Goal: Communication & Community: Answer question/provide support

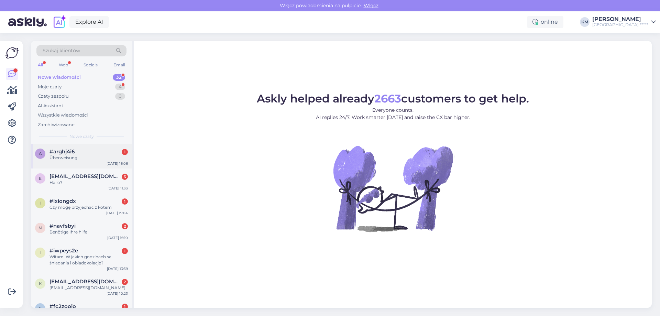
click at [62, 152] on span "#arghj4i6" at bounding box center [61, 151] width 25 height 6
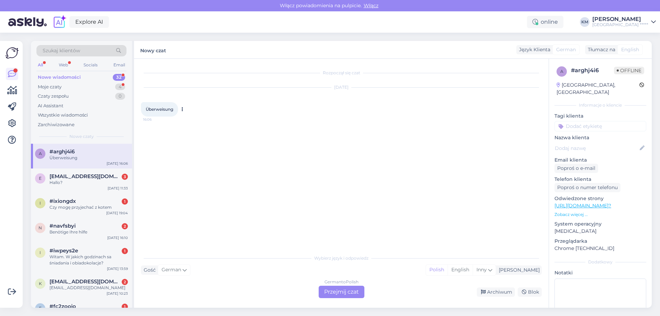
click at [165, 107] on span "Überweisung" at bounding box center [159, 109] width 27 height 5
copy span "Überweisung"
click at [280, 213] on div "Rozpoczął się czat [DATE] Überweisung 16:06" at bounding box center [344, 155] width 407 height 179
click at [329, 290] on div "German to Polish Przejmij czat" at bounding box center [342, 292] width 46 height 12
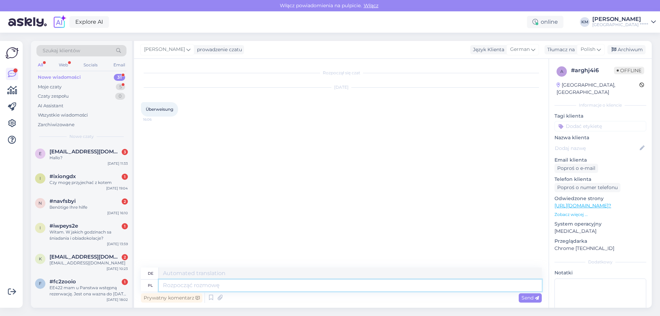
click at [221, 285] on textarea at bounding box center [350, 285] width 383 height 12
click at [91, 160] on div "Hallo?" at bounding box center [88, 158] width 78 height 6
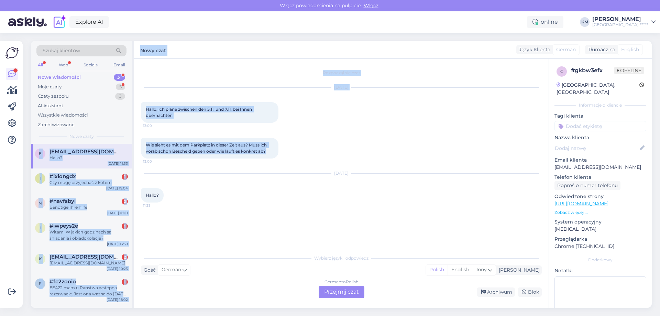
drag, startPoint x: 271, startPoint y: 151, endPoint x: 133, endPoint y: 141, distance: 138.2
click at [133, 141] on div "Szukaj klientów All Web Socials Email Nowe wiadomości 31 Moje czaty 5 Czaty zes…" at bounding box center [341, 174] width 621 height 267
click at [376, 220] on div "Rozpoczął się czat [DATE] Hallo, ich plane zwischen den 5.11. und 7.11. bei Ihn…" at bounding box center [344, 155] width 407 height 179
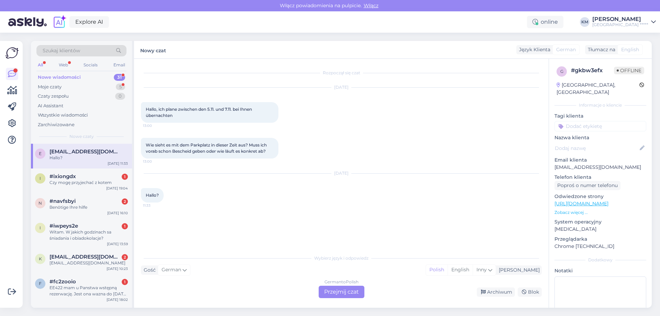
click at [353, 286] on div "German to Polish Przejmij czat" at bounding box center [342, 292] width 46 height 12
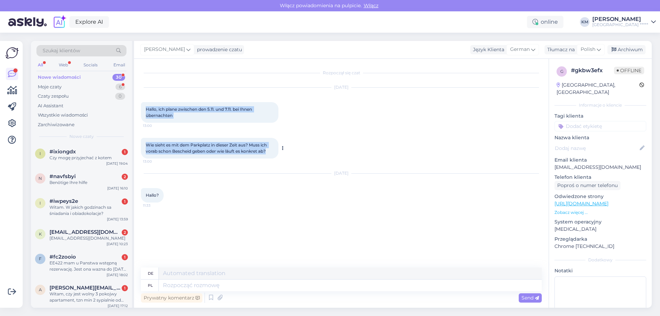
drag, startPoint x: 145, startPoint y: 109, endPoint x: 268, endPoint y: 149, distance: 129.4
click at [268, 149] on div "Rozpoczął się czat [DATE] Hallo, ich plane zwischen den 5.11. und 7.11. bei Ihn…" at bounding box center [344, 164] width 407 height 196
copy div "Hallo, ich plane zwischen den 5.11. und 7.11. bei Ihnen übernachten 13:00 Wie s…"
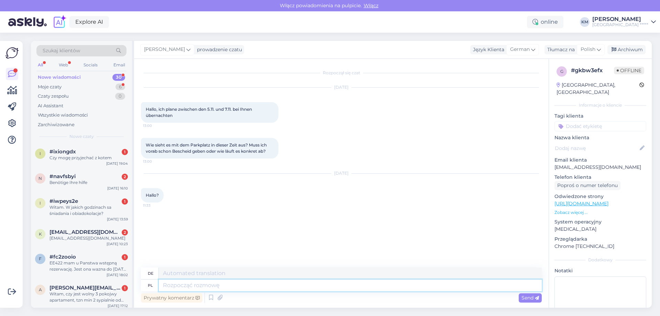
click at [237, 286] on textarea at bounding box center [350, 285] width 383 height 12
type textarea "Dzień d"
type textarea "Tag"
type textarea "Dzień dobry, parking je"
type textarea "Guten Morgen, Parkplätze"
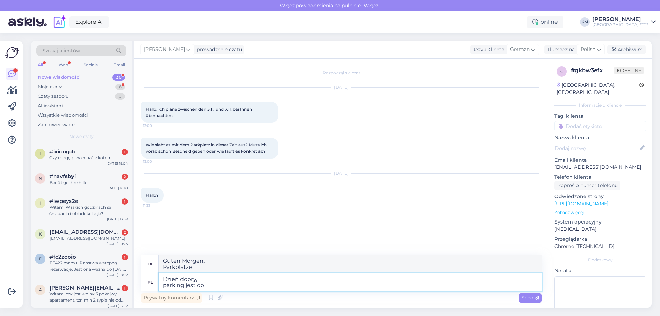
type textarea "Dzień dobry, parking jest dos"
type textarea "Guten Morgen, es gibt Parkplätze"
type textarea "Dzień dobry, parking jest dostępny w"
type textarea "Guten Morgen, Parkplätze verfügbar"
type textarea "Dzień dobry, parking jest dostępny w ce"
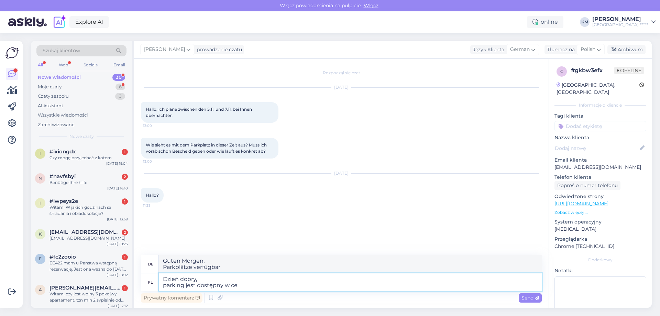
type textarea "Guten Morgen, Parkplätze sind verfügbar in"
type textarea "Dzień dobry, parking jest dostępny w cenie 50"
type textarea "Guten Morgen, Parkplätze sind gegen Gebühr verfügbar"
type textarea "Dzień dobry, parking jest dostępny w cenie 50zł za do"
type textarea "Guten Morgen, Parkplätze stehen zum Preis von 50 PLN zur Verfügung"
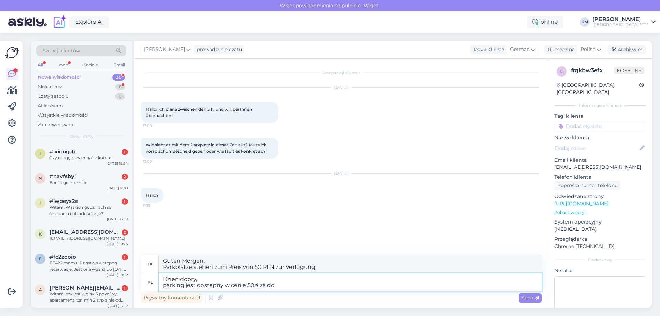
type textarea "Dzień dobry, parking jest dostępny w cenie 50zł za dob"
type textarea "Guten Morgen, Parkplätze stehen zum Preis von 50 PLN pro zur Verfügung"
type textarea "Dzień dobry, parking jest dostępny w cenie 50zł za dobę."
type textarea "Guten Morgen, Parkplätze stehen zum Preis von 50 PLN pro Tag zur Verfügung."
type textarea "Dzień dobry, parking jest dostępny w cenie 50zł za dobę. Nie tr"
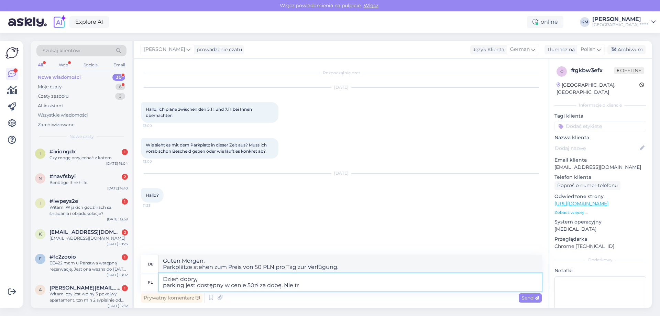
type textarea "Guten Morgen. Parkplätze stehen für 50 pro Tag zur Verfügung. Nein"
type textarea "Dzień dobry, parking jest dostępny w cenie 50zł za dobę. Nie trzeba rez"
type textarea "Guten Morgen. Parkplätze stehen 50 PLN pro Tag zur Verfügung. Kein Bedarf"
type textarea "Dzień dobry, parking jest dostępny w cenie 50zł za dobę. Nie trzeba rezerwować …"
type textarea "Guten Morgen, Parkplätze stehen für 50 pro Tag zur Verfügung. Eine Reservierung…"
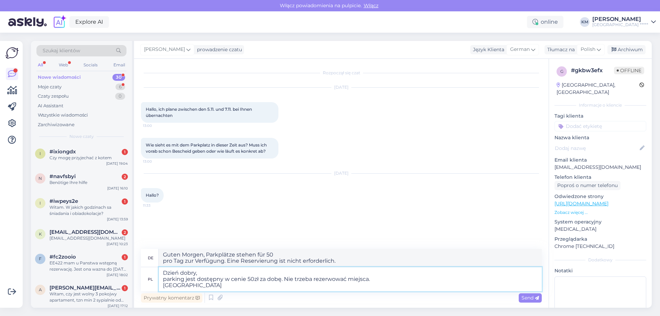
type textarea "Dzień dobry, parking jest dostępny w cenie 50zł za dobę. Nie trzeba rezerwować …"
type textarea "Guten Morgen, Parkplätze stehen für 50 PLN pro Tag zur Verfügung. Eine Reservie…"
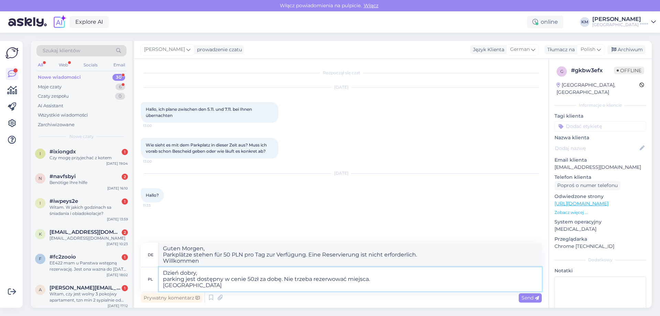
type textarea "Dzień dobry, parking jest dostępny w cenie 50zł za dobę. Nie trzeba rezerwować …"
type textarea "Guten Morgen, Parkplätze stehen für 50 PLN pro Tag zur Verfügung. Keine Reservi…"
drag, startPoint x: 212, startPoint y: 284, endPoint x: 154, endPoint y: 285, distance: 58.1
click at [154, 285] on div "pl Dzień dobry, parking jest dostępny w cenie 50zł za dobę. Nie trzeba rezerwow…" at bounding box center [341, 279] width 401 height 24
click at [176, 285] on textarea "Dzień dobry, parking jest dostępny w cenie 50zł za dobę. Nie trzeba rezerwować …" at bounding box center [350, 279] width 383 height 24
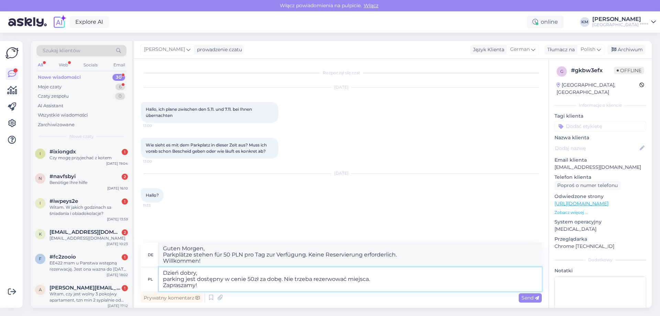
drag, startPoint x: 196, startPoint y: 287, endPoint x: 202, endPoint y: 288, distance: 6.3
click at [202, 288] on textarea "Dzień dobry, parking jest dostępny w cenie 50zł za dobę. Nie trzeba rezerwować …" at bounding box center [350, 279] width 383 height 24
type textarea "Dzień dobry, parking jest dostępny w cenie 50zł za dobę. Nie trzeba rezerwować …"
type textarea "Guten Morgen, Parkplätze stehen für 50 PLN pro Tag zur Verfügung. Eine Reservie…"
type textarea "Dzień dobry, parking jest dostępny w cenie 50zł za dobę. Nie trzeba rezerwować …"
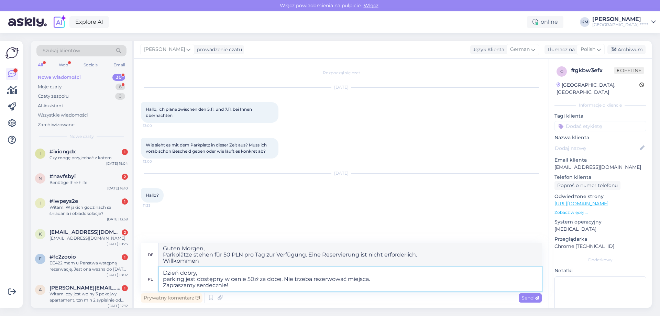
type textarea "Guten Morgen, Parkplätze stehen für 50 PLN pro Tag zur Verfügung. Eine Reservie…"
drag, startPoint x: 242, startPoint y: 289, endPoint x: 91, endPoint y: 265, distance: 152.8
click at [91, 265] on div "Szukaj klientów All Web Socials Email Nowe wiadomości 30 Moje czaty 6 Czaty zes…" at bounding box center [341, 174] width 621 height 267
click at [223, 279] on textarea "Dzień dobry, parking jest dostępny w cenie 50zł za dobę. Nie trzeba rezerwować …" at bounding box center [350, 279] width 383 height 24
type textarea "Dzień dobry, parking jest dostępny w cenie 50zł za dobę. Nie trzeba rezerwować …"
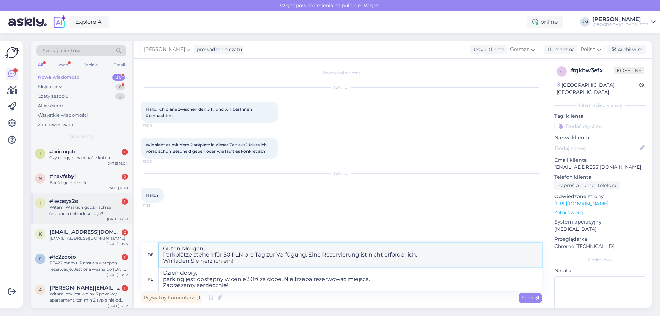
drag, startPoint x: 257, startPoint y: 262, endPoint x: 38, endPoint y: 208, distance: 225.6
click at [38, 208] on div "Szukaj klientów All Web Socials Email Nowe wiadomości 30 Moje czaty 6 Czaty zes…" at bounding box center [341, 174] width 621 height 267
click at [281, 293] on div "Prywatny komentarz Send" at bounding box center [341, 297] width 401 height 13
click at [527, 296] on span "Send" at bounding box center [530, 298] width 18 height 6
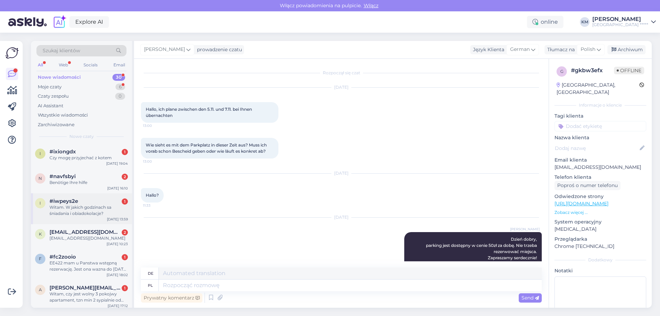
scroll to position [42, 0]
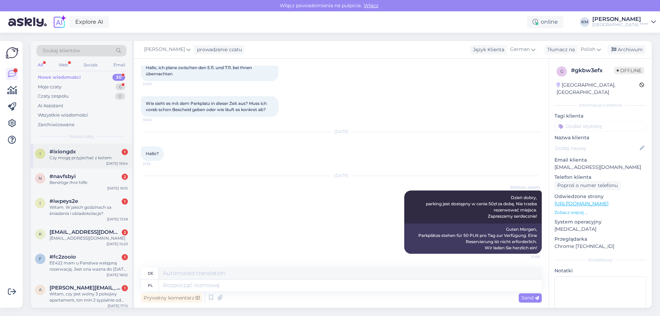
click at [96, 150] on div "#ixiongdx 1" at bounding box center [88, 151] width 78 height 6
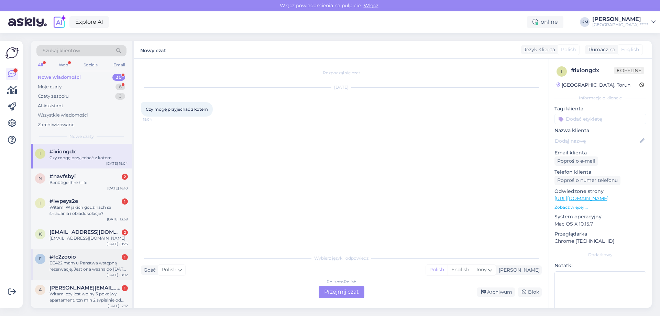
scroll to position [0, 0]
click at [326, 295] on div "Polish to Polish Przejmij czat" at bounding box center [342, 292] width 46 height 12
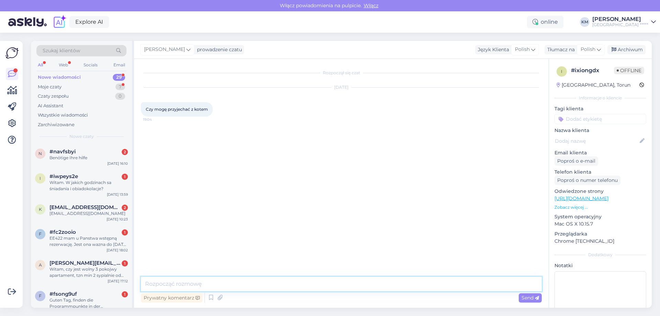
click at [223, 280] on textarea at bounding box center [341, 284] width 401 height 14
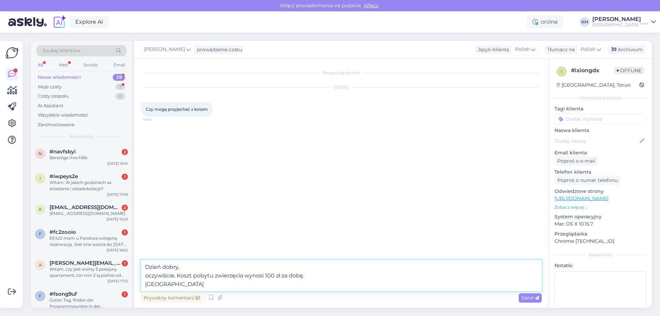
type textarea "Dzień dobry, oczywiście. Koszt pobytu zwierzęcia wynosi 100 zł za dobę. Zaprasz…"
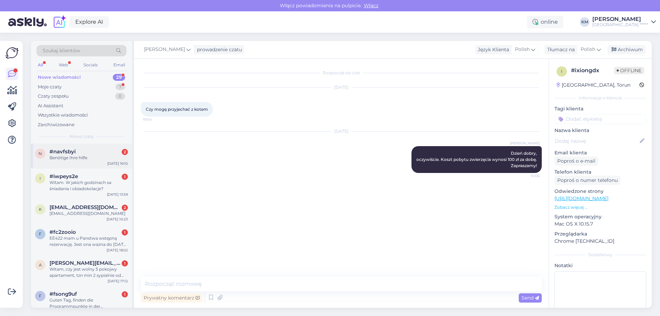
click at [109, 152] on div "#navfsbyi 2" at bounding box center [88, 151] width 78 height 6
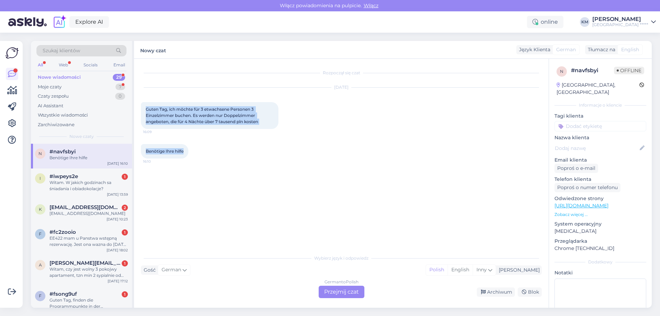
drag, startPoint x: 144, startPoint y: 108, endPoint x: 196, endPoint y: 129, distance: 55.7
click at [185, 150] on div "Rozpoczął się czat [DATE] Guten Tag, ich möchte für 3 etwachsene Personen 3 Ein…" at bounding box center [344, 155] width 407 height 179
copy div "Guten Tag, ich möchte für 3 etwachsene Personen 3 Einzelzimmer buchen. Es werde…"
click at [322, 148] on div "Benötige Ihre hilfe 16:10" at bounding box center [341, 151] width 401 height 30
click at [331, 218] on div "Rozpoczął się czat [DATE] Guten Tag, ich möchte für 3 etwachsene Personen 3 Ein…" at bounding box center [344, 155] width 407 height 179
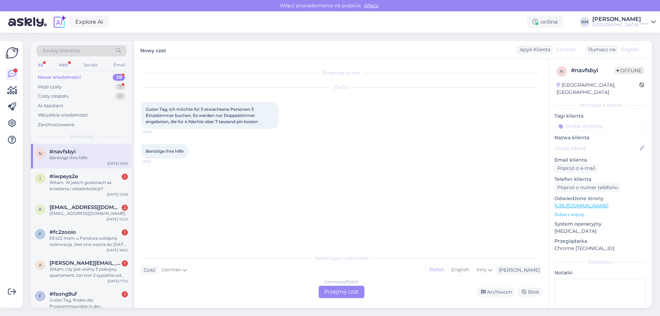
click at [328, 290] on div "German to Polish Przejmij czat" at bounding box center [342, 292] width 46 height 12
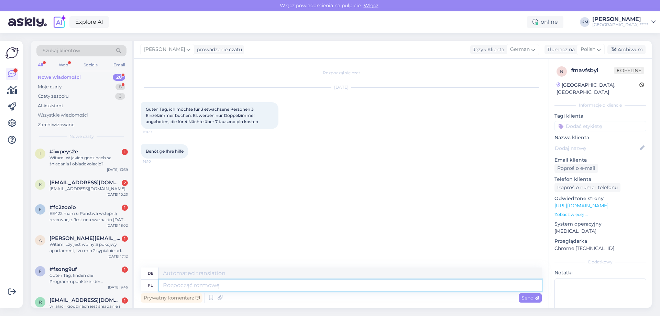
click at [193, 286] on textarea at bounding box center [350, 285] width 383 height 12
type textarea "Dzień d"
type textarea "Tag"
type textarea "Dzień dobry, nie po"
type textarea "Guten Morgen, nein"
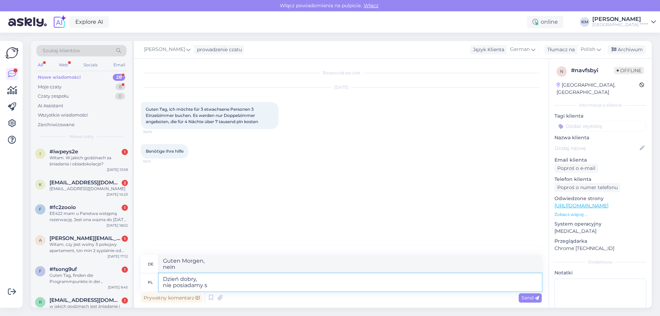
type textarea "Dzień dobry, nie posiadamy st"
type textarea "Guten Morgen, wir haben keine"
type textarea "Dzień dobry, nie posiadamy standardowych po"
type textarea "Guten Morgen, wir haben Standard"
type textarea "Dzień dobry, nie posiadamy standardowych pokoi 2-oso"
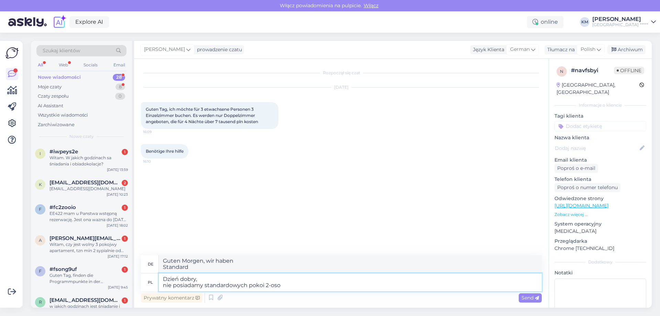
type textarea "Guten Morgen, wir haben Standardzimmer"
type textarea "Dzień dobry, nie posiadamy standardowych pokoi 2-osobowych. S"
type textarea "Guten Morgen, wir haben Standard-Doppelzimmer."
type textarea "Dzień dobry, nie posiadamy standardowych pokoi 2-osobowych. Są to"
type textarea "Guten Morgen, wir haben Standard-Doppelzimmer. Es gibt"
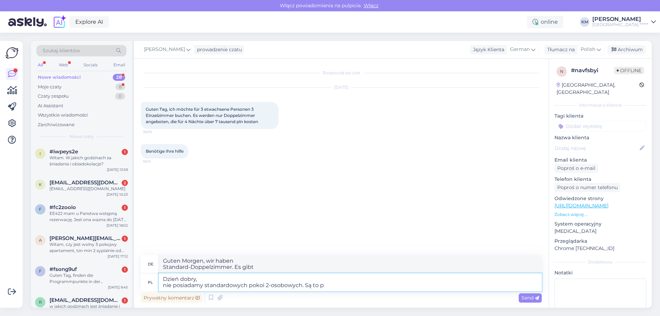
type textarea "Dzień dobry, nie posiadamy standardowych pokoi 2-osobowych. Są to po"
type textarea "Guten Morgen, wir haben Standard-Doppelzimmer. Diese sind"
type textarea "Dzień dobry, nie posiadamy standardowych pokoi 2-osobowych. Są to pokoje 1-"
type textarea "Guten Morgen, wir haben Standard-Doppelzimmer. Dies sind Zimmer"
type textarea "Dzień dobry, nie posiadamy standardowych pokoi 2-osobowych. Są to pokoje 1-osob…"
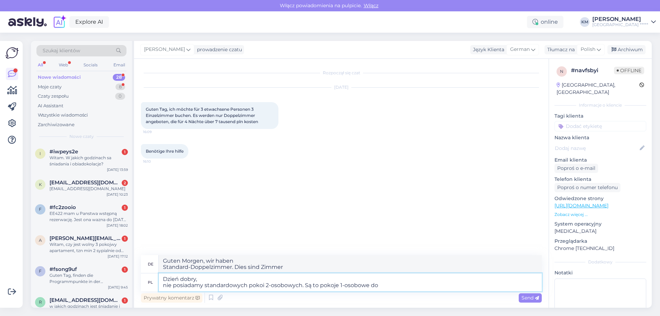
type textarea "Guten Morgen, wir haben Standard-Doppelzimmer. Wir haben nur Einzelzimmer."
type textarea "Dzień dobry, nie posiadamy standardowych pokoi 2-osobowych. Są to pokoje 1-osob…"
type textarea "Guten Morgen, wir haben Standard-Doppelzimmer. Wir haben nur Einzelzimmer zur V…"
type textarea "Dzień dobry, nie posiadamy standardowych pokoi 2-osobowych. Są to pokoje 1-osob…"
type textarea "Guten Morgen, wir haben Standard-Doppelzimmer. Dies sind Einzelzimmer zur Einze…"
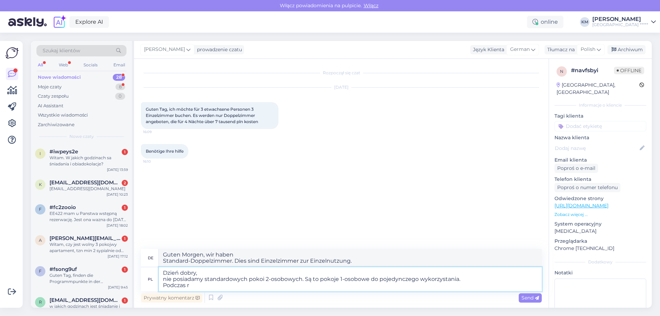
type textarea "Dzień dobry, nie posiadamy standardowych pokoi 2-osobowych. Są to pokoje 1-osob…"
type textarea "Guten Morgen, wir haben keine Standard-Doppelzimmer. Dies sind Einzelzimmer zur…"
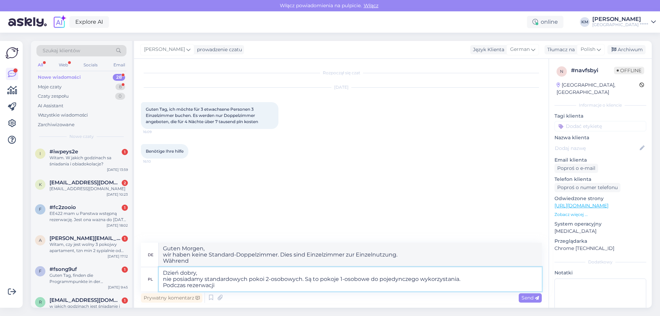
type textarea "Dzień dobry, nie posiadamy standardowych pokoi 2-osobowych. Są to pokoje 1-osob…"
type textarea "Guten Morgen, wir haben keine Standard-Doppelzimmer. Dies sind Einzelzimmer zur…"
type textarea "Dzień dobry, nie posiadamy standardowych pokoi 2-osobowych. Są to pokoje 1-osob…"
type textarea "Guten Morgen, wir haben keine Standard-Doppelzimmer. Dies sind Einzelzimmer zur…"
type textarea "Dzień dobry, nie posiadamy standardowych pokoi 2-osobowych. Są to pokoje 1-osob…"
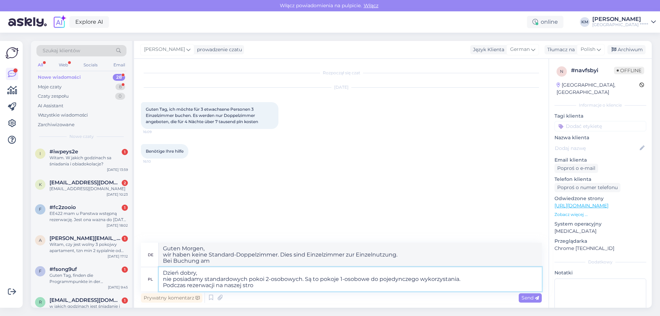
type textarea "Guten Morgen, wir haben keine Standard-Doppelzimmer. Dies sind Einzelzimmer zur…"
type textarea "Dzień dobry, nie posiadamy standardowych pokoi 2-osobowych. Są to pokoje 1-osob…"
type textarea "Guten Morgen, wir haben keine Standard-Doppelzimmer. Dies sind Einzelzimmer zur…"
type textarea "Dzień dobry, nie posiadamy standardowych pokoi 2-osobowych. Są to pokoje 1-osob…"
type textarea "Guten Morgen, wir haben keine Standard-Doppelzimmer. Dies sind Einzelzimmer zur…"
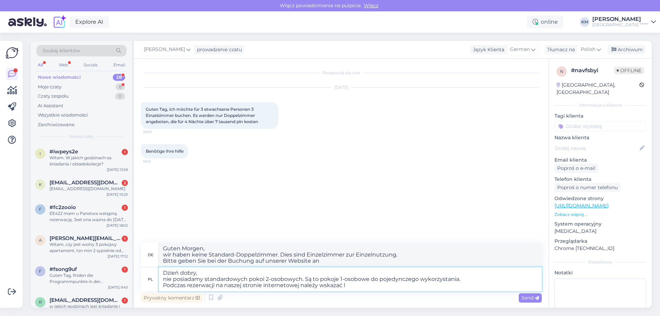
type textarea "Dzień dobry, nie posiadamy standardowych pokoi 2-osobowych. Są to pokoje 1-osob…"
type textarea "Guten Morgen, Wir haben keine Standard-Doppelzimmer. Dies sind Einzelzimmer zur…"
type textarea "Dzień dobry, nie posiadamy standardowych pokoi 2-osobowych. Są to pokoje 1-osob…"
type textarea "Guten Morgen, Wir haben keine Standard-Doppelzimmer. Dies sind Einzelzimmer zur…"
type textarea "Dzień dobry, nie posiadamy standardowych pokoi 2-osobowych. Są to pokoje 1-osob…"
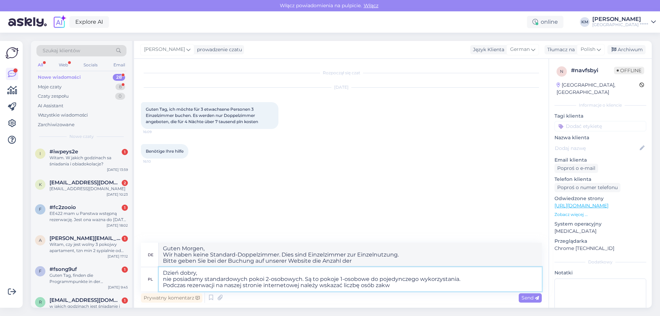
type textarea "Guten Morgen, wir haben Standard-Doppelzimmer. Dies sind Einzelzimmer zur Einze…"
type textarea "Dzień dobry, nie posiadamy standardowych pokoi 2-osobowych. Są to pokoje 1-osob…"
type textarea "Guten Morgen, wir haben keine Standard-Doppelzimmer. Dies sind Einzelzimmer zur…"
type textarea "Dzień dobry, nie posiadamy standardowych pokoi 2-osobowych. Są to pokoje 1-osob…"
type textarea "Guten Morgen, wir haben keine Standard-Doppelzimmer. Dies sind Einzelzimmer zur…"
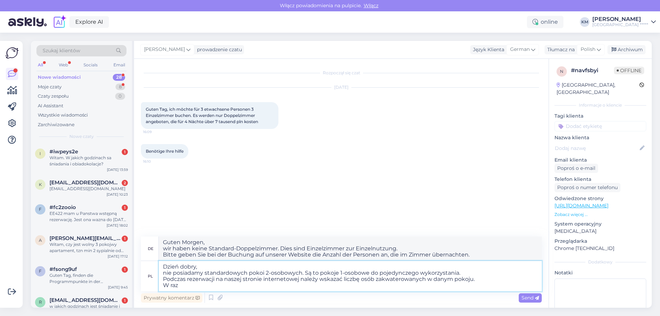
type textarea "Dzień dobry, nie posiadamy standardowych pokoi 2-osobowych. Są to pokoje 1-osob…"
type textarea "Guten Morgen, wir haben keine Standard-Doppelzimmer. Dies sind Einzelzimmer zur…"
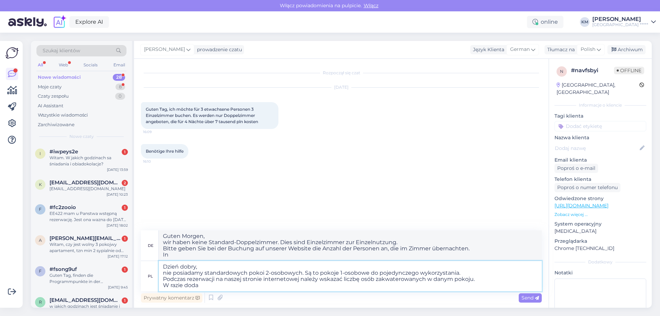
type textarea "Dzień dobry, nie posiadamy standardowych pokoi 2-osobowych. Są to pokoje 1-osob…"
type textarea "Guten Morgen, wir haben keine Standard-Doppelzimmer. Dies sind Einzelzimmer zur…"
type textarea "Dzień dobry, nie posiadamy standardowych pokoi 2-osobowych. Są to pokoje 1-osob…"
type textarea "Guten Morgen, Wir haben keine Standard-Doppelzimmer. Dies sind Einzelzimmer zur…"
type textarea "Dzień dobry, nie posiadamy standardowych pokoi 2-osobowych. Są to pokoje 1-osob…"
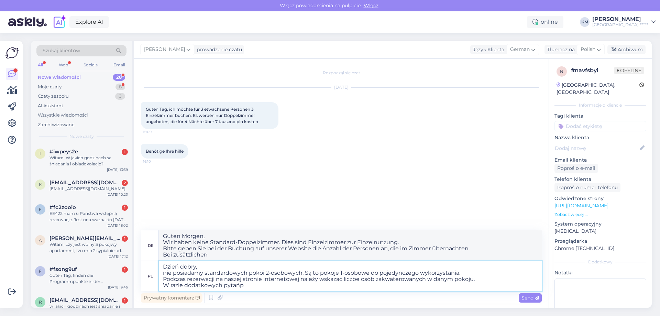
type textarea "Guten Morgen, Wir haben keine Standard-Doppelzimmer. Dies sind Einzelzimmer zur…"
type textarea "Dzień dobry, nie posiadamy standardowych pokoi 2-osobowych. Są to pokoje 1-osob…"
type textarea "Guten Morgen, wir haben keine Standard-Doppelzimmer. Es handelt sich um Einzelz…"
type textarea "Dzień dobry, nie posiadamy standardowych pokoi 2-osobowych. Są to pokoje 1-osob…"
type textarea "Guten Morgen, wir haben keine Standard-Doppelzimmer. Dies sind Einzelzimmer zur…"
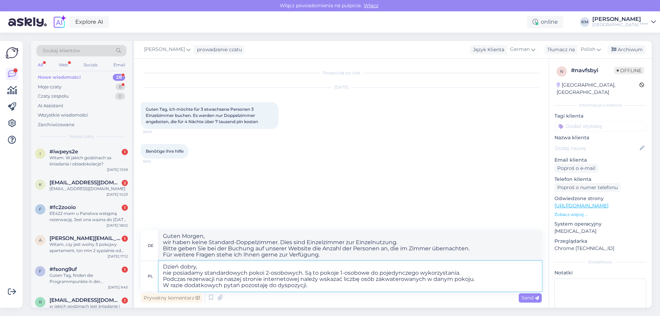
type textarea "Dzień dobry, nie posiadamy standardowych pokoi 2-osobowych. Są to pokoje 1-osob…"
drag, startPoint x: 342, startPoint y: 256, endPoint x: 48, endPoint y: 222, distance: 296.2
click at [48, 222] on div "Szukaj klientów All Web Socials Email Nowe wiadomości 28 Moje czaty 8 Czaty zes…" at bounding box center [341, 174] width 621 height 267
click at [533, 301] on div "Send" at bounding box center [530, 297] width 23 height 9
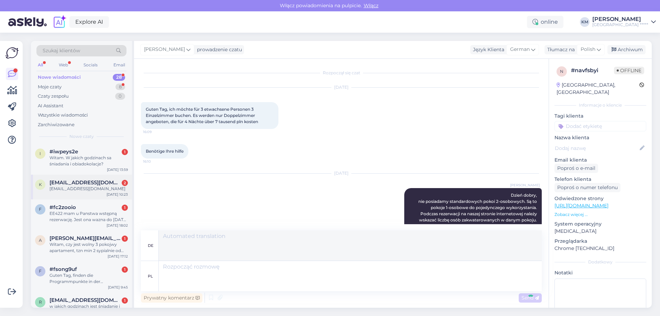
scroll to position [22, 0]
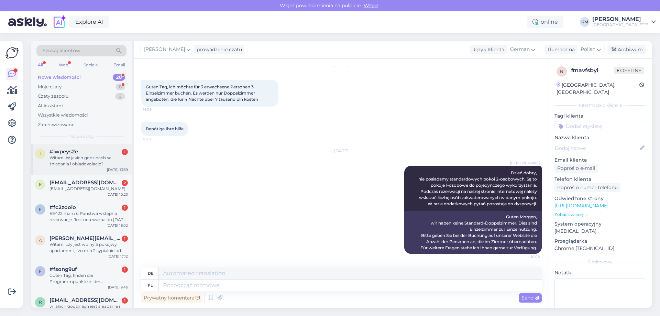
click at [40, 154] on span "i" at bounding box center [40, 153] width 1 height 5
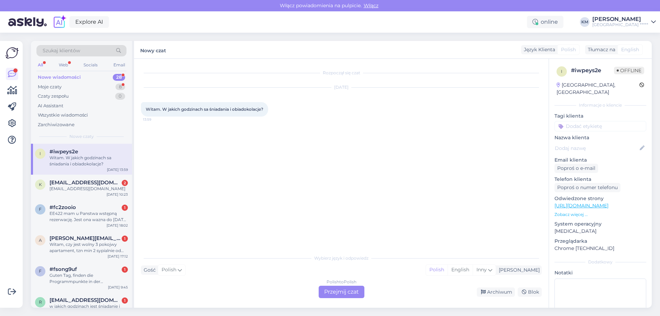
click at [336, 288] on div "Polish to Polish Przejmij czat" at bounding box center [342, 292] width 46 height 12
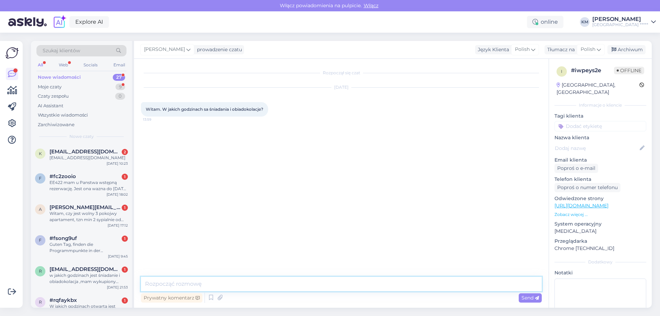
click at [215, 283] on textarea at bounding box center [341, 284] width 401 height 14
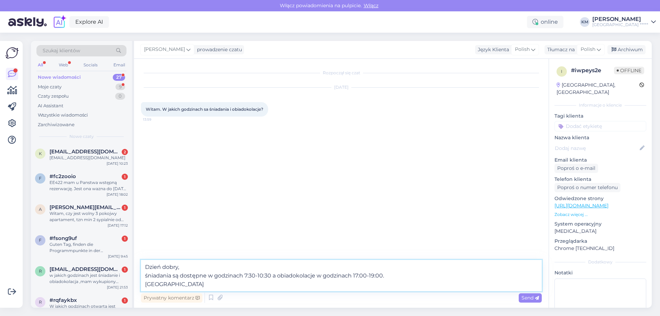
type textarea "Dzień dobry, śniadania są dostępne w godzinach 7:30-10:30 a obiadokolacje w god…"
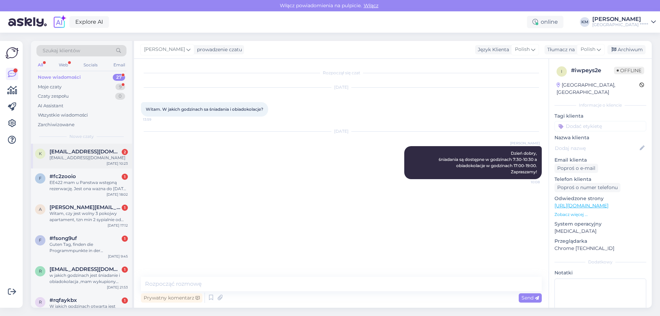
click at [64, 145] on div "k [EMAIL_ADDRESS][DOMAIN_NAME] 2 [EMAIL_ADDRESS][DOMAIN_NAME] [DATE] 10:23" at bounding box center [81, 156] width 101 height 25
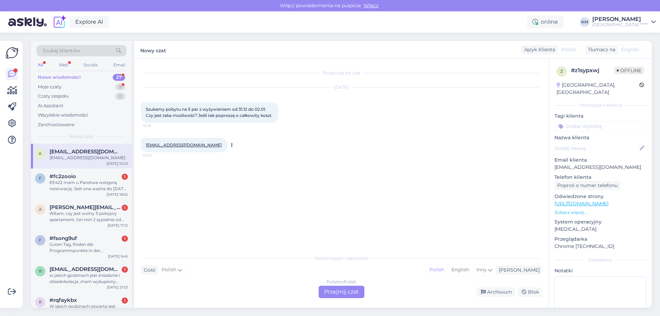
drag, startPoint x: 163, startPoint y: 148, endPoint x: 165, endPoint y: 144, distance: 4.3
click at [347, 289] on div "Polish to Polish Przejmij czat" at bounding box center [342, 292] width 46 height 12
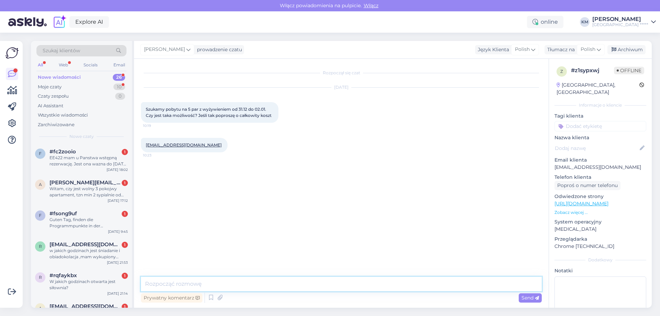
click at [211, 284] on textarea at bounding box center [341, 284] width 401 height 14
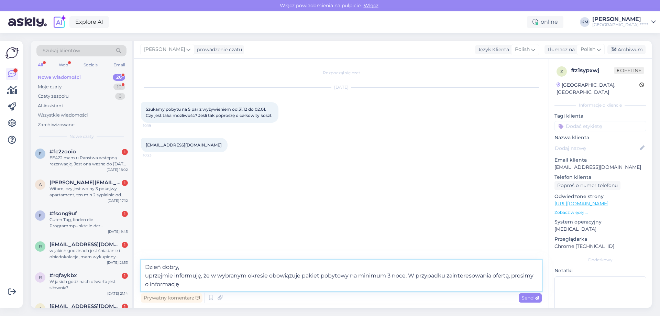
drag, startPoint x: 407, startPoint y: 278, endPoint x: 428, endPoint y: 289, distance: 24.0
click at [428, 289] on textarea "Dzień dobry, uprzejmie informuję, że w wybranym okresie obowiązuje pakiet pobyt…" at bounding box center [341, 275] width 401 height 31
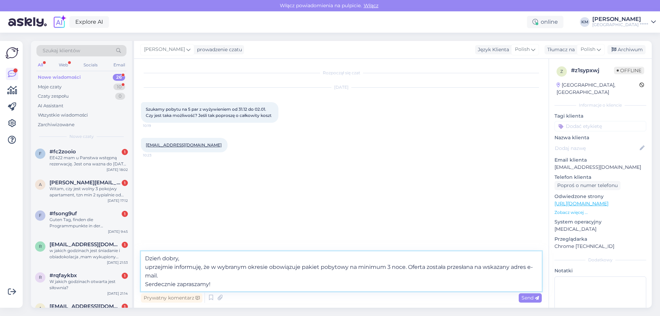
type textarea "Dzień dobry, uprzejmie informuję, że w wybranym okresie obowiązuje pakiet pobyt…"
click at [523, 302] on div "Send" at bounding box center [530, 297] width 23 height 9
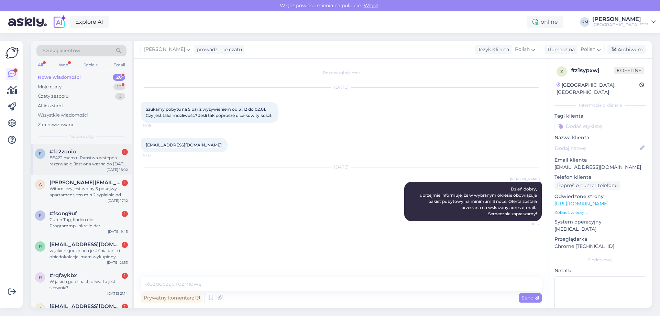
click at [98, 159] on div "EE422 mam u Panstwa wstępną rezerwację. Jest ona wazna do [DATE] czy jest możli…" at bounding box center [88, 161] width 78 height 12
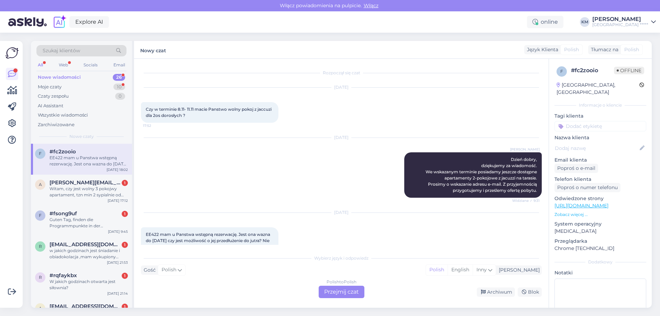
scroll to position [23, 0]
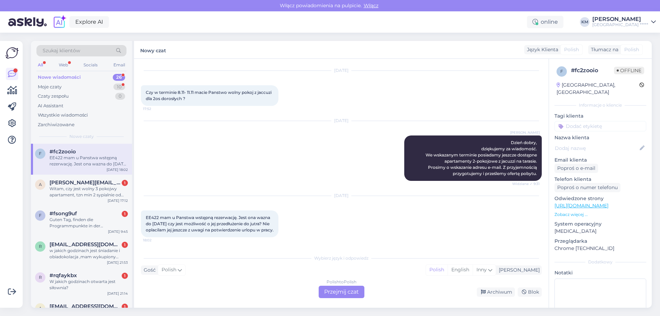
click at [160, 192] on div "[DATE]" at bounding box center [341, 195] width 401 height 6
click at [84, 200] on div "a [PERSON_NAME][EMAIL_ADDRESS][DOMAIN_NAME] 1 Witam, czy jest wolny 3 pokojwy a…" at bounding box center [81, 190] width 101 height 31
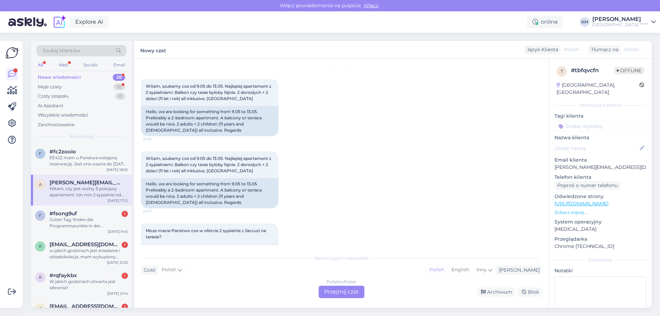
scroll to position [196, 0]
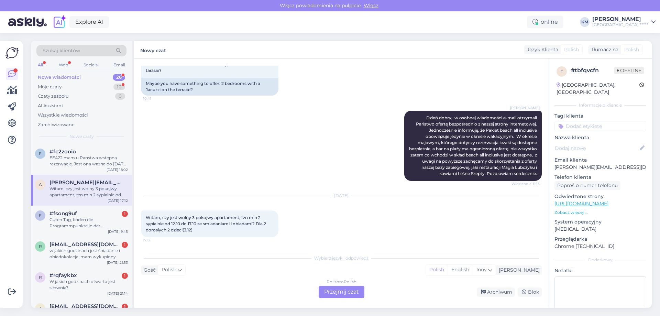
click at [155, 163] on div "[PERSON_NAME] Dzień dobry, w osobnej wiadomości e-mail otrzymali Państwo ofertę…" at bounding box center [341, 145] width 401 height 85
click at [589, 164] on p "[PERSON_NAME][EMAIL_ADDRESS][DOMAIN_NAME]" at bounding box center [600, 167] width 92 height 7
copy p "[PERSON_NAME][EMAIL_ADDRESS][DOMAIN_NAME]"
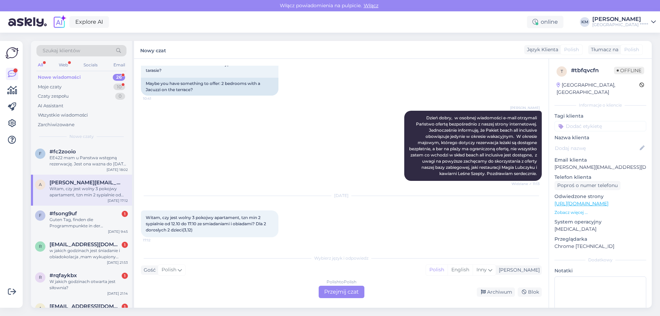
click at [346, 284] on div "Polish to Polish" at bounding box center [341, 282] width 30 height 6
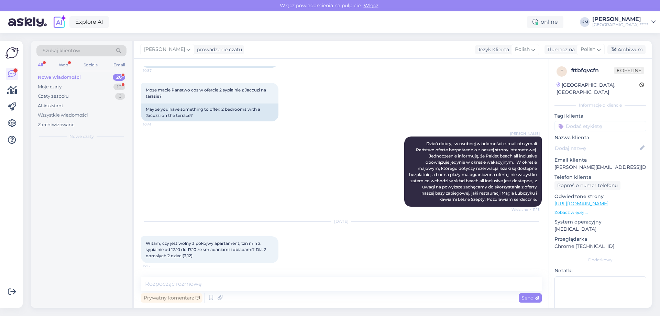
scroll to position [170, 0]
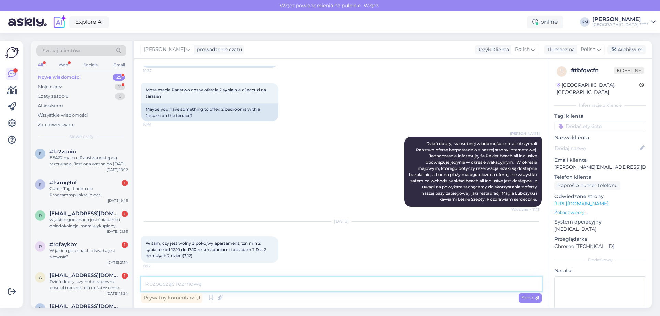
click at [219, 283] on textarea at bounding box center [341, 284] width 401 height 14
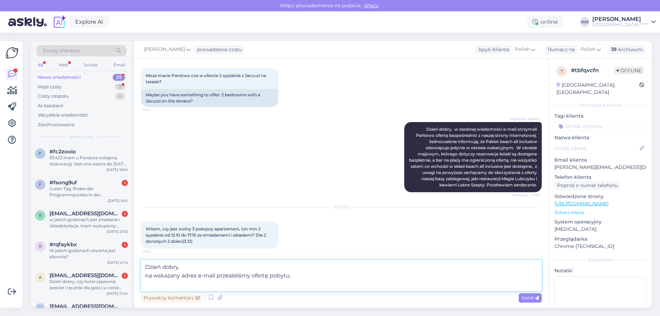
scroll to position [187, 0]
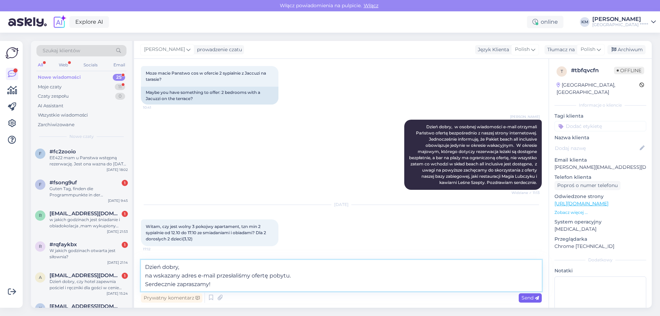
type textarea "Dzień dobry, na wskazany adres e-mail przesłaliśmy ofertę pobytu. Serdecznie za…"
click at [529, 297] on span "Send" at bounding box center [530, 298] width 18 height 6
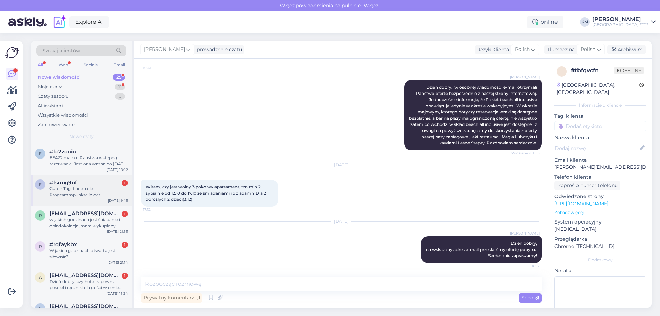
scroll to position [34, 0]
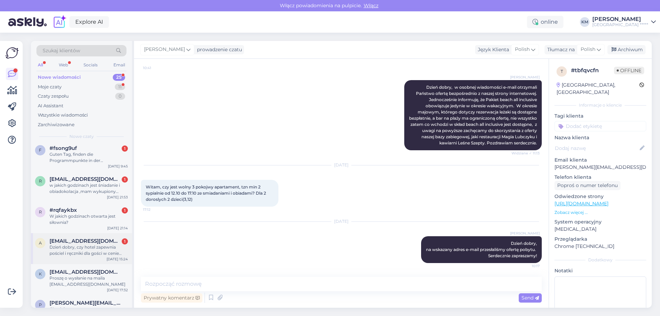
click at [99, 253] on div "Dzień dobry, czy hotel zapewnia pościel i ręczniki dla gości w cenie pobytu? Na…" at bounding box center [88, 250] width 78 height 12
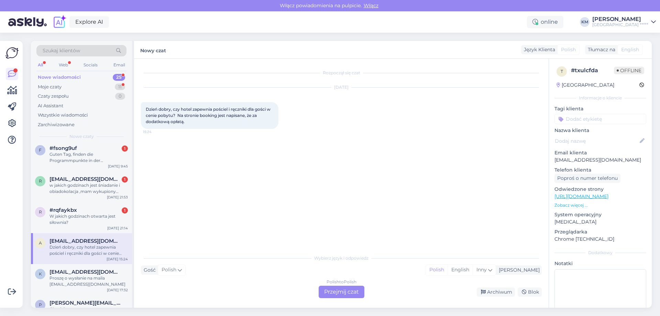
scroll to position [0, 0]
click at [338, 292] on div "Polish to Polish Przejmij czat" at bounding box center [342, 292] width 46 height 12
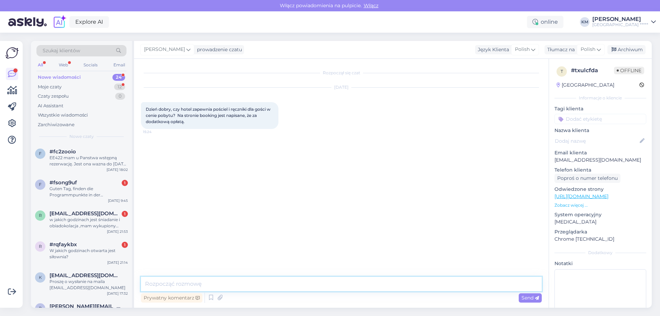
click at [241, 284] on textarea at bounding box center [341, 284] width 401 height 14
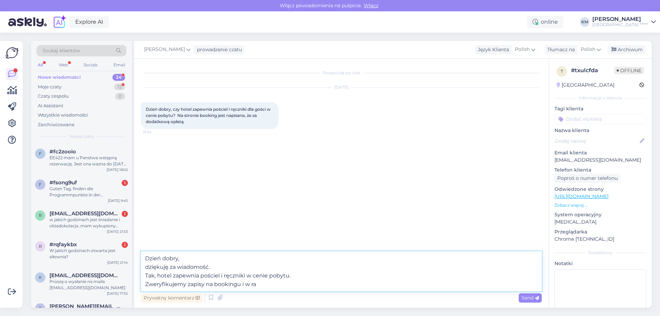
click at [286, 289] on textarea "Dzień dobry, dziękuję za wiadomość. Tak, hotel zapewnia pościel i ręczniki w ce…" at bounding box center [341, 271] width 401 height 40
click at [288, 287] on textarea "Dzień dobry, dziękuję za wiadomość. Tak, hotel zapewnia pościel i ręczniki w ce…" at bounding box center [341, 271] width 401 height 40
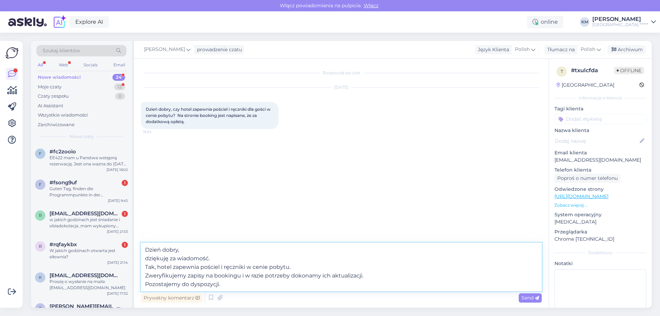
click at [167, 260] on textarea "Dzień dobry, dziękuję za wiadomość. Tak, hotel zapewnia pościel i ręczniki w ce…" at bounding box center [341, 267] width 401 height 48
type textarea "Dzień dobry, dziękujemy za wiadomość. Tak, hotel zapewnia pościel i ręczniki w …"
click at [525, 301] on div "Send" at bounding box center [530, 297] width 23 height 9
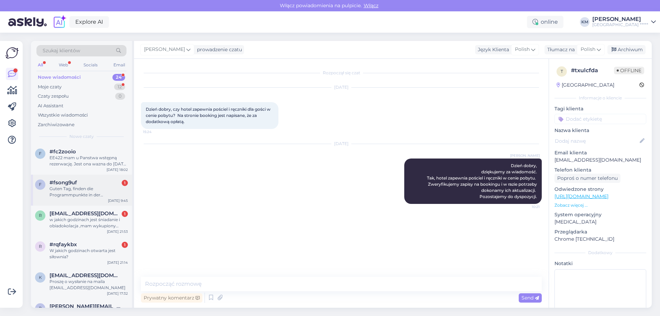
click at [103, 181] on div "#fsong9uf 1" at bounding box center [88, 182] width 78 height 6
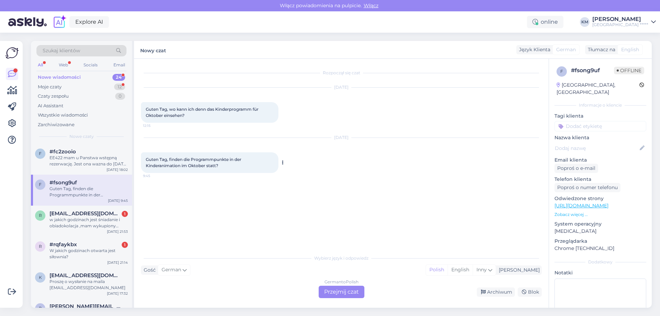
drag, startPoint x: 150, startPoint y: 112, endPoint x: 239, endPoint y: 164, distance: 103.3
click at [239, 164] on div "Rozpoczął się czat [DATE] Guten Tag, wo kann ich denn das Kinderprogramm für Ok…" at bounding box center [344, 155] width 407 height 179
copy div "Guten Tag, wo kann ich denn das Kinderprogramm für Oktober einsehen? 12:15 [DAT…"
click at [352, 216] on div "Rozpoczął się czat [DATE] Guten Tag, wo kann ich denn das Kinderprogramm für Ok…" at bounding box center [344, 155] width 407 height 179
click at [348, 292] on div "German to Polish Przejmij czat" at bounding box center [342, 292] width 46 height 12
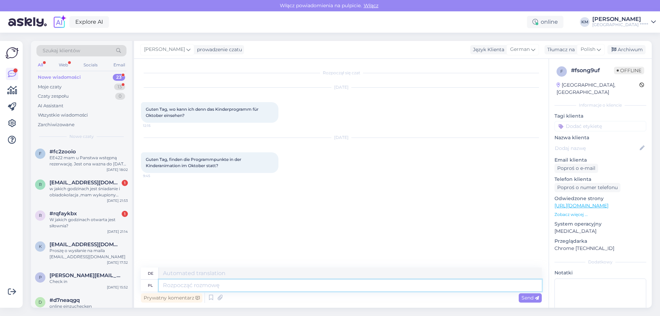
click at [241, 284] on textarea at bounding box center [350, 285] width 383 height 12
type textarea "Dzień d"
type textarea "Tag"
type textarea "Dzień dobry, harmonogram ani"
type textarea "Guten Morgen, Zeitplan"
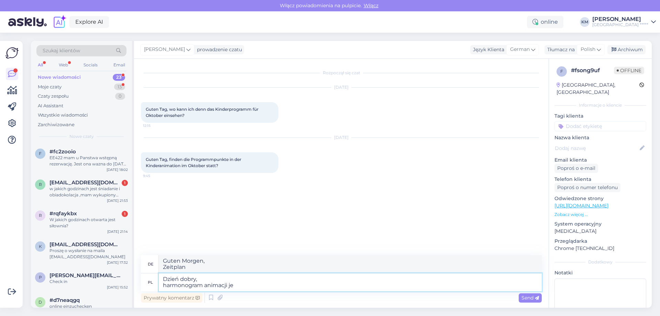
type textarea "Dzień dobry, harmonogram animacji jes"
type textarea "Guten Morgen, Animationsplan"
type textarea "Dzień dobry, harmonogram animacji jest us"
type textarea "Guten Morgen, Animationsplan ist"
type textarea "Dzień dobry, harmonogram animacji jest ustalany na"
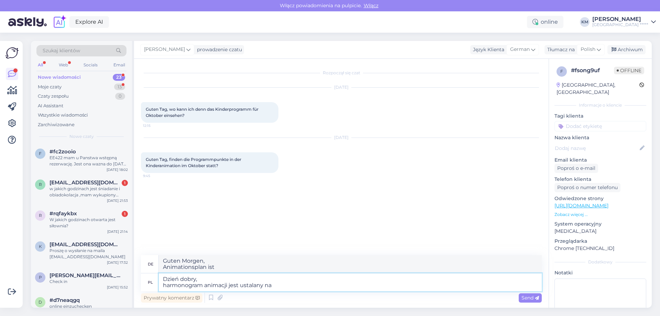
type textarea "Guten Morgen, Animationsplan wird erstellt"
type textarea "Dzień dobry, harmonogram animacji jest ustalany na bi"
type textarea "Guten Morgen, der Animationsplan ist eingestellt für"
type textarea "Dzień dobry, harmonogram animacji jest ustalany na bieżąco. W"
type textarea "Guten Morgen, Animationsplan wird laufend festgelegt."
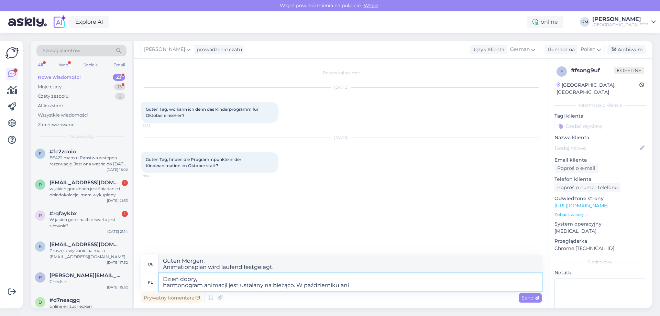
type textarea "Dzień dobry, harmonogram animacji jest ustalany na bieżąco. W październiku anim"
type textarea "Guten Morgen, Animationsplan wird laufend festgelegt. Im Oktober"
type textarea "Dzień dobry, harmonogram animacji jest ustalany na bieżąco. W październiku anim…"
type textarea "Guten Morgen, Animationsplan wird laufend festgelegt. Animationen im Oktober"
type textarea "Dzień dobry, harmonogram animacji jest ustalany na bieżąco. W październiku anim…"
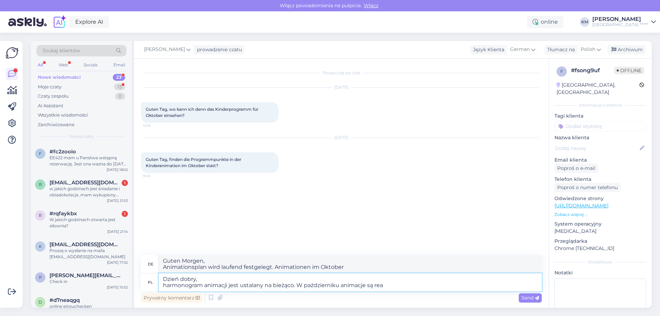
type textarea "Guten Morgen, Animationsplan wird laufend festgelegt. Im Oktober sind die Anima…"
type textarea "Dzień dobry, harmonogram animacji jest ustalany na bieżąco. W październiku anim…"
type textarea "Guten Morgen, Animationsplan wird laufend festgelegt. Animationen werden im Okt…"
type textarea "Dzień dobry, harmonogram animacji jest ustalany na bieżąco. W październiku anim…"
type textarea "Guten Morgen, Animationsplan wird laufend festgelegt. Im Oktober werden Animati…"
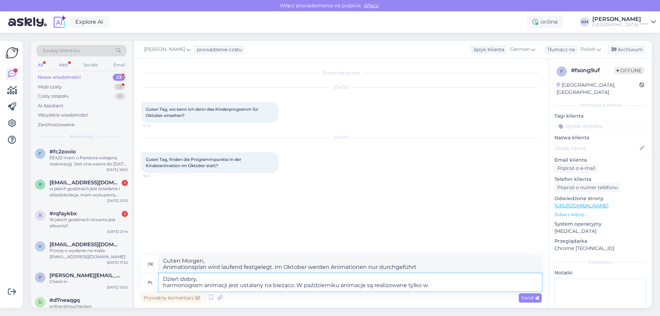
type textarea "Dzień dobry, harmonogram animacji jest ustalany na bieżąco. W październiku anim…"
type textarea "Guten Morgen, Animationsplan wird laufend festgelegt. Im Oktober werden Animati…"
type textarea "Dzień dobry, harmonogram animacji jest ustalany na bieżąco. W październiku anim…"
type textarea "Guten Morgen, Unterhaltungsprogramm wird laufend aktualisiert. Im Oktober ist d…"
click at [478, 288] on textarea "Dzień dobry, harmonogram animacji jest ustalany na bieżąco. W październiku anim…" at bounding box center [350, 282] width 383 height 18
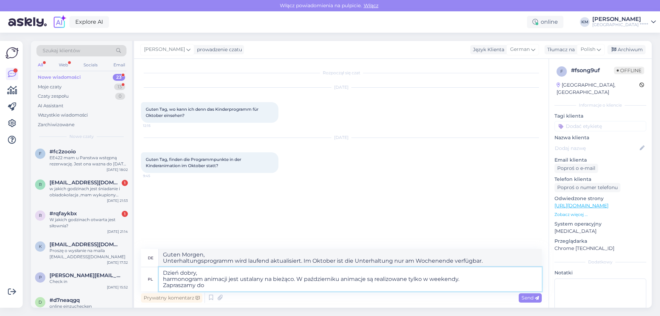
type textarea "Dzień dobry, harmonogram animacji jest ustalany na bieżąco. W październiku anim…"
type textarea "Guten Morgen, Animationsplan wird laufend aktualisiert. Im Oktober finden die A…"
type textarea "Dzień dobry, harmonogram animacji jest ustalany na bieżąco. W październiku anim…"
type textarea "Guten Morgen, der Animationsplan wird laufend erstellt. Im Oktober sind Animati…"
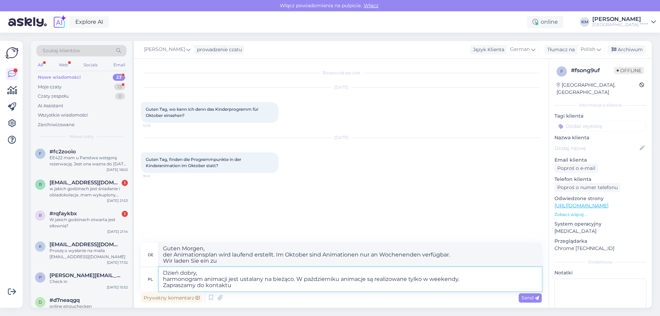
type textarea "Dzień dobry, harmonogram animacji jest ustalany na bieżąco. W październiku anim…"
type textarea "Guten Morgen, Animationsplan wird laufend aktualisiert. Im Oktober finden Anima…"
type textarea "Dzień dobry, harmonogram animacji jest ustalany na bieżąco. W październiku anim…"
type textarea "Guten Morgen, Animationsplan wird laufend aktualisiert. Im Oktober finden die A…"
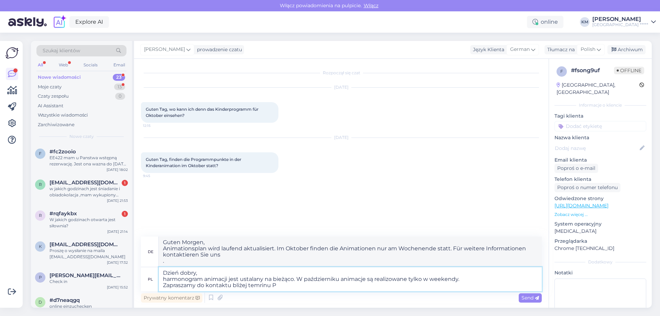
type textarea "Dzień dobry, harmonogram animacji jest ustalany na bieżąco. W październiku anim…"
type textarea "Guten Morgen, Animationsplan wird laufend aktualisiert. Im Oktober finden die A…"
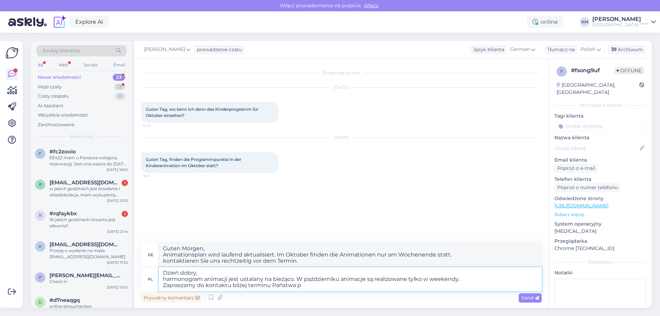
type textarea "Dzień dobry, harmonogram animacji jest ustalany na bieżąco. W październiku anim…"
type textarea "Guten Morgen, Unterhaltungsprogramm wird laufend aktualisiert. Im Oktober finde…"
type textarea "Dzień dobry, harmonogram animacji jest ustalany na bieżąco. W październiku anim…"
type textarea "Guten Morgen, Unterhaltungsprogramm wird laufend aktualisiert. Im Oktober ist d…"
type textarea "Dzień dobry, harmonogram animacji jest ustalany na bieżąco. W październiku anim…"
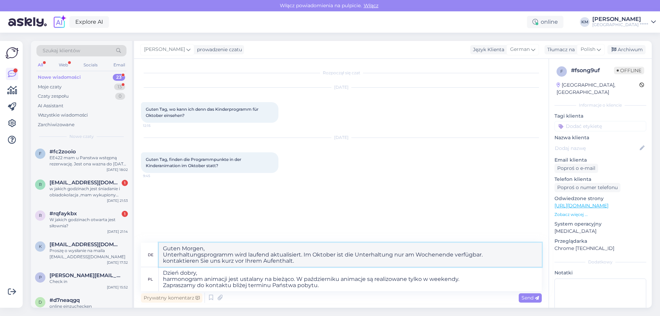
drag, startPoint x: 288, startPoint y: 261, endPoint x: 29, endPoint y: 224, distance: 262.4
click at [29, 224] on div "Szukaj klientów All Web Socials Email Nowe wiadomości 23 Moje czaty 13 Czaty ze…" at bounding box center [343, 174] width 633 height 283
click at [224, 110] on span "Guten Tag, wo kann ich denn das Kinderprogramm für Oktober einsehen?" at bounding box center [203, 112] width 114 height 11
copy span "Kinderprogramm"
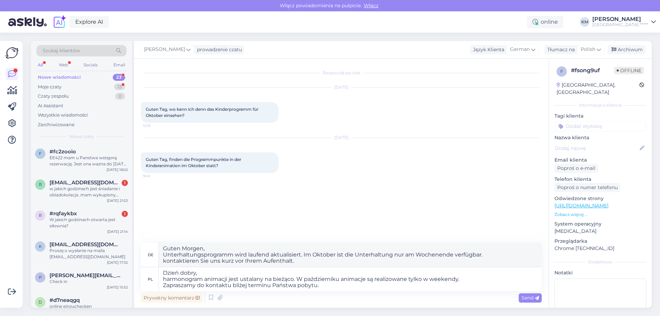
click at [234, 176] on div "[DATE] Guten Tag, finden die Programmpunkte in der Kinderanimation im Oktober s…" at bounding box center [341, 155] width 401 height 50
click at [158, 166] on span "Guten Tag, finden die Programmpunkte in der Kinderanimation im Oktober statt?" at bounding box center [194, 162] width 97 height 11
click at [191, 169] on div "Guten Tag, finden die Programmpunkte in der Kinderanimation im Oktober statt? 9…" at bounding box center [209, 162] width 137 height 21
click at [177, 164] on span "Guten Tag, finden die Programmpunkte in der Kinderanimation im Oktober statt?" at bounding box center [194, 162] width 97 height 11
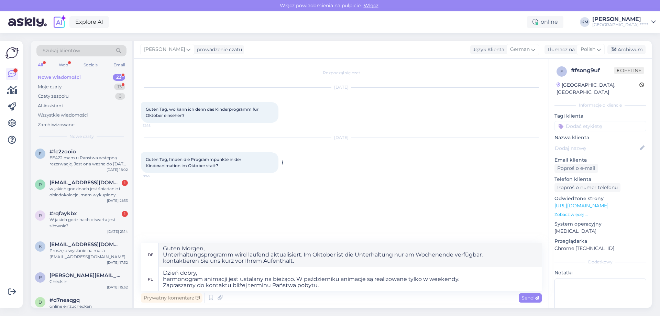
click at [179, 164] on span "Guten Tag, finden die Programmpunkte in der Kinderanimation im Oktober statt?" at bounding box center [194, 162] width 97 height 11
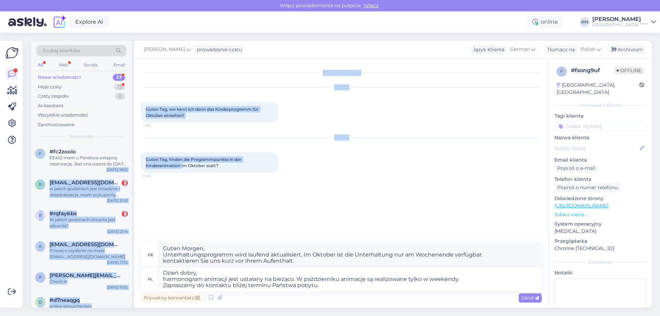
drag, startPoint x: 182, startPoint y: 166, endPoint x: 132, endPoint y: 165, distance: 49.5
click at [132, 165] on div "Szukaj klientów All Web Socials Email Nowe wiadomości 23 Moje czaty 13 Czaty ze…" at bounding box center [341, 174] width 621 height 267
click at [165, 165] on span "Guten Tag, finden die Programmpunkte in der Kinderanimation im Oktober statt?" at bounding box center [194, 162] width 97 height 11
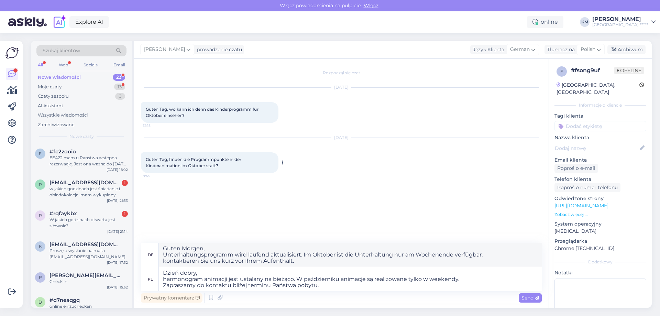
click at [159, 165] on span "Guten Tag, finden die Programmpunkte in der Kinderanimation im Oktober statt?" at bounding box center [194, 162] width 97 height 11
copy span "Kinderanimation"
drag, startPoint x: 231, startPoint y: 254, endPoint x: 0, endPoint y: 217, distance: 234.2
click at [0, 217] on div "Pierwsze kroki Lista kontrolna, aby uzyskać większą wartość Blisko Połącz Faceb…" at bounding box center [330, 174] width 660 height 283
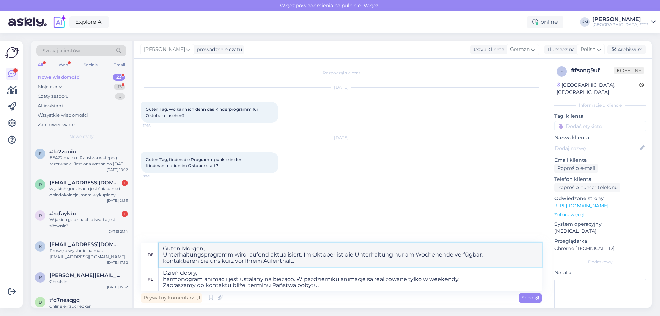
paste textarea "Kinderprogramm wird laufend aktualisiert. Im Oktober ist die Kinderanimation"
type textarea "Guten Morgen, Kinderprogramm wird laufend aktualisiert. Im Oktober ist die Kind…"
click at [528, 298] on span "Send" at bounding box center [530, 298] width 18 height 6
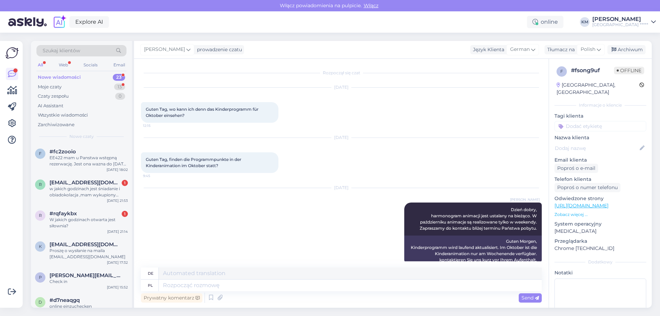
scroll to position [12, 0]
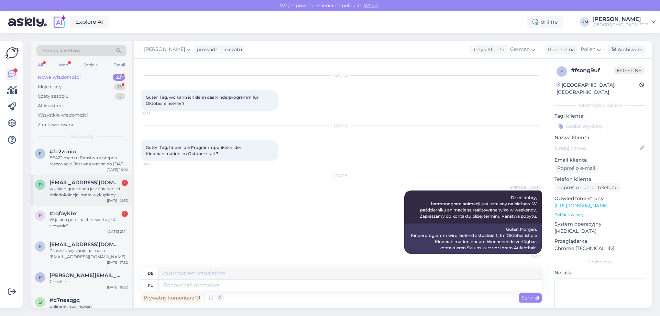
click at [61, 180] on span "[EMAIL_ADDRESS][DOMAIN_NAME]" at bounding box center [84, 182] width 71 height 6
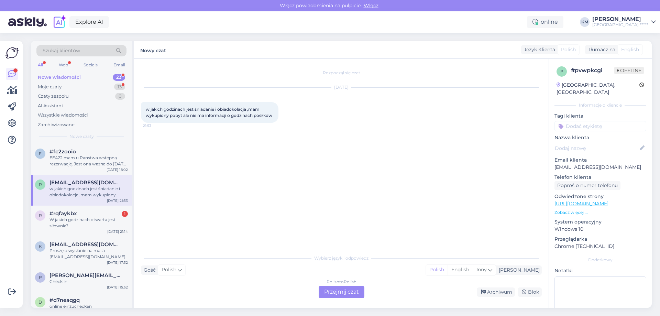
scroll to position [0, 0]
click at [331, 288] on div "Polish to Polish Przejmij czat" at bounding box center [342, 292] width 46 height 12
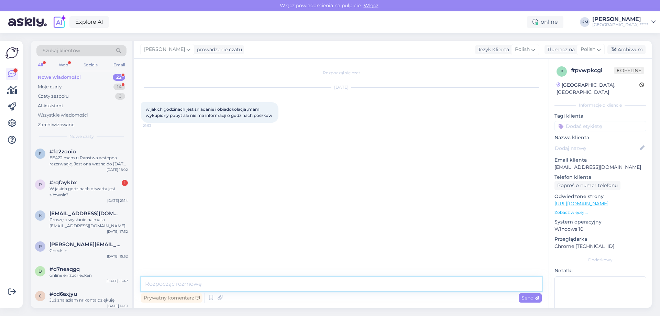
click at [242, 288] on textarea at bounding box center [341, 284] width 401 height 14
type textarea "Dzień dobry,"
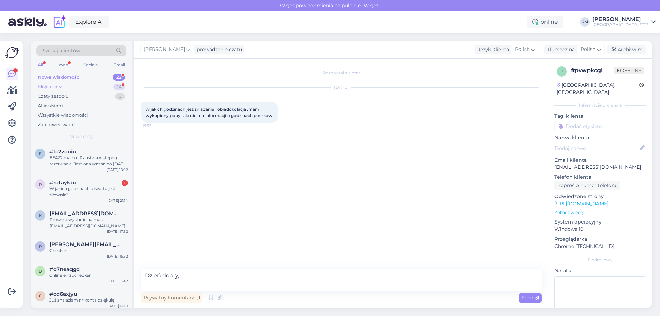
click at [76, 87] on div "Moje czaty 14" at bounding box center [81, 87] width 90 height 10
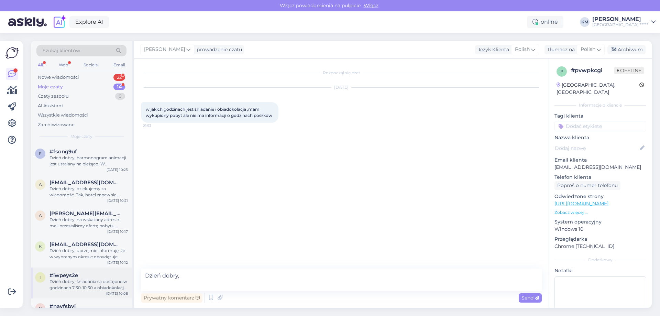
click at [97, 288] on div "Dzień dobry, śniadania są dostępne w godzinach 7:30-10:30 a obiadokolacje w god…" at bounding box center [88, 284] width 78 height 12
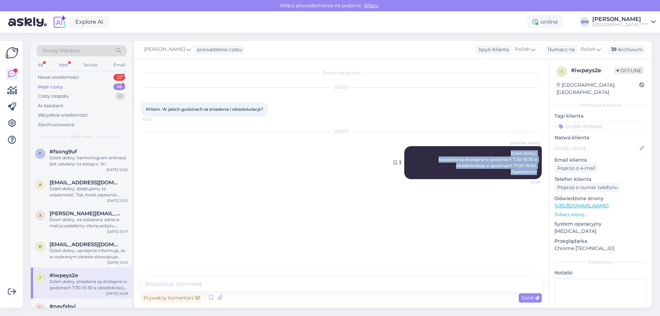
drag, startPoint x: 512, startPoint y: 152, endPoint x: 541, endPoint y: 171, distance: 34.9
click at [541, 171] on div "[PERSON_NAME] Dzień dobry, śniadania są dostępne w godzinach 7:30-10:30 a obiad…" at bounding box center [472, 162] width 137 height 33
copy span "Dzień dobry, śniadania są dostępne w godzinach 7:30-10:30 a obiadokolacje w god…"
click at [72, 76] on div "Nowe wiadomości" at bounding box center [58, 77] width 41 height 7
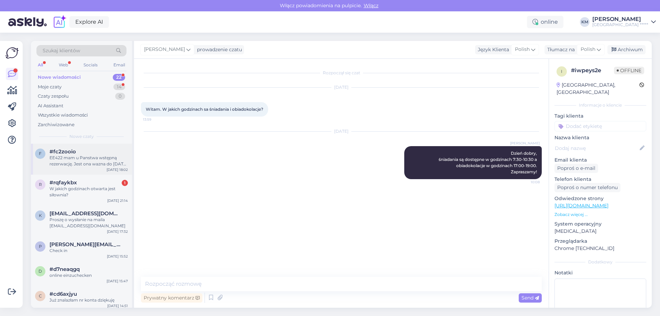
click at [112, 160] on div "EE422 mam u Panstwa wstępną rezerwację. Jest ona wazna do [DATE] czy jest możli…" at bounding box center [88, 161] width 78 height 12
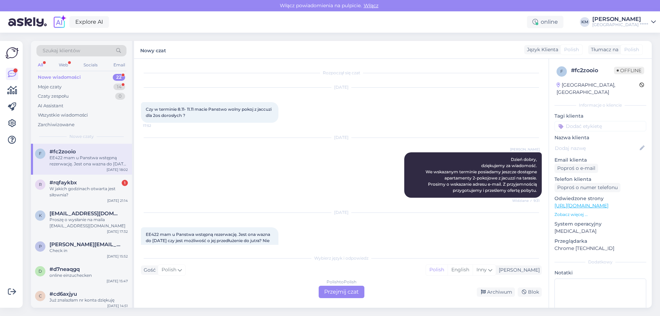
scroll to position [23, 0]
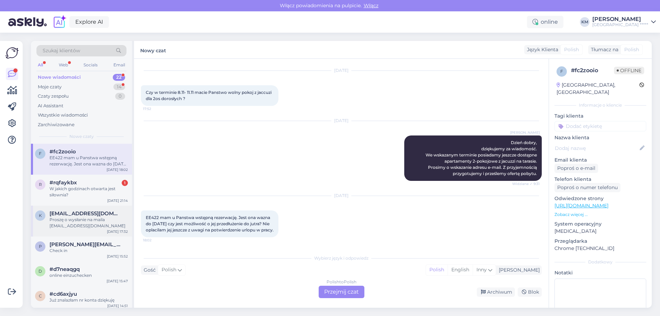
click at [74, 221] on div "Proszę o wysłanie na maila [EMAIL_ADDRESS][DOMAIN_NAME]" at bounding box center [88, 223] width 78 height 12
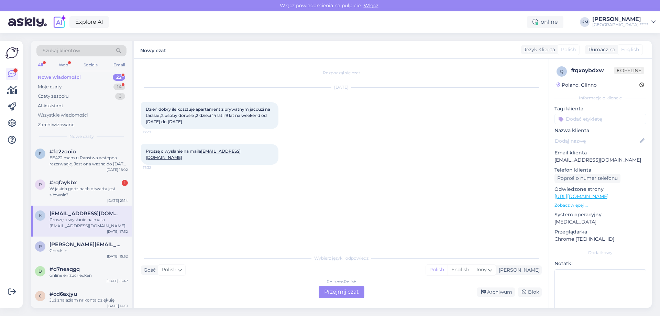
scroll to position [0, 0]
click at [95, 252] on div "Check in" at bounding box center [88, 250] width 78 height 6
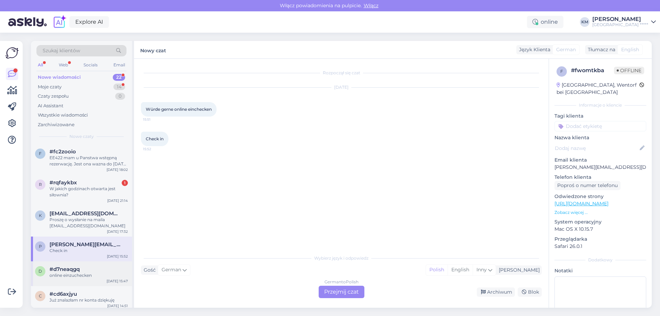
click at [96, 268] on div "#d7neaqgq" at bounding box center [88, 269] width 78 height 6
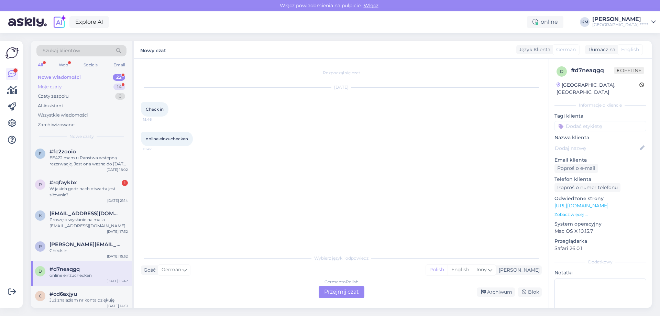
click at [64, 89] on div "Moje czaty 14" at bounding box center [81, 87] width 90 height 10
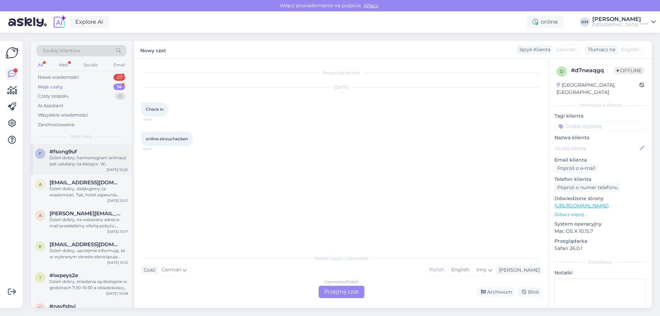
click at [109, 164] on div "Dzień dobry, harmonogram animacji jest ustalany na bieżąco. W październiku anim…" at bounding box center [88, 161] width 78 height 12
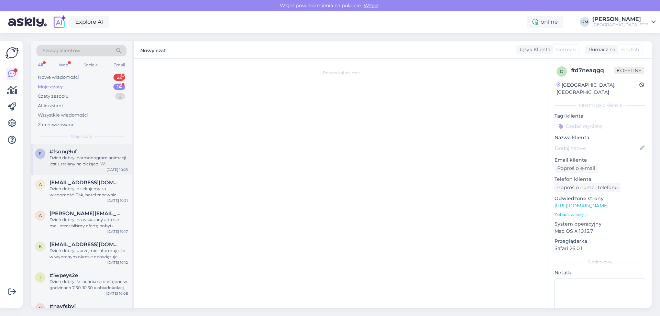
scroll to position [48, 0]
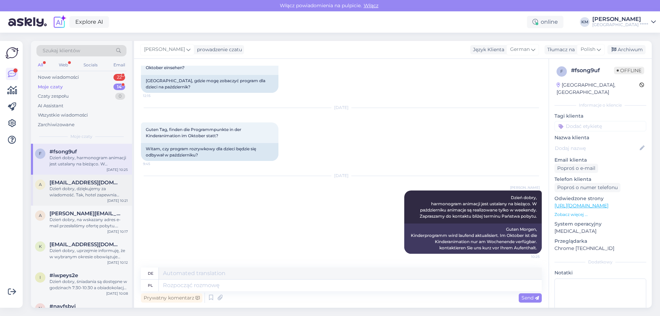
click at [109, 181] on span "[EMAIL_ADDRESS][DOMAIN_NAME]" at bounding box center [84, 182] width 71 height 6
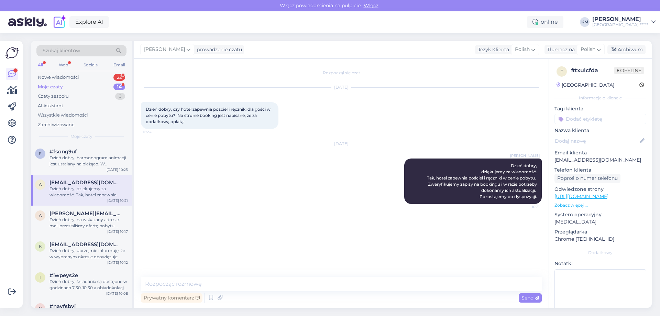
scroll to position [0, 0]
click at [71, 79] on div "Nowe wiadomości" at bounding box center [58, 77] width 41 height 7
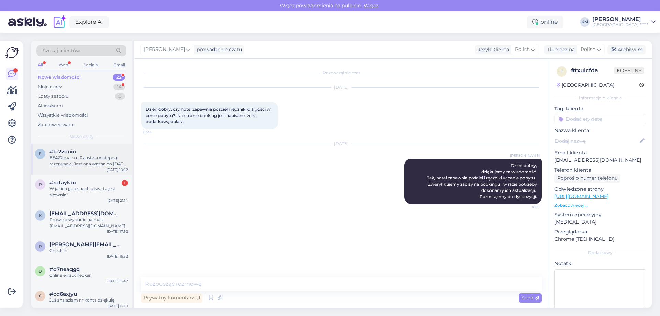
click at [96, 157] on div "EE422 mam u Panstwa wstępną rezerwację. Jest ona wazna do [DATE] czy jest możli…" at bounding box center [88, 161] width 78 height 12
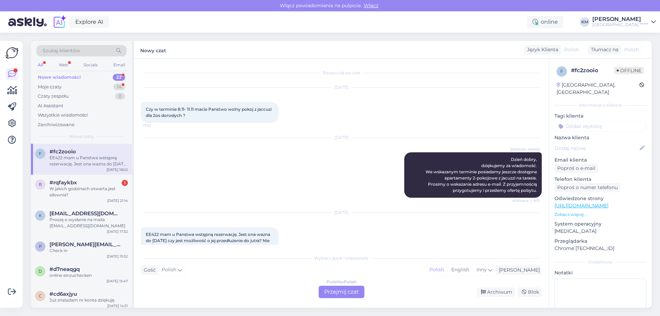
scroll to position [23, 0]
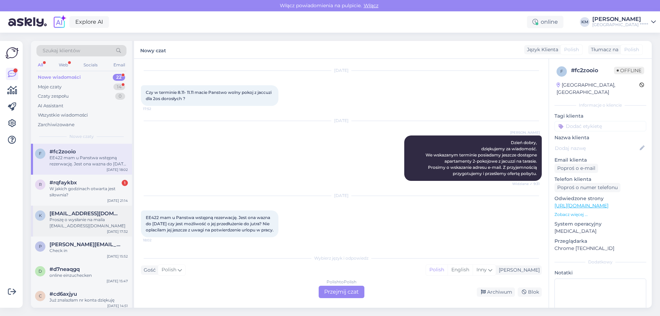
click at [107, 220] on div "Proszę o wysłanie na maila [EMAIL_ADDRESS][DOMAIN_NAME]" at bounding box center [88, 223] width 78 height 12
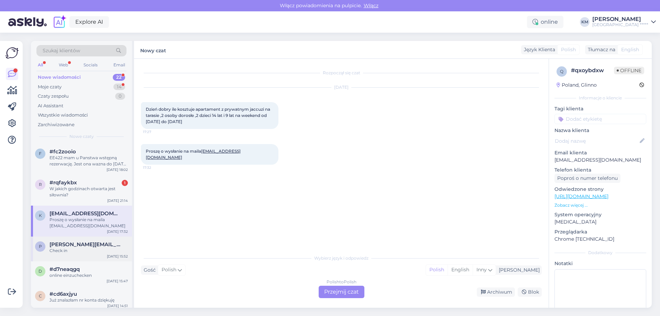
click at [103, 243] on div "[PERSON_NAME][EMAIL_ADDRESS][DOMAIN_NAME]" at bounding box center [88, 244] width 78 height 6
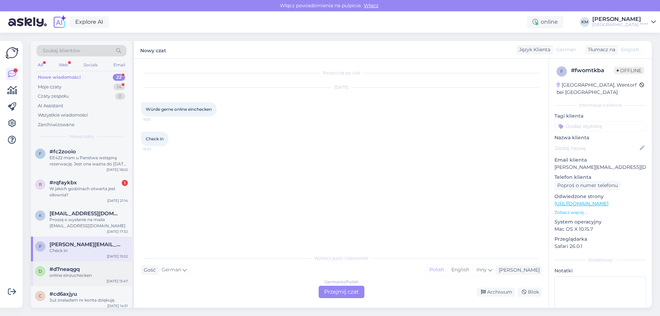
click at [85, 268] on div "#d7neaqgq" at bounding box center [88, 269] width 78 height 6
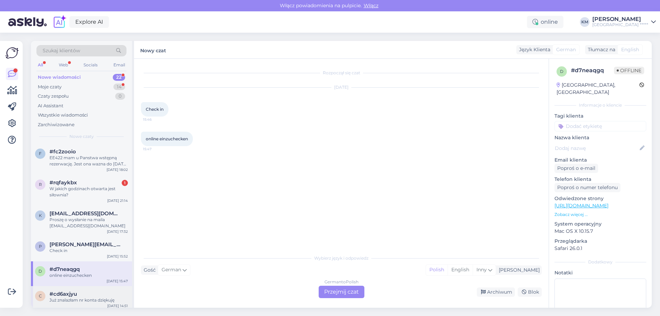
scroll to position [34, 0]
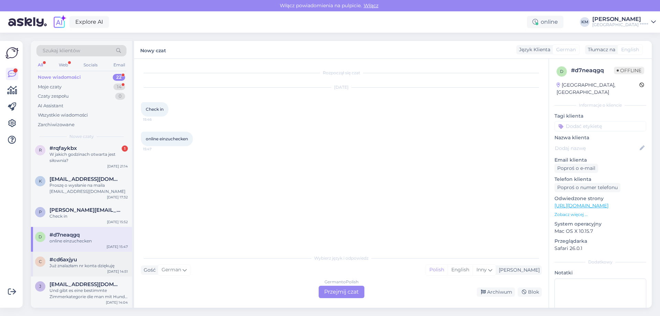
click at [88, 266] on div "Już znalazłam nr konta dziękuję" at bounding box center [88, 266] width 78 height 6
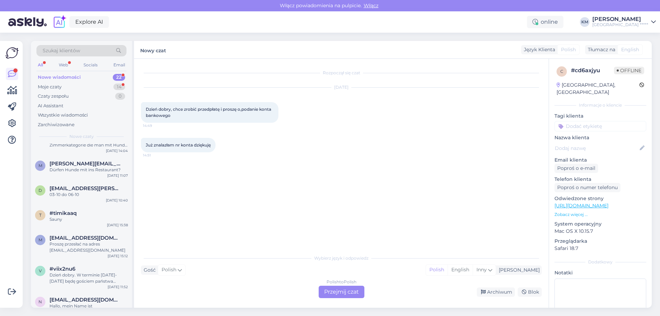
scroll to position [0, 0]
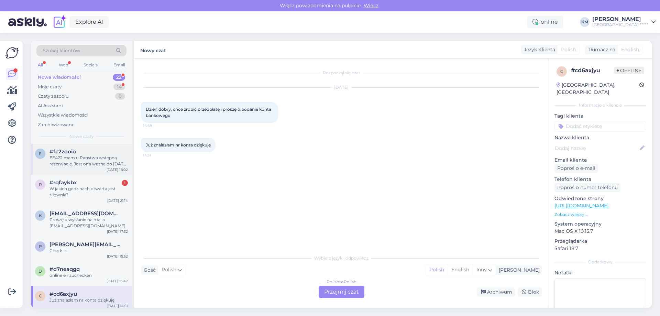
click at [101, 168] on div "f #fc2zooio EE422 mam u Panstwa wstępną rezerwację. Jest ona wazna do [DATE] cz…" at bounding box center [81, 159] width 101 height 31
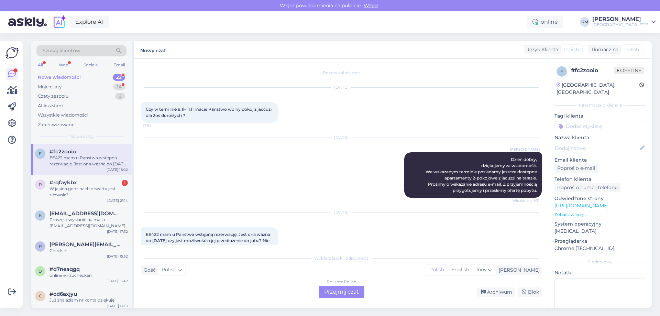
scroll to position [23, 0]
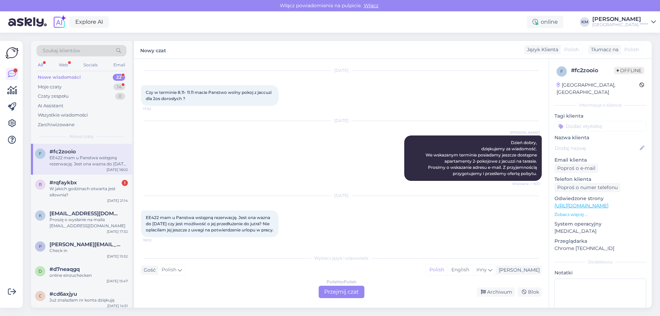
click at [83, 77] on div "Nowe wiadomości 22" at bounding box center [81, 78] width 90 height 10
click at [81, 86] on div "Moje czaty 14" at bounding box center [81, 87] width 90 height 10
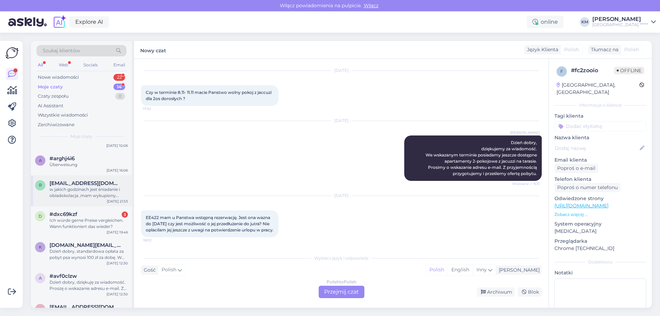
scroll to position [263, 0]
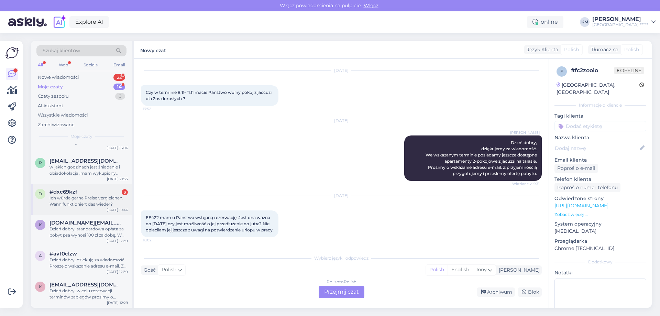
click at [97, 203] on div "Ich würde gerne Preise vergleichen. Wann funktioniert das wieder?" at bounding box center [88, 201] width 78 height 12
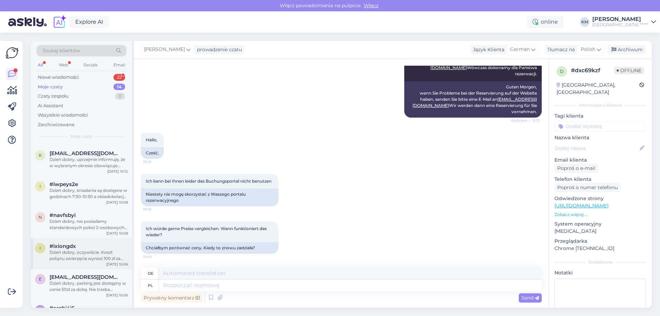
scroll to position [0, 0]
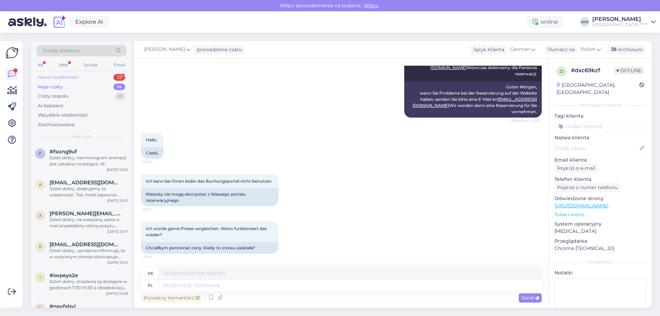
click at [82, 81] on div "Nowe wiadomości 22" at bounding box center [81, 78] width 90 height 10
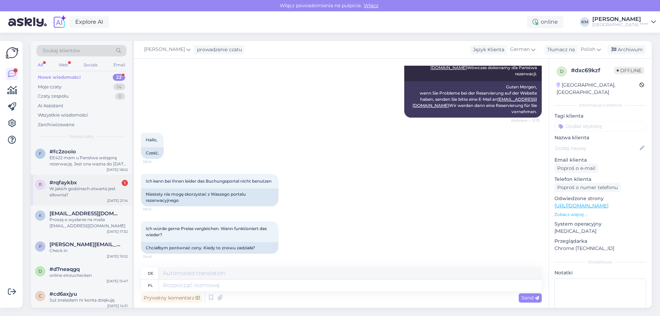
click at [97, 198] on div "W jakich godzinach otwarta jest siłownia?" at bounding box center [88, 192] width 78 height 12
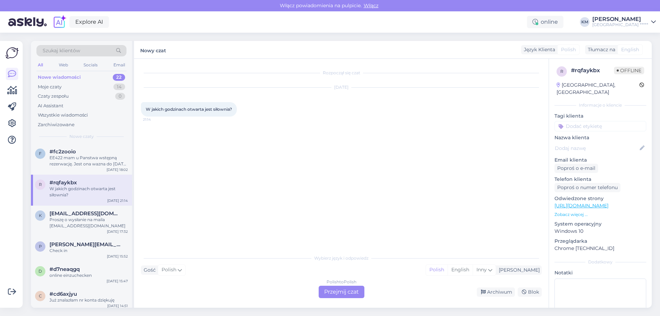
click at [345, 290] on div "Polish to Polish Przejmij czat" at bounding box center [342, 292] width 46 height 12
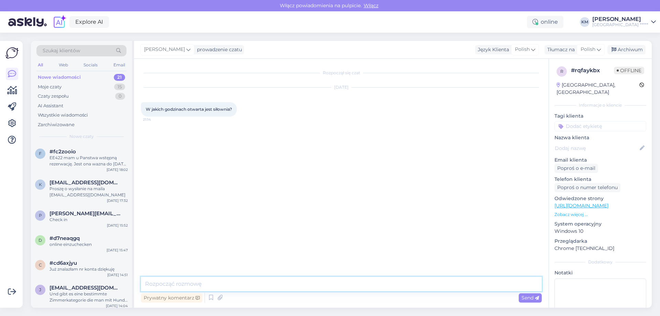
click at [256, 280] on textarea at bounding box center [341, 284] width 401 height 14
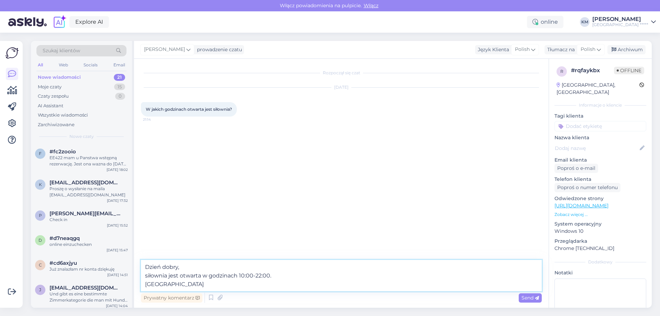
type textarea "Dzień dobry, siłownia jest otwarta w godzinach 10:00-22:00. Zapraszamy!"
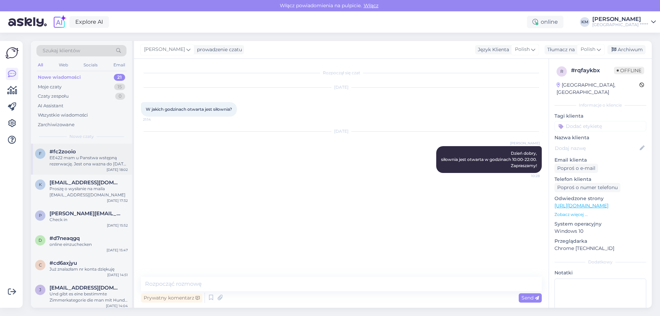
click at [83, 156] on div "EE422 mam u Panstwa wstępną rezerwację. Jest ona wazna do [DATE] czy jest możli…" at bounding box center [88, 161] width 78 height 12
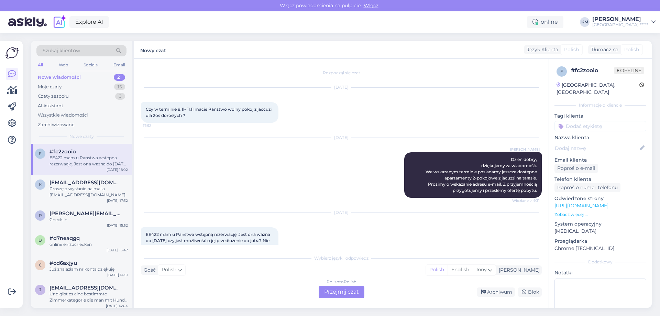
scroll to position [23, 0]
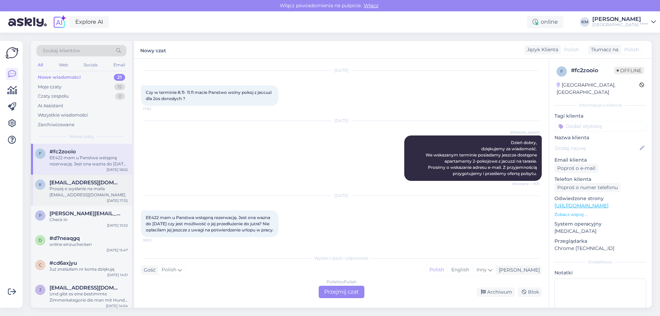
click at [89, 195] on div "Proszę o wysłanie na maila [EMAIL_ADDRESS][DOMAIN_NAME]" at bounding box center [88, 192] width 78 height 12
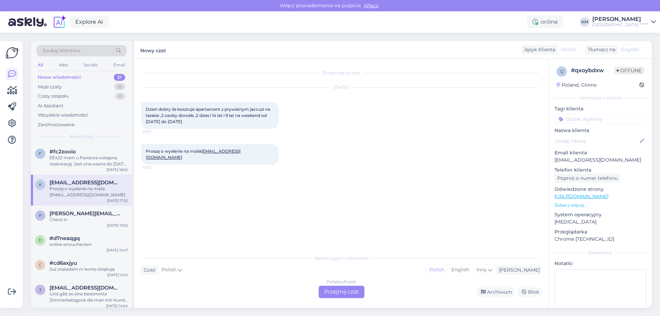
click at [343, 290] on div "Polish to Polish Przejmij czat" at bounding box center [342, 292] width 46 height 12
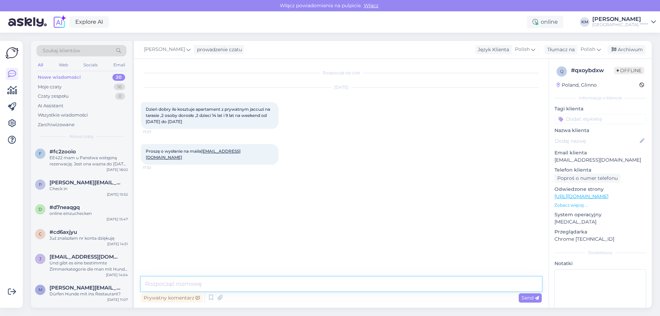
click at [198, 286] on textarea at bounding box center [341, 284] width 401 height 14
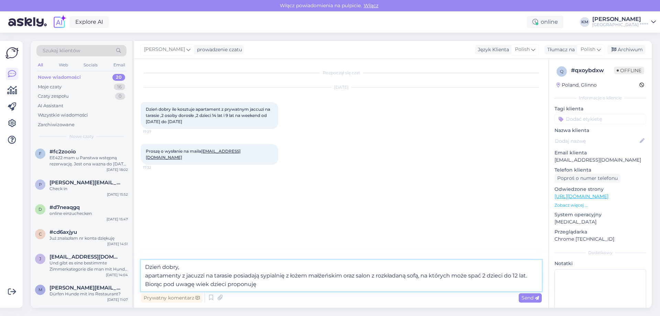
click at [452, 278] on textarea "Dzień dobry, apartamenty z jacuzzi na tarasie posiadają sypialnię z łożem małże…" at bounding box center [341, 275] width 401 height 31
drag, startPoint x: 453, startPoint y: 276, endPoint x: 444, endPoint y: 277, distance: 9.0
click at [444, 277] on textarea "Dzień dobry, apartamenty z jacuzzi na tarasie posiadają sypialnię z łożem małże…" at bounding box center [341, 275] width 401 height 31
click at [480, 277] on textarea "Dzień dobry, apartamenty z jacuzzi na tarasie posiadają sypialnię z łożem małże…" at bounding box center [341, 275] width 401 height 31
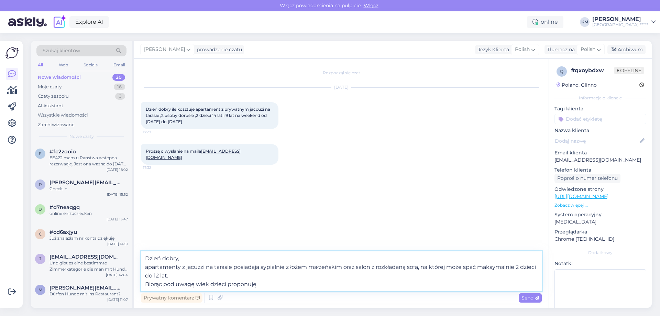
click at [223, 285] on textarea "Dzień dobry, apartamenty z jacuzzi na tarasie posiadają sypialnię z łożem małże…" at bounding box center [341, 271] width 401 height 40
drag, startPoint x: 178, startPoint y: 277, endPoint x: 212, endPoint y: 277, distance: 34.0
click at [212, 277] on textarea "Dzień dobry, apartamenty z jacuzzi na tarasie posiadają sypialnię z łożem małże…" at bounding box center [341, 271] width 401 height 40
click at [244, 283] on textarea "Dzień dobry, apartamenty z jacuzzi na tarasie posiadają sypialnię z łożem małże…" at bounding box center [341, 271] width 401 height 40
click at [282, 288] on textarea "Dzień dobry, apartamenty z jacuzzi na tarasie posiadają sypialnię z łożem małże…" at bounding box center [341, 271] width 401 height 40
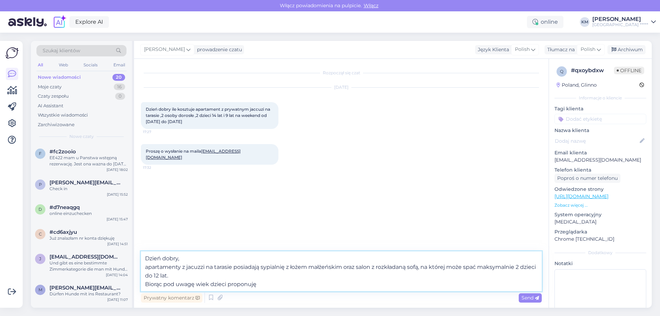
click at [287, 286] on textarea "Dzień dobry, apartamenty z jacuzzi na tarasie posiadają sypialnię z łożem małże…" at bounding box center [341, 271] width 401 height 40
drag, startPoint x: 272, startPoint y: 283, endPoint x: 231, endPoint y: 283, distance: 40.6
click at [231, 283] on textarea "Dzień dobry, apartamenty z jacuzzi na tarasie posiadają sypialnię z łożem małże…" at bounding box center [341, 271] width 401 height 40
click at [233, 282] on textarea "Dzień dobry, apartamenty z jacuzzi na tarasie posiadają sypialnię z łożem małże…" at bounding box center [341, 271] width 401 height 40
drag, startPoint x: 228, startPoint y: 283, endPoint x: 283, endPoint y: 283, distance: 55.0
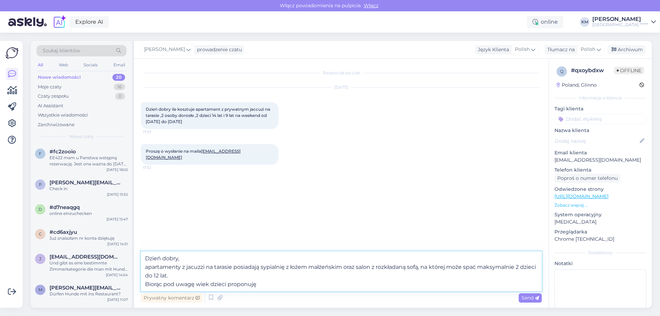
click at [282, 283] on textarea "Dzień dobry, apartamenty z jacuzzi na tarasie posiadają sypialnię z łożem małże…" at bounding box center [341, 271] width 401 height 40
click at [296, 283] on textarea "Dzień dobry, apartamenty z jacuzzi na tarasie posiadają sypialnię z łożem małże…" at bounding box center [341, 271] width 401 height 40
click at [457, 286] on textarea "Dzień dobry, apartamenty z jacuzzi na tarasie posiadają sypialnię z łożem małże…" at bounding box center [341, 271] width 401 height 40
click at [428, 281] on textarea "Dzień dobry, apartamenty z jacuzzi na tarasie posiadają sypialnię z łożem małże…" at bounding box center [341, 271] width 401 height 40
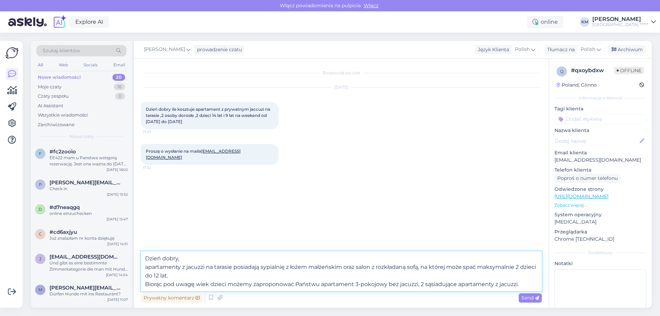
click at [530, 281] on textarea "Dzień dobry, apartamenty z jacuzzi na tarasie posiadają sypialnię z łożem małże…" at bounding box center [341, 271] width 401 height 40
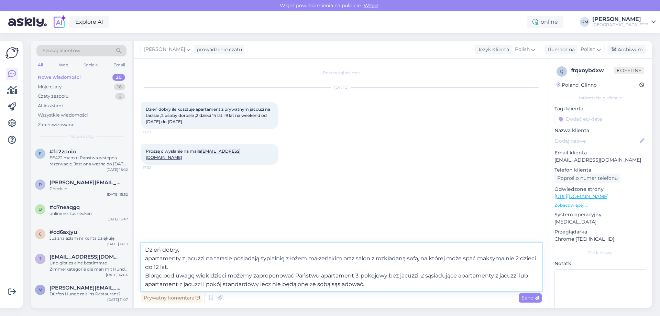
type textarea "Dzień dobry, apartamenty z jacuzzi na tarasie posiadają sypialnię z łożem małże…"
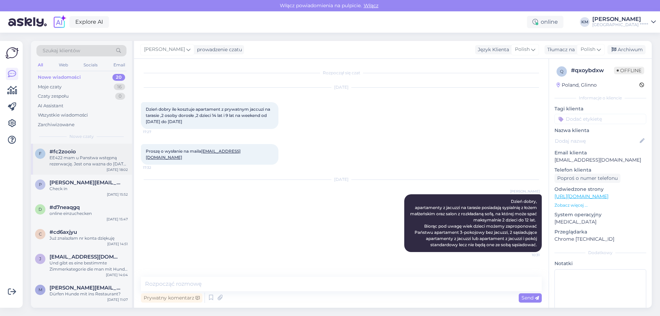
click at [109, 155] on div "EE422 mam u Panstwa wstępną rezerwację. Jest ona wazna do [DATE] czy jest możli…" at bounding box center [88, 161] width 78 height 12
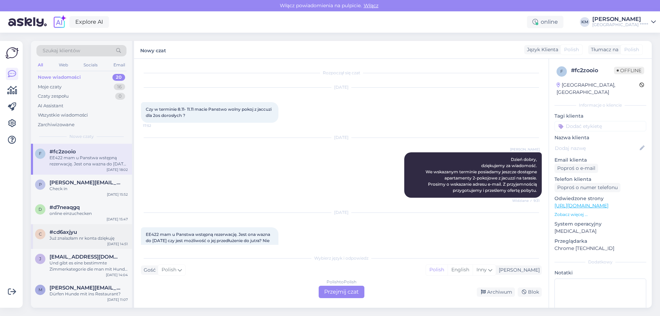
scroll to position [23, 0]
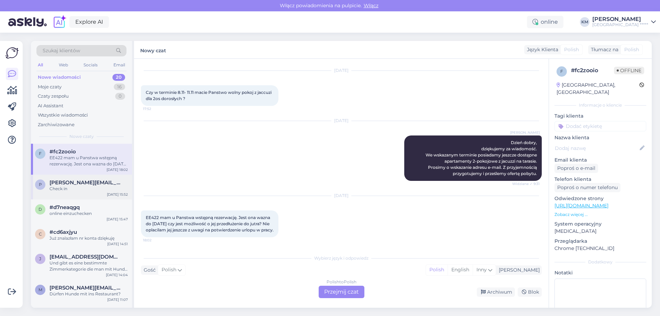
click at [86, 185] on span "[PERSON_NAME][EMAIL_ADDRESS][DOMAIN_NAME]" at bounding box center [84, 182] width 71 height 6
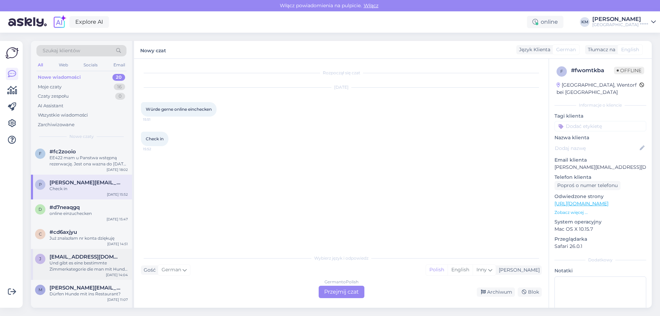
scroll to position [0, 0]
click at [192, 108] on span "Würde gerne online einchecken" at bounding box center [179, 109] width 66 height 5
click at [180, 208] on div "Rozpoczął się czat [DATE] Würde gerne online einchecken 15:51 Check in 15:52" at bounding box center [344, 155] width 407 height 179
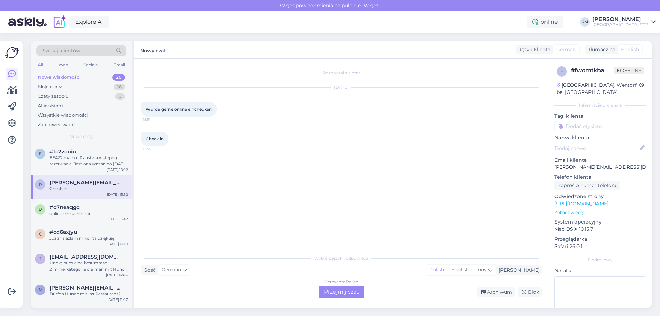
click at [352, 291] on div "German to Polish Przejmij czat" at bounding box center [342, 292] width 46 height 12
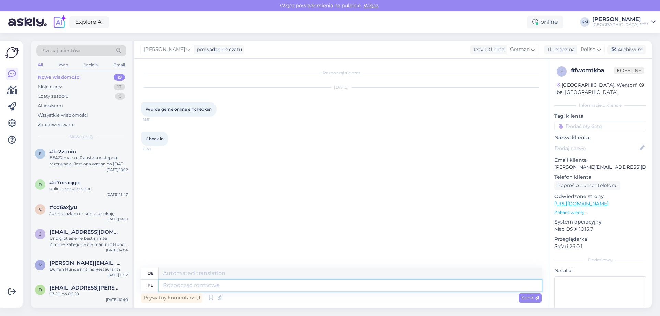
click at [184, 285] on textarea at bounding box center [350, 285] width 383 height 12
type textarea "B"
paste textarea "[URL][DOMAIN_NAME]"
type textarea "[URL][DOMAIN_NAME]"
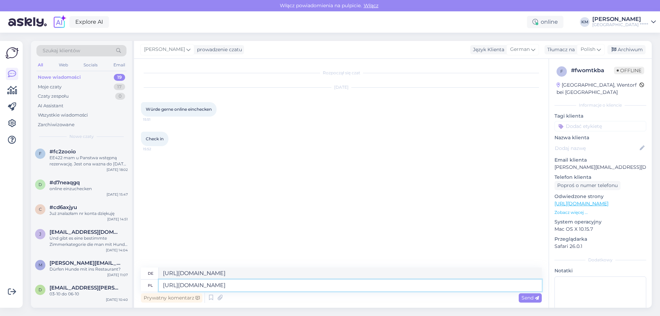
click at [164, 287] on textarea "[URL][DOMAIN_NAME]" at bounding box center [350, 285] width 383 height 12
type textarea "Link do [URL][DOMAIN_NAME]"
type textarea "Link zu [URL][DOMAIN_NAME]"
type textarea "Link do zameldownhttps://[DOMAIN_NAME][URL]"
type textarea "Link zu zamelhttps://[DOMAIN_NAME][URL]"
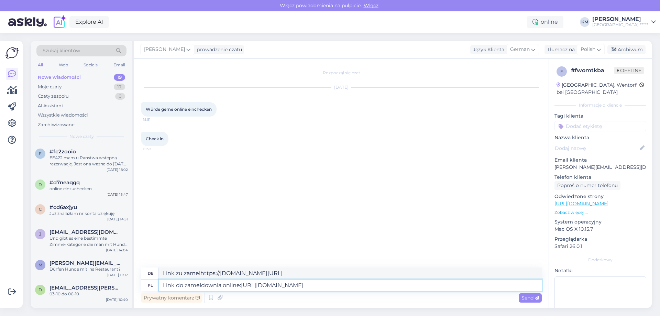
type textarea "Link do zameldownia online: [URL][DOMAIN_NAME]"
type textarea "Link zum Online-Check-in: [URL][DOMAIN_NAME]"
click at [213, 287] on textarea "Link do zameldownia online: [URL][DOMAIN_NAME]" at bounding box center [350, 285] width 383 height 12
click at [202, 284] on textarea "Link do zameldowania online: [URL][DOMAIN_NAME]" at bounding box center [350, 285] width 383 height 12
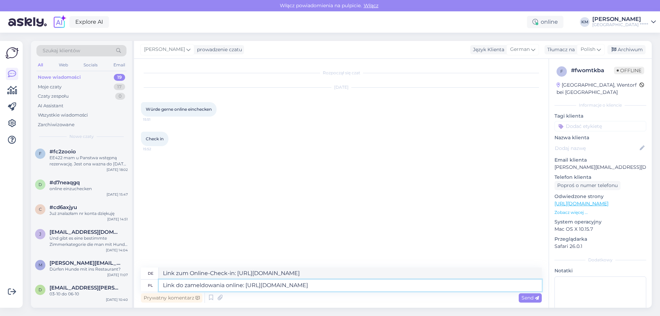
click at [202, 284] on textarea "Link do zameldowania online: [URL][DOMAIN_NAME]" at bounding box center [350, 285] width 383 height 12
click at [245, 285] on textarea "Link do zameldowania online: [URL][DOMAIN_NAME]" at bounding box center [350, 285] width 383 height 12
type textarea "Link do zameldowania online: [URL][DOMAIN_NAME]"
click at [527, 301] on div "Send" at bounding box center [530, 297] width 23 height 9
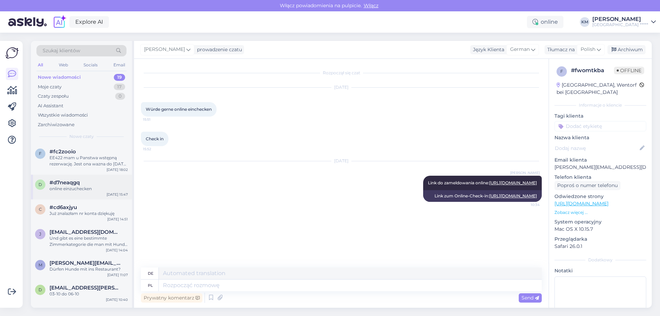
click at [98, 184] on div "#d7neaqgq" at bounding box center [88, 182] width 78 height 6
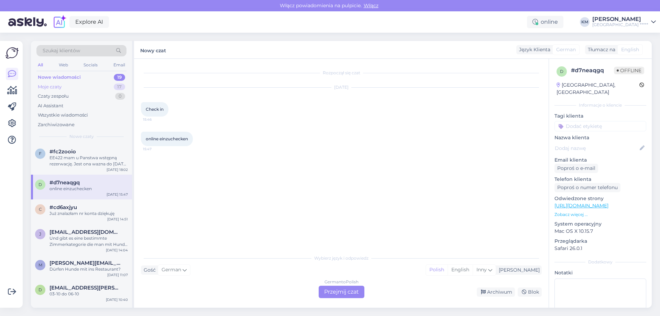
click at [69, 85] on div "Moje czaty 17" at bounding box center [81, 87] width 90 height 10
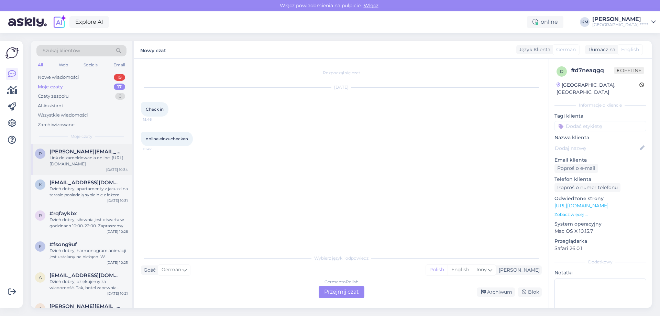
click at [93, 157] on div "Link do zameldowania online: [URL][DOMAIN_NAME]" at bounding box center [88, 161] width 78 height 12
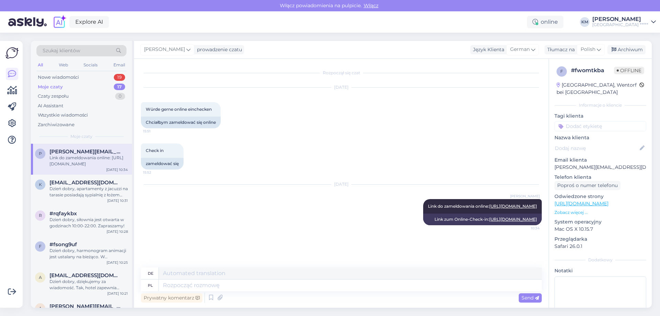
drag, startPoint x: 466, startPoint y: 204, endPoint x: 546, endPoint y: 216, distance: 81.2
click at [546, 216] on div "Rozpoczął się czat [DATE] Würde gerne online einchecken 15:51 Chciałbym zameldo…" at bounding box center [344, 164] width 407 height 196
copy span "Link do zameldowania online: [URL][DOMAIN_NAME]"
click at [66, 75] on div "Nowe wiadomości" at bounding box center [58, 77] width 41 height 7
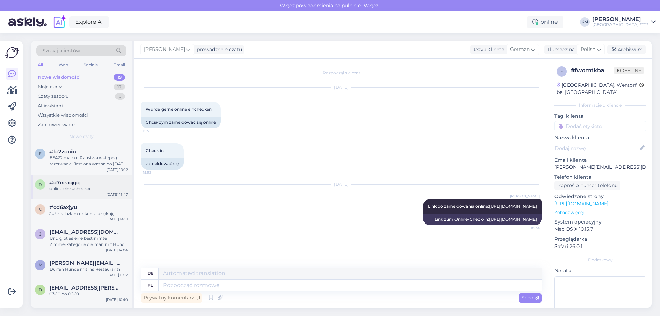
click at [94, 187] on div "online einzuchecken" at bounding box center [88, 189] width 78 height 6
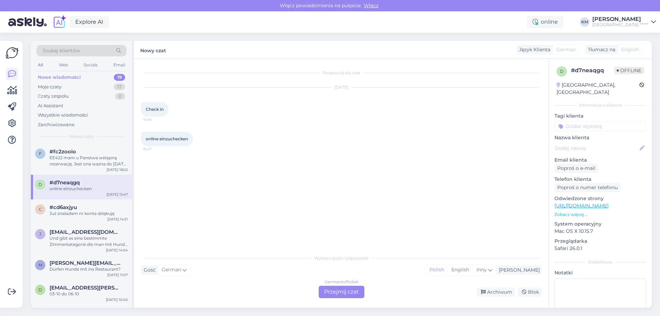
click at [333, 299] on div "Rozpoczął się czat [DATE] Check in 15:46 online einzuchecken 15:47 Wybierz języ…" at bounding box center [341, 183] width 414 height 249
click at [334, 295] on div "German to Polish Przejmij czat" at bounding box center [342, 292] width 46 height 12
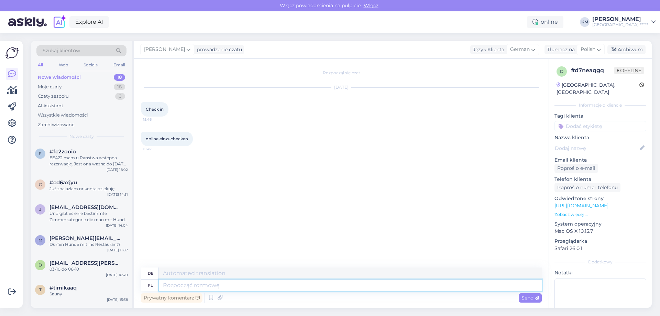
click at [191, 285] on textarea at bounding box center [350, 285] width 383 height 12
paste textarea "Link do zameldowania online: [URL][DOMAIN_NAME]"
type textarea "Link do zameldowania online: [URL][DOMAIN_NAME]"
type textarea "Link zum Online-Check-in: [URL][DOMAIN_NAME]"
type textarea "Link do zameldowania online: [URL][DOMAIN_NAME]"
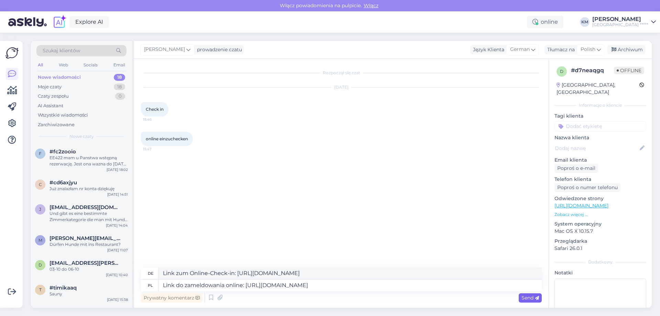
click at [532, 298] on span "Send" at bounding box center [530, 298] width 18 height 6
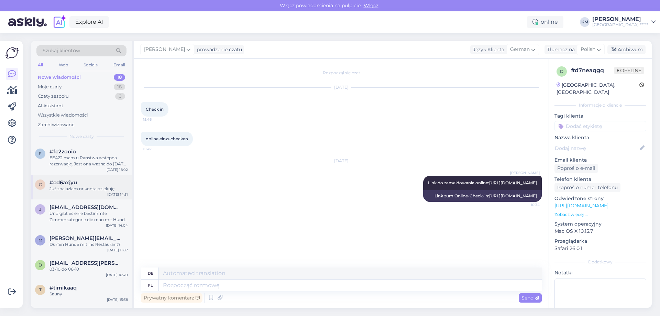
click at [94, 179] on div "#cd6axjyu" at bounding box center [88, 182] width 78 height 6
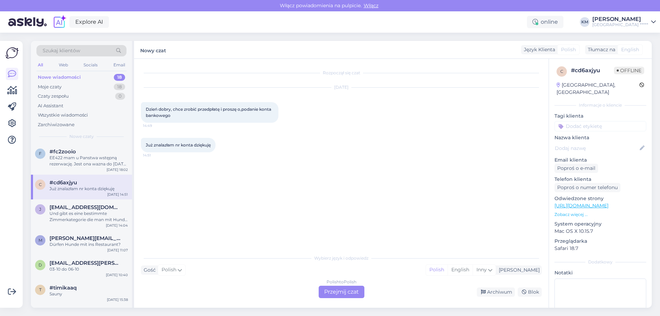
drag, startPoint x: 82, startPoint y: 193, endPoint x: 79, endPoint y: 189, distance: 6.1
click at [79, 189] on div "Już znalazłam nr konta dziękuję" at bounding box center [88, 189] width 78 height 6
click at [332, 289] on div "Polish to Polish Przejmij czat" at bounding box center [342, 292] width 46 height 12
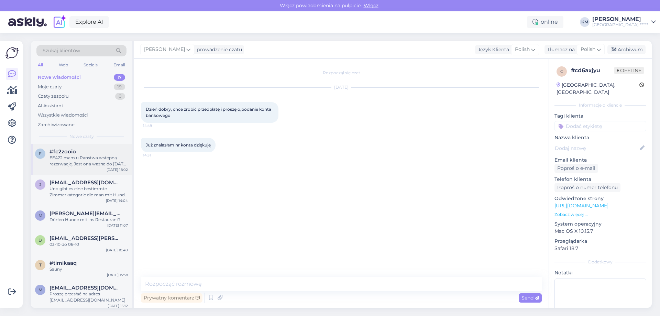
click at [81, 162] on div "EE422 mam u Panstwa wstępną rezerwację. Jest ona wazna do [DATE] czy jest możli…" at bounding box center [88, 161] width 78 height 12
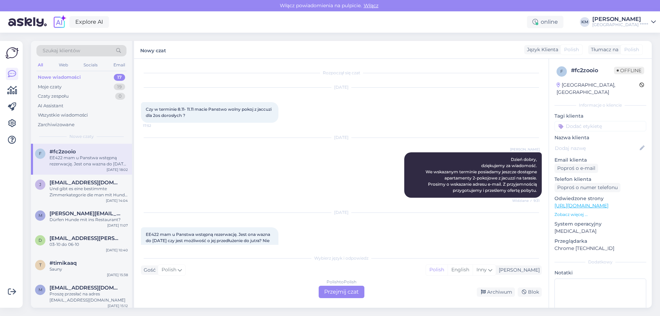
scroll to position [23, 0]
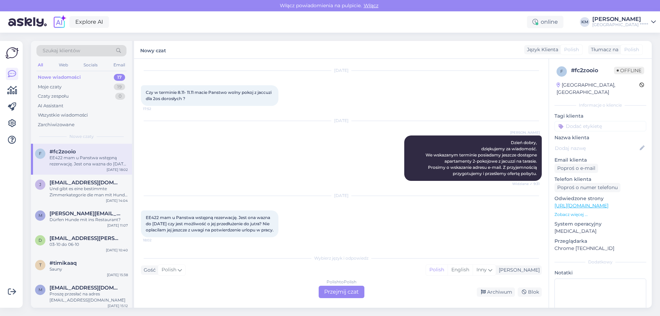
click at [154, 177] on div "[DATE] [PERSON_NAME] Dzień dobry, dziękujemy za wiadomość. We wskazanym termini…" at bounding box center [341, 150] width 401 height 75
click at [334, 295] on div "Polish to Polish Przejmij czat" at bounding box center [342, 292] width 46 height 12
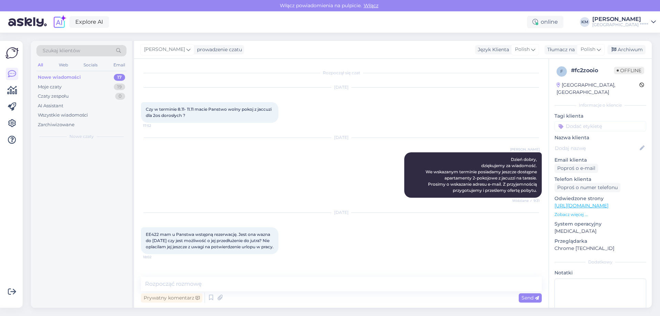
scroll to position [0, 0]
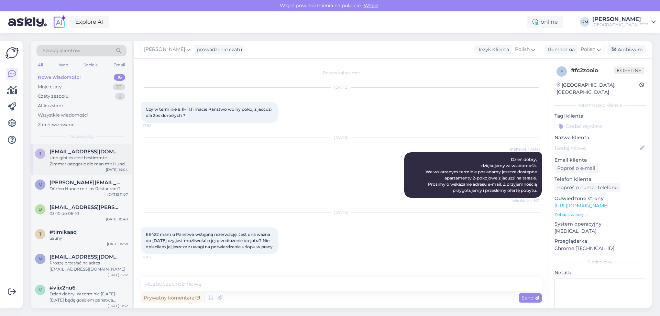
click at [94, 165] on div "Und gibt es eine bestimmte Zimmerkategorie die man mit Hund nur buchen kann?" at bounding box center [88, 161] width 78 height 12
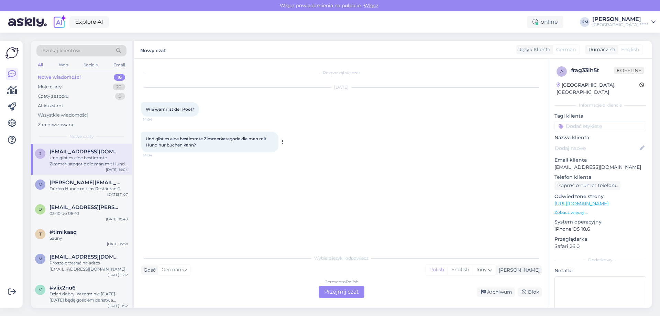
drag, startPoint x: 145, startPoint y: 107, endPoint x: 213, endPoint y: 145, distance: 77.8
click at [213, 145] on div "Rozpoczął się czat [DATE] Wie warm ist der Pool? 14:04 Und gibt es eine bestimm…" at bounding box center [344, 155] width 407 height 179
copy div "Wie warm ist der Pool? 14:04 Und gibt es eine bestimmte Zimmerkategorie die man…"
click at [331, 296] on div "German to Polish Przejmij czat" at bounding box center [342, 292] width 46 height 12
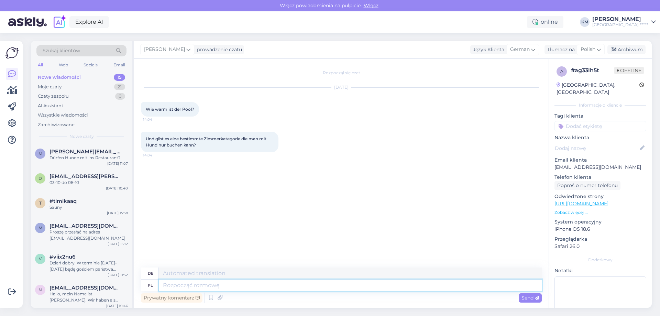
click at [197, 286] on textarea at bounding box center [350, 285] width 383 height 12
type textarea "Dzień dob"
type textarea "Tag"
type textarea "Dzień dobry, temper"
type textarea "Guten Morgen, tem"
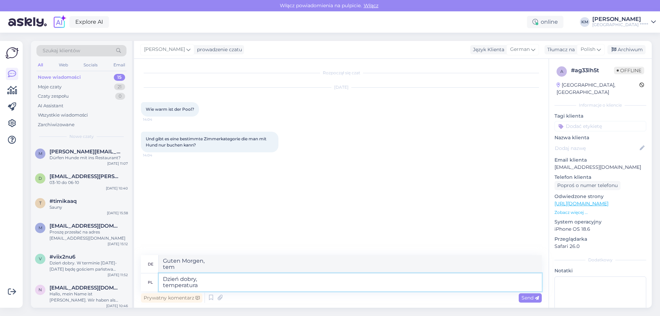
type textarea "Dzień dobry, temperatura"
type textarea "Guten Morgen, Temperatur"
type textarea "Dzień dobry, temperatura w"
type textarea "Guten Morgen, Temperatur in"
type textarea "Dzień dobry, temperatura wody w ba"
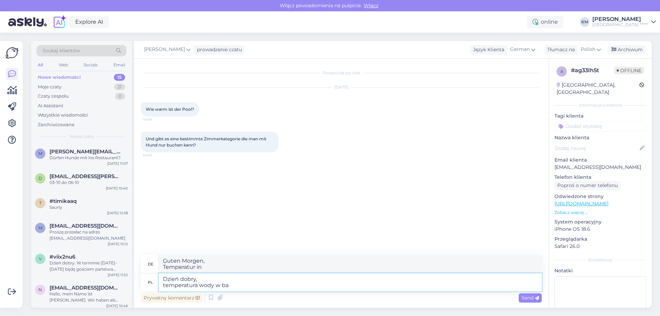
type textarea "Guten Morgen, Wassertemperatur"
type textarea "Dzień dobry, temperatura wody w bas"
type textarea "Guten Morgen, Wassertemperatur in"
type textarea "Dzień dobry, temperatura wody w basenie wy"
type textarea "Guten Morgen, die Wassertemperatur im Pool"
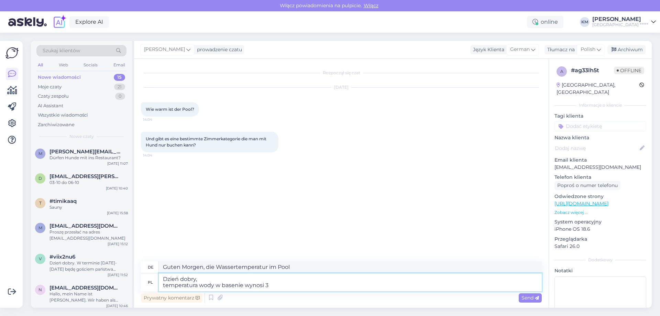
type textarea "Dzień dobry, temperatura wody w basenie wynosi 30"
type textarea "Guten Morgen, die Wassertemperatur im Pool beträgt"
type textarea "Dzień dobry, temperatura wody w basenie wynosi"
type textarea "Guten Morgen, Wassertemperatur im Pool beträgt 30"
type textarea "Dzień dobry, temperatura wody w basenie wynosi o"
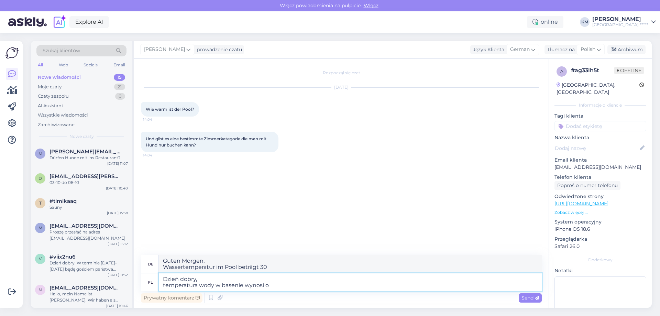
type textarea "Guten Morgen, die Wassertemperatur im Pool beträgt"
type textarea "Dzień dobry, temperatura wody w basenie wynosi około 30 s"
type textarea "Guten Morgen, Wassertemperatur im Pool beträgt ca."
type textarea "Dzień dobry, temperatura wody w basenie wynosi około 30 stop"
type textarea "Guten Morgen, Wassertemperatur im Pool beträgt ca. 30"
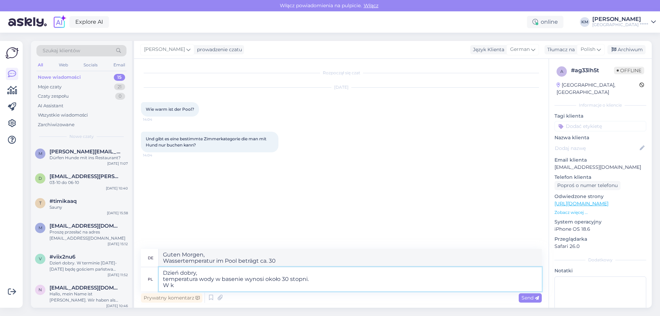
type textarea "Dzień dobry, temperatura wody w basenie wynosi około 30 stopni. W ka"
type textarea "Guten Morgen, die Wassertemperatur im Pool beträgt ca. 30 Grad."
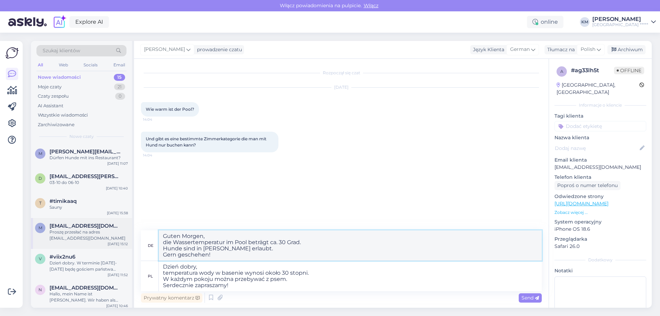
drag, startPoint x: 228, startPoint y: 256, endPoint x: 131, endPoint y: 225, distance: 101.4
click at [131, 225] on div "Szukaj klientów All Web Socials Email Nowe wiadomości 15 Moje czaty 21 Czaty ze…" at bounding box center [341, 174] width 621 height 267
drag, startPoint x: 263, startPoint y: 276, endPoint x: 273, endPoint y: 276, distance: 10.0
click at [264, 276] on textarea "Dzień dobry, temperatura wody w basenie wynosi około 30 stopni. W każdym pokoju…" at bounding box center [350, 276] width 383 height 30
click at [289, 273] on textarea "Dzień dobry, temperatura wody w basenie wynosi około 30 stopni. W każdym pokoju…" at bounding box center [350, 276] width 383 height 30
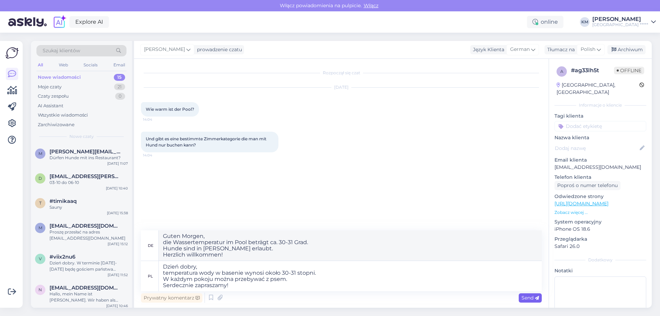
click at [535, 299] on icon at bounding box center [537, 298] width 4 height 4
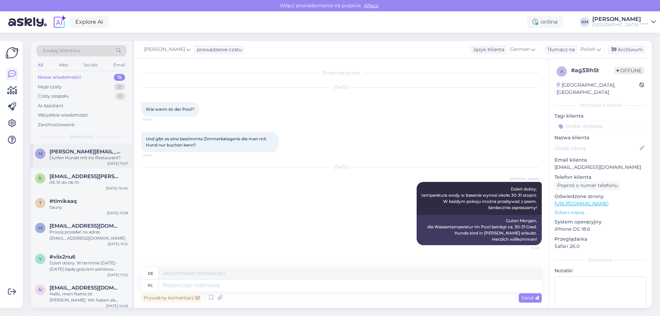
click at [45, 164] on div "m [PERSON_NAME][EMAIL_ADDRESS][DOMAIN_NAME] Dürfen Hunde mit ins Restaurant? [D…" at bounding box center [81, 156] width 101 height 25
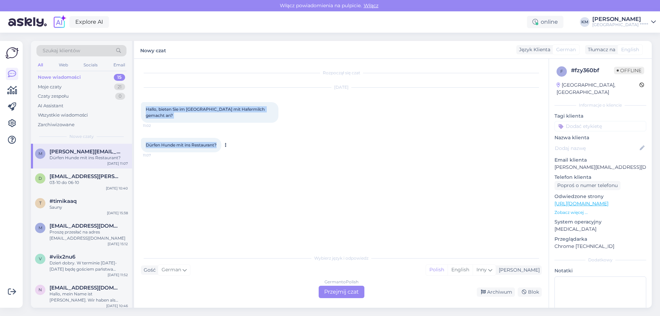
drag, startPoint x: 145, startPoint y: 109, endPoint x: 219, endPoint y: 147, distance: 83.2
click at [219, 147] on div "Rozpoczął się czat [DATE] Hallo, bieten Sie im [GEOGRAPHIC_DATA] mit Hafermilch…" at bounding box center [344, 155] width 407 height 179
click at [261, 212] on div "Rozpoczął się czat [DATE] Hallo, bieten Sie im [GEOGRAPHIC_DATA] mit Hafermilch…" at bounding box center [344, 155] width 407 height 179
click at [330, 189] on div "Rozpoczął się czat [DATE] Hallo, bieten Sie im [GEOGRAPHIC_DATA] mit Hafermilch…" at bounding box center [344, 155] width 407 height 179
drag, startPoint x: 145, startPoint y: 107, endPoint x: 222, endPoint y: 151, distance: 88.9
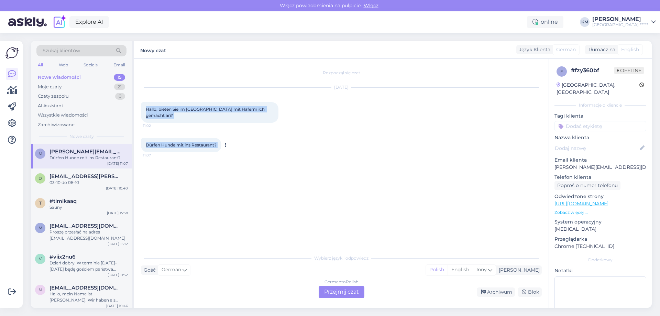
click at [222, 151] on div "Rozpoczął się czat [DATE] Hallo, bieten Sie im [GEOGRAPHIC_DATA] mit Hafermilch…" at bounding box center [344, 155] width 407 height 179
click at [341, 292] on div "German to Polish Przejmij czat" at bounding box center [342, 292] width 46 height 12
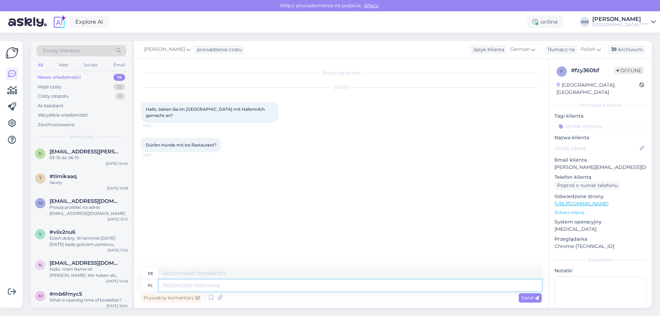
click at [201, 286] on textarea at bounding box center [350, 285] width 383 height 12
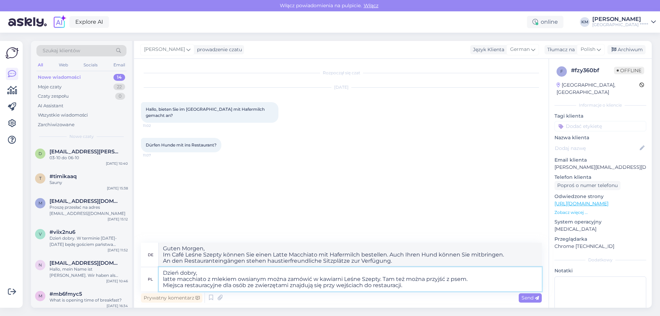
click at [412, 289] on textarea "Dzień dobry, latte macchiato z mlekiem owsianym można zamówić w kawiarni Leśne …" at bounding box center [350, 279] width 383 height 24
drag, startPoint x: 363, startPoint y: 286, endPoint x: 355, endPoint y: 285, distance: 8.3
click at [355, 285] on textarea "Dzień dobry, latte macchiato z mlekiem owsianym można zamówić w kawiarni Leśne …" at bounding box center [350, 279] width 383 height 24
click at [417, 284] on textarea "Dzień dobry, latte macchiato z mlekiem owsianym można zamówić w kawiarni Leśne …" at bounding box center [350, 279] width 383 height 24
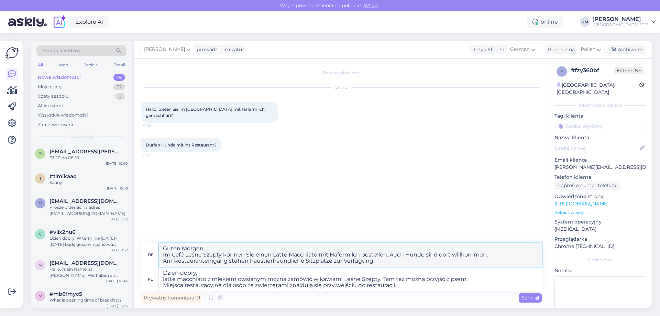
drag, startPoint x: 380, startPoint y: 264, endPoint x: 23, endPoint y: 232, distance: 358.8
click at [23, 234] on div "Pierwsze kroki Lista kontrolna, aby uzyskać większą wartość Blisko Połącz Faceb…" at bounding box center [330, 174] width 660 height 283
drag, startPoint x: 456, startPoint y: 290, endPoint x: 486, endPoint y: 293, distance: 30.4
click at [457, 290] on textarea "Dzień dobry, latte macchiato z mlekiem owsianym można zamówić w kawiarni Leśne …" at bounding box center [350, 279] width 383 height 24
click at [535, 300] on icon at bounding box center [537, 298] width 4 height 4
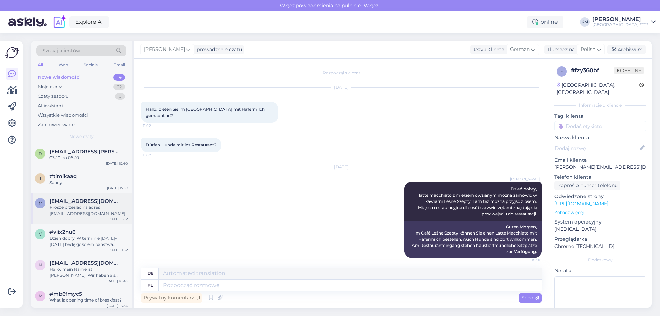
scroll to position [4, 0]
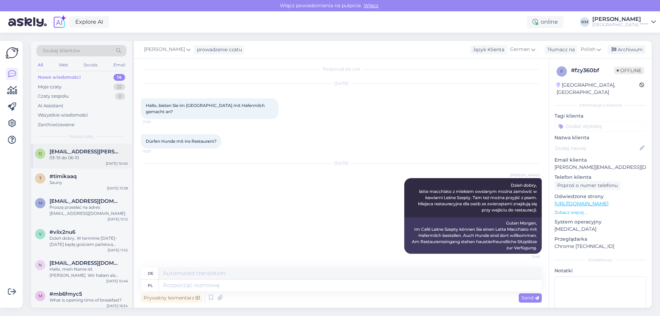
click at [98, 154] on span "[EMAIL_ADDRESS][PERSON_NAME][DOMAIN_NAME]" at bounding box center [84, 151] width 71 height 6
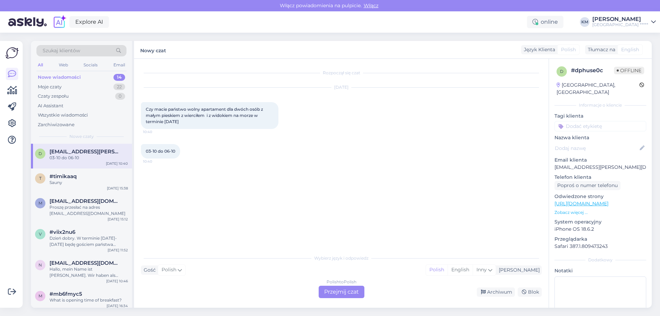
click at [343, 288] on div "Polish to Polish Przejmij czat" at bounding box center [342, 292] width 46 height 12
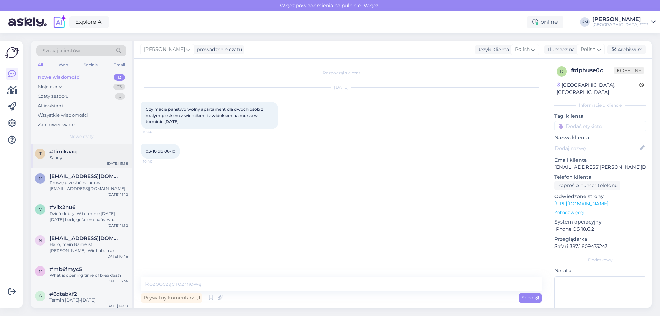
click at [79, 155] on div "Sauny" at bounding box center [88, 158] width 78 height 6
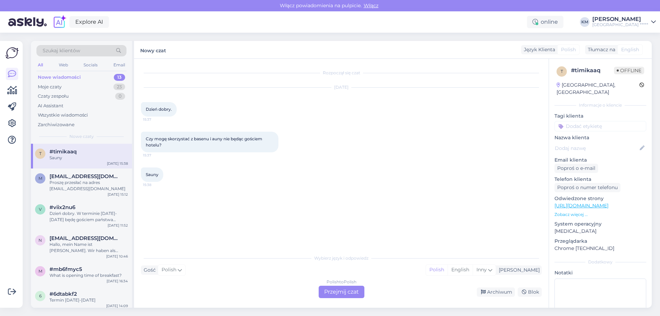
click at [355, 295] on div "Polish to Polish Przejmij czat" at bounding box center [342, 292] width 46 height 12
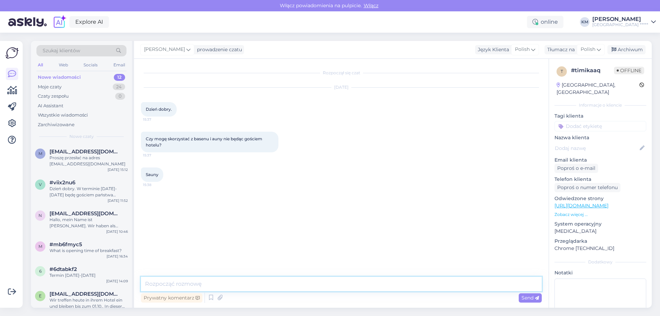
click at [302, 280] on textarea at bounding box center [341, 284] width 401 height 14
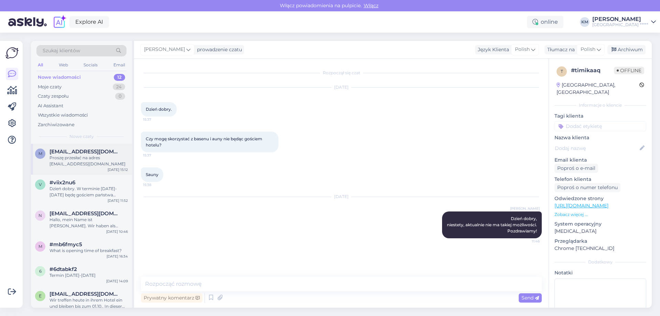
click at [84, 165] on div "Proszę przesłać na adres [EMAIL_ADDRESS][DOMAIN_NAME]" at bounding box center [88, 161] width 78 height 12
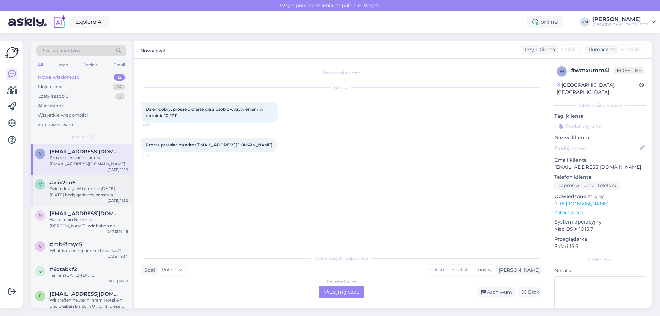
click at [75, 193] on div "Dzień dobry. W terminie [DATE]-[DATE] będę gościem państwa hotelu. Chciałbym sk…" at bounding box center [88, 192] width 78 height 12
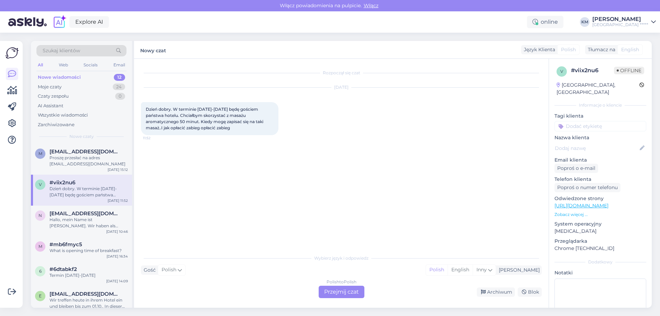
click at [329, 295] on div "Polish to Polish Przejmij czat" at bounding box center [342, 292] width 46 height 12
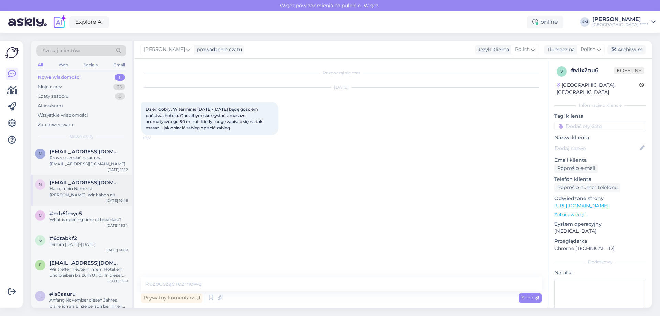
click at [98, 195] on div "Hallo, mein Name ist [PERSON_NAME]. Wir haben als Familie vom 13.-16.10.25 ein …" at bounding box center [88, 192] width 78 height 12
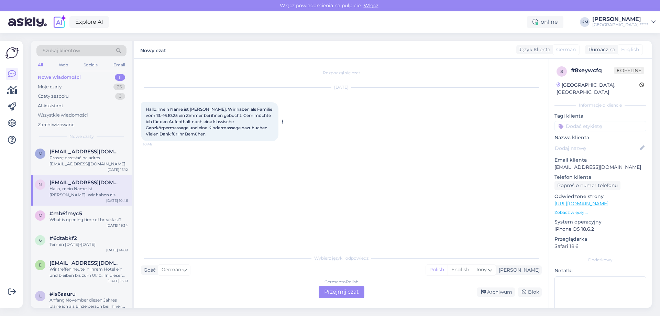
click at [168, 128] on span "Hallo, mein Name ist [PERSON_NAME]. Wir haben als Familie vom 13.-16.10.25 ein …" at bounding box center [210, 122] width 128 height 30
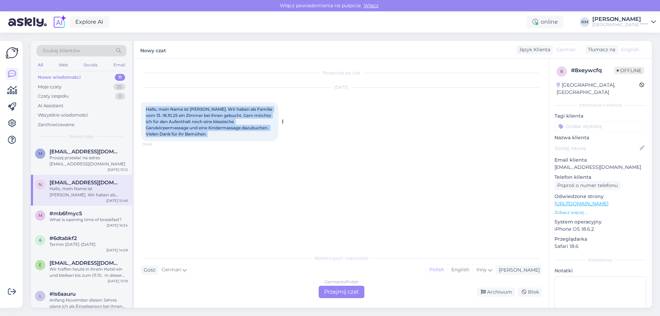
click at [168, 128] on span "Hallo, mein Name ist [PERSON_NAME]. Wir haben als Familie vom 13.-16.10.25 ein …" at bounding box center [210, 122] width 128 height 30
click at [330, 292] on div "German to Polish Przejmij czat" at bounding box center [342, 292] width 46 height 12
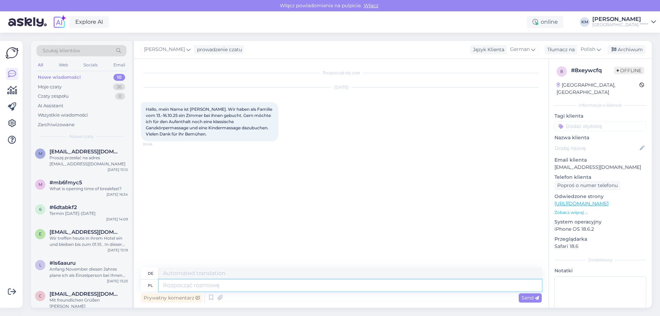
click at [178, 284] on textarea at bounding box center [350, 285] width 383 height 12
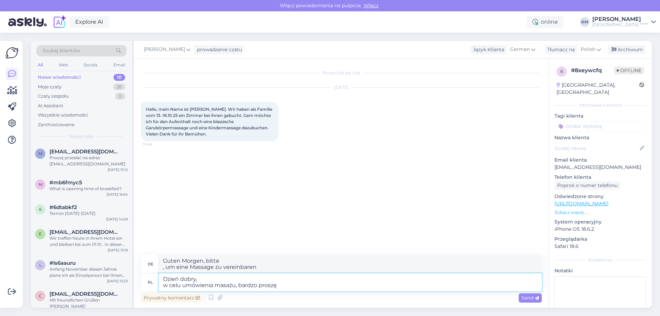
click at [235, 287] on textarea "Dzień dobry, w celu umówienia masażu, bardzo proszę" at bounding box center [350, 282] width 383 height 18
click at [331, 288] on textarea "Dzień dobry, w celu umówienia masaży, bardzo proszę" at bounding box center [350, 282] width 383 height 18
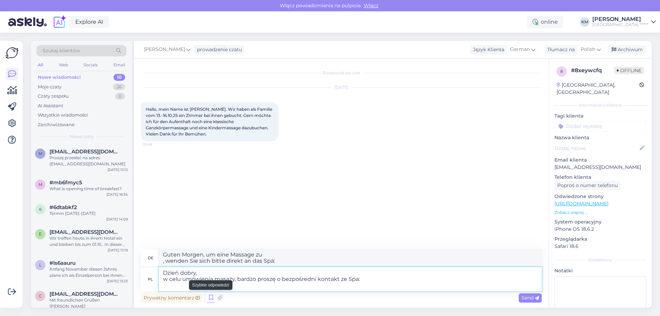
paste textarea "T: [PHONE_NUMBER] E: [EMAIL_ADDRESS][DOMAIN_NAME]"
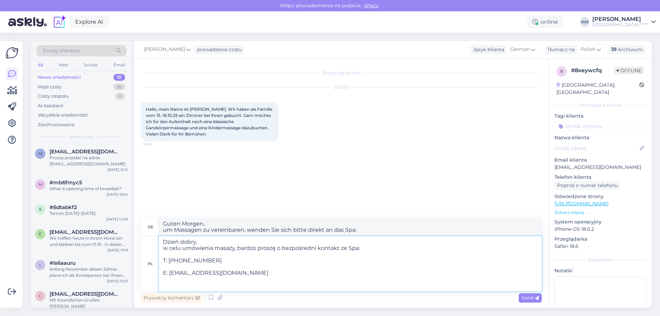
drag, startPoint x: 178, startPoint y: 287, endPoint x: 151, endPoint y: 279, distance: 27.9
click at [148, 279] on div "pl Dzień dobry, w celu umówienia masaży, bardzo proszę o bezpośredni kontakt ze…" at bounding box center [341, 263] width 401 height 55
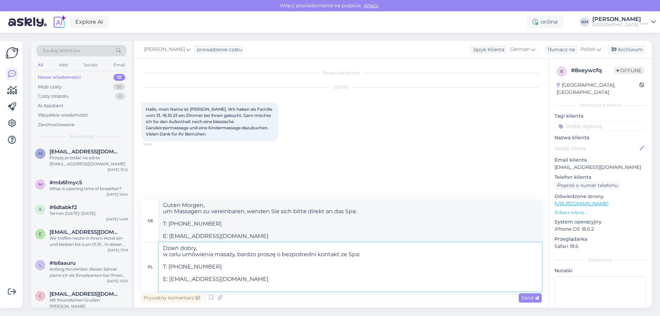
drag, startPoint x: 181, startPoint y: 275, endPoint x: 147, endPoint y: 274, distance: 33.4
click at [147, 274] on div "pl Dzień dobry, w celu umówienia masaży, bardzo proszę o bezpośredni kontakt ze…" at bounding box center [341, 266] width 401 height 49
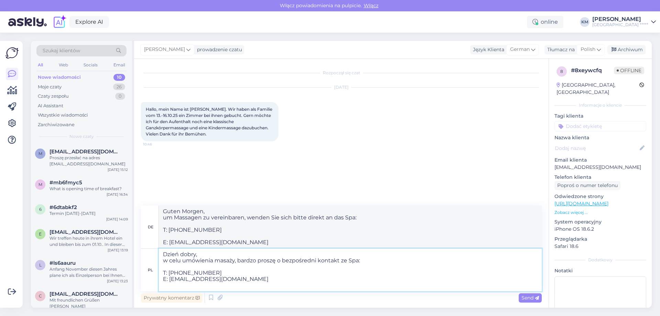
drag, startPoint x: 182, startPoint y: 267, endPoint x: 132, endPoint y: 265, distance: 49.9
click at [132, 265] on div "Szukaj klientów All Web Socials Email Nowe wiadomości 10 Moje czaty 26 Czaty ze…" at bounding box center [341, 174] width 621 height 267
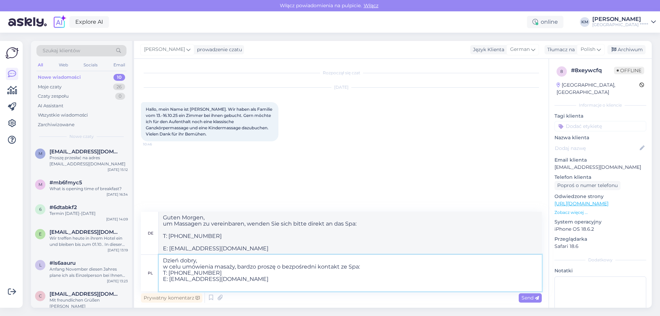
click at [174, 286] on textarea "Dzień dobry, w celu umówienia masaży, bardzo proszę o bezpośredni kontakt ze Sp…" at bounding box center [350, 273] width 383 height 36
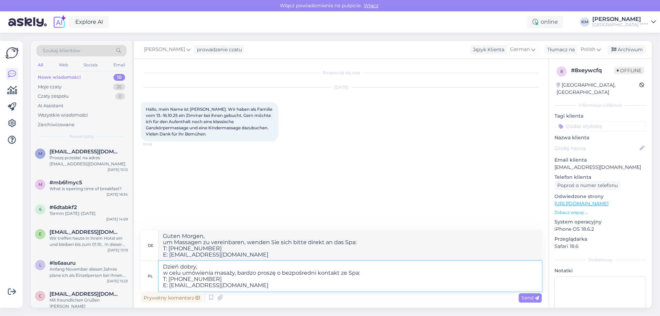
drag, startPoint x: 276, startPoint y: 276, endPoint x: 241, endPoint y: 276, distance: 35.1
click at [241, 276] on textarea "Dzień dobry, w celu umówienia masaży, bardzo proszę o bezpośredni kontakt ze Sp…" at bounding box center [350, 276] width 383 height 30
drag, startPoint x: 237, startPoint y: 273, endPoint x: 276, endPoint y: 274, distance: 39.2
click at [276, 274] on textarea "Dzień dobry, w celu umówienia masaży, bardzo proszę o bezpośredni kontakt ze Sp…" at bounding box center [350, 276] width 383 height 30
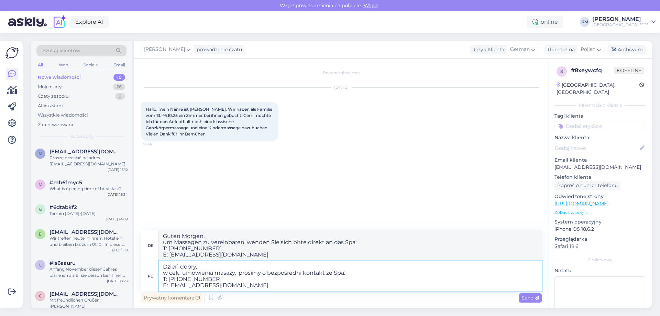
click at [240, 273] on textarea "Dzień dobry, w celu umówienia masaży, prosimy o bezpośredni kontakt ze Spa: T: …" at bounding box center [350, 276] width 383 height 30
click at [237, 294] on div "Prywatny komentarz Send" at bounding box center [341, 297] width 401 height 13
click at [239, 288] on textarea "Dzień dobry, w celu umówienia masaży, prosimy o bezpośredni kontakt ze Spa: T: …" at bounding box center [350, 276] width 383 height 30
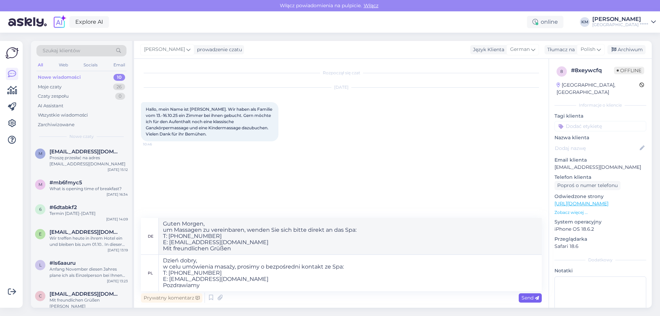
click at [529, 296] on span "Send" at bounding box center [530, 298] width 18 height 6
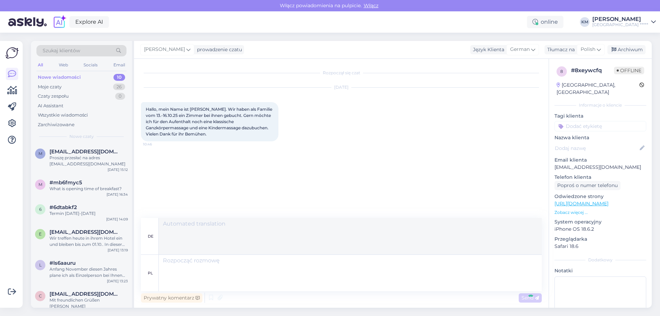
scroll to position [5, 0]
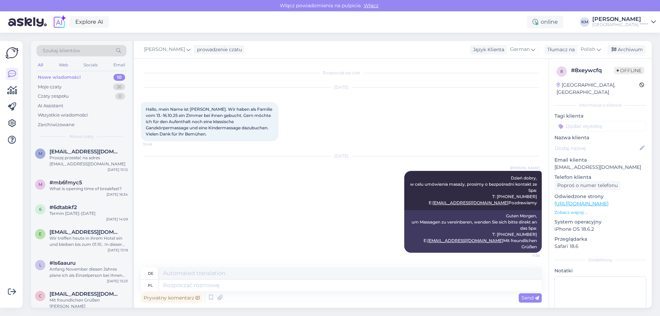
drag, startPoint x: 505, startPoint y: 172, endPoint x: 537, endPoint y: 207, distance: 47.4
click at [537, 207] on div "Rozpoczął się czat [DATE] Hallo, mein Name ist [PERSON_NAME]. Wir haben als Fam…" at bounding box center [344, 164] width 407 height 196
click at [78, 185] on span "#mb6fmyc5" at bounding box center [65, 182] width 33 height 6
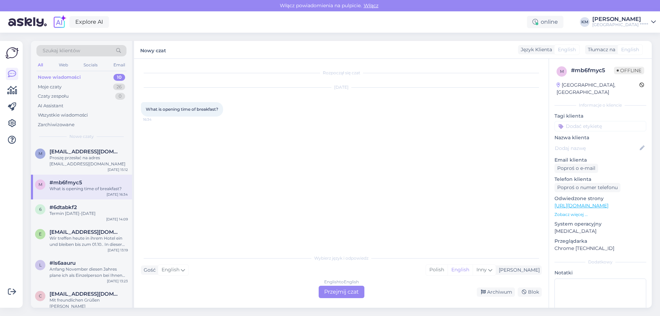
scroll to position [0, 0]
click at [102, 215] on div "Termin [DATE]-[DATE]" at bounding box center [88, 213] width 78 height 6
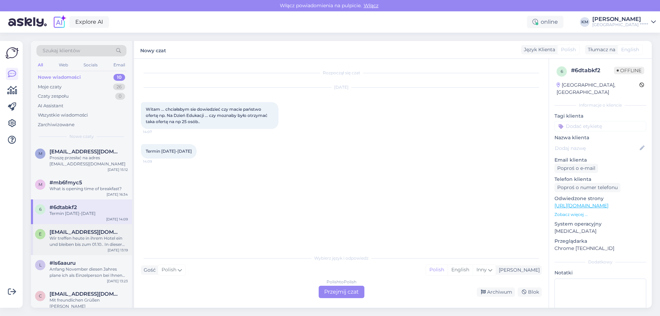
click at [79, 242] on div "Wir treffen heute in ihrem Hotel ein und bleiben bis zum 01.10.. In dieser Zeit…" at bounding box center [88, 241] width 78 height 12
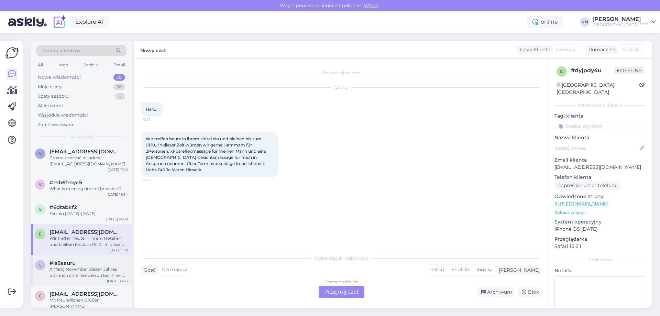
click at [85, 279] on div "l #ls6aauru Anfang November diesen Jahres plane ich als Einzelperson bei Ihnen …" at bounding box center [81, 270] width 101 height 31
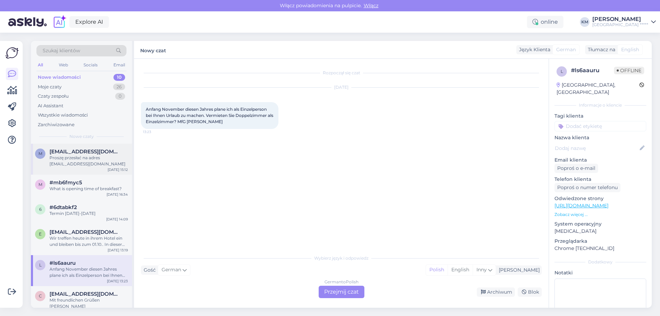
click at [94, 163] on div "Proszę przesłać na adres [EMAIL_ADDRESS][DOMAIN_NAME]" at bounding box center [88, 161] width 78 height 12
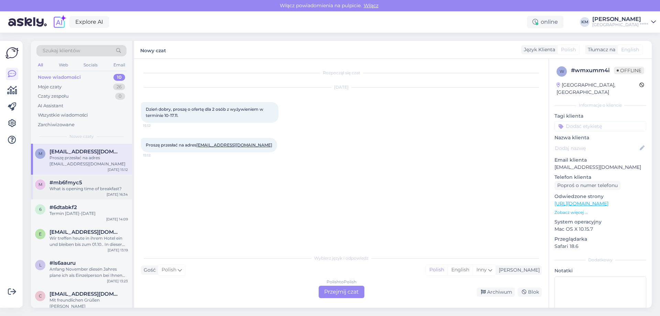
click at [90, 193] on div "m #mb6fmyc5 What is opening time of breakfast? [DATE] 16:34" at bounding box center [81, 187] width 101 height 25
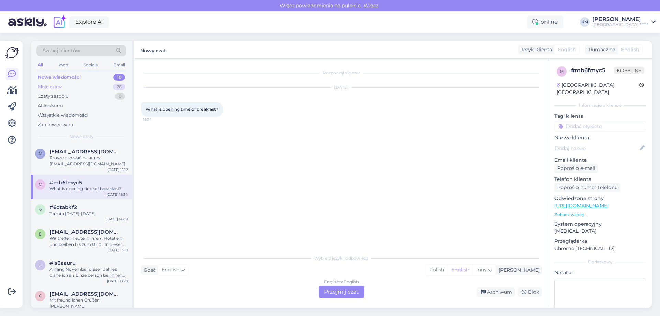
click at [67, 83] on div "Moje czaty 26" at bounding box center [81, 87] width 90 height 10
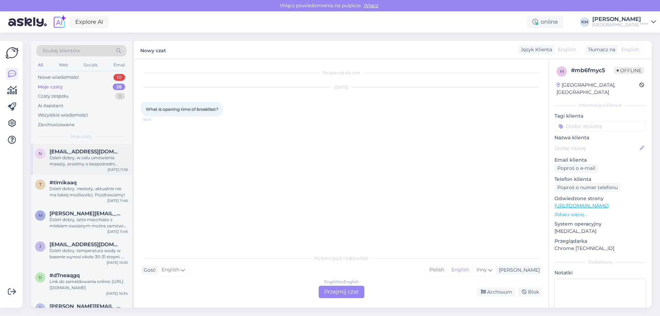
click at [107, 162] on div "Dzień dobry, w celu umówienia masaży, prosimy o bezpośredni kontakt ze Spa: T: …" at bounding box center [88, 161] width 78 height 12
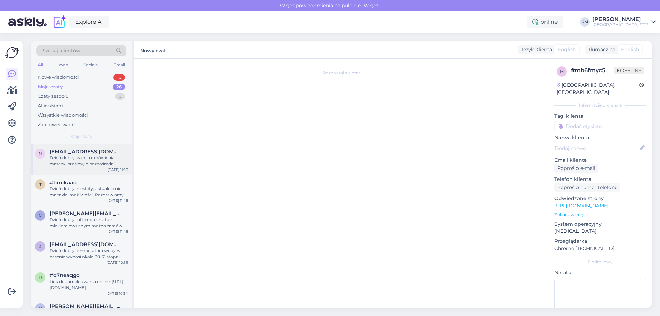
scroll to position [35, 0]
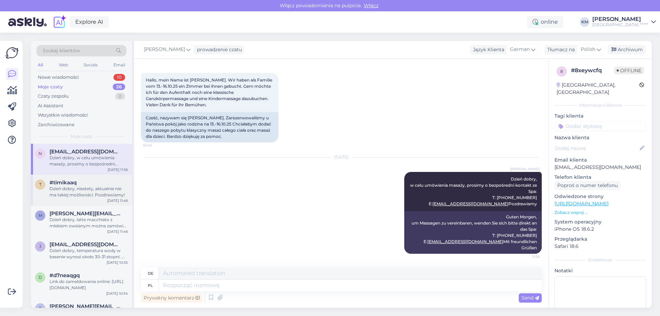
click at [90, 189] on div "Dzień dobry, niestety, aktualnie nie ma takiej możliwości. Pozdrawiamy!" at bounding box center [88, 192] width 78 height 12
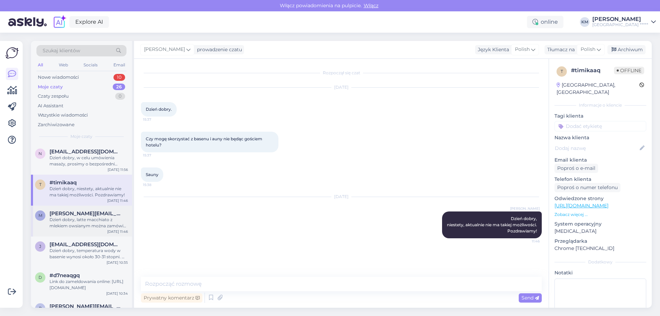
click at [84, 211] on span "[PERSON_NAME][EMAIL_ADDRESS][DOMAIN_NAME]" at bounding box center [84, 213] width 71 height 6
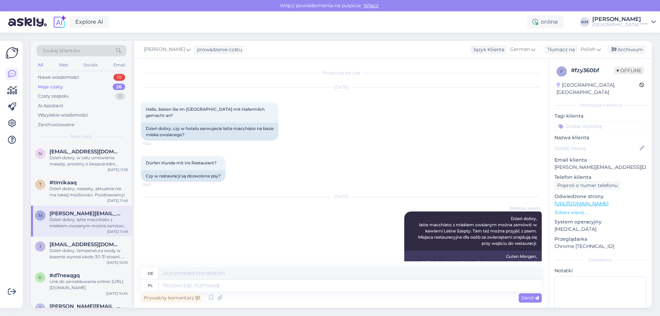
scroll to position [33, 0]
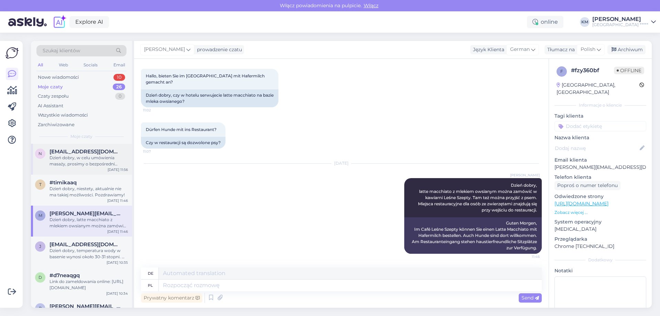
click at [91, 164] on div "Dzień dobry, w celu umówienia masaży, prosimy o bezpośredni kontakt ze Spa: T: …" at bounding box center [88, 161] width 78 height 12
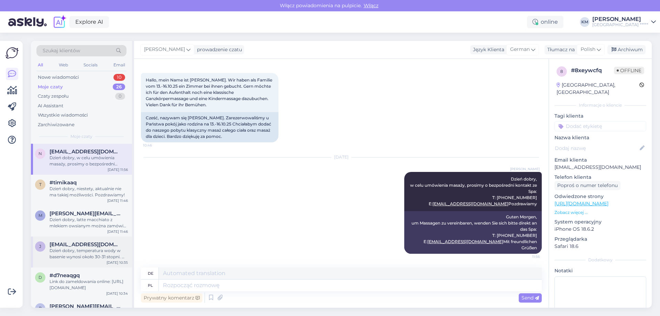
click at [90, 244] on span "[EMAIL_ADDRESS][DOMAIN_NAME]" at bounding box center [84, 244] width 71 height 6
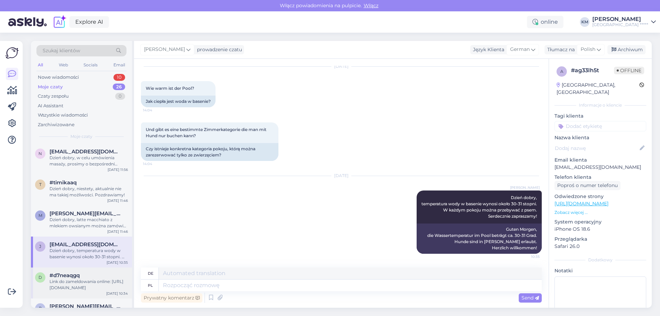
scroll to position [34, 0]
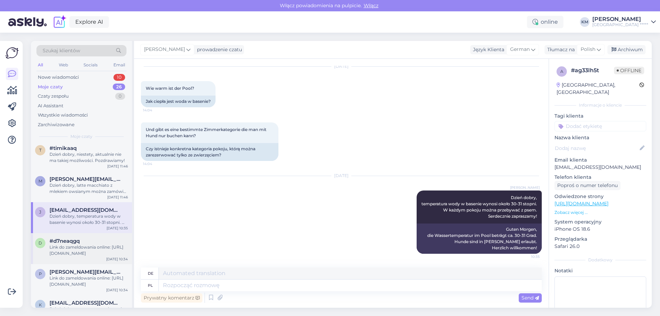
click at [94, 238] on div "#d7neaqgq" at bounding box center [88, 241] width 78 height 6
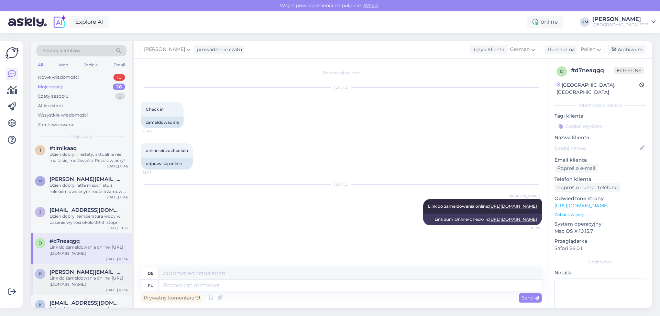
click at [90, 266] on div "p [PERSON_NAME][EMAIL_ADDRESS][DOMAIN_NAME] Link do zameldowania online: [URL][…" at bounding box center [81, 279] width 101 height 31
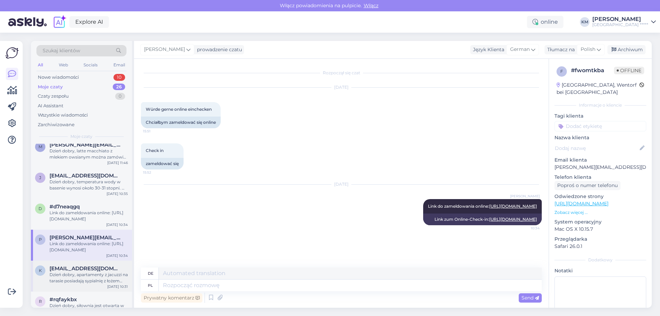
click at [77, 279] on div "Dzień dobry, apartamenty z jacuzzi na tarasie posiadają sypialnię z łożem małże…" at bounding box center [88, 278] width 78 height 12
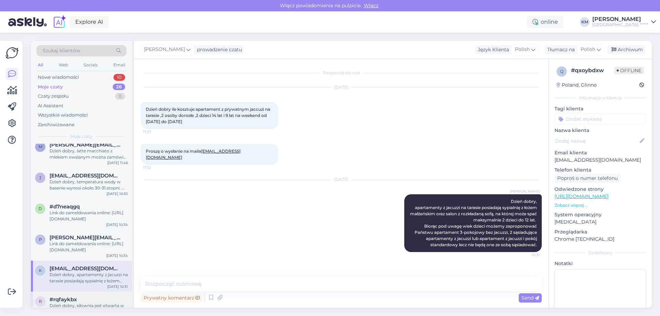
scroll to position [103, 0]
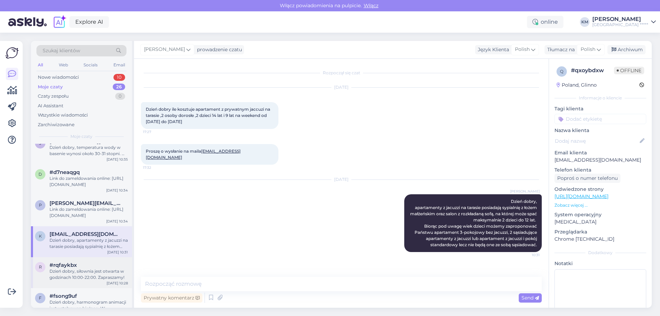
click at [84, 270] on div "Dzień dobry, siłownia jest otwarta w godzinach 10:00-22:00. Zapraszamy!" at bounding box center [88, 274] width 78 height 12
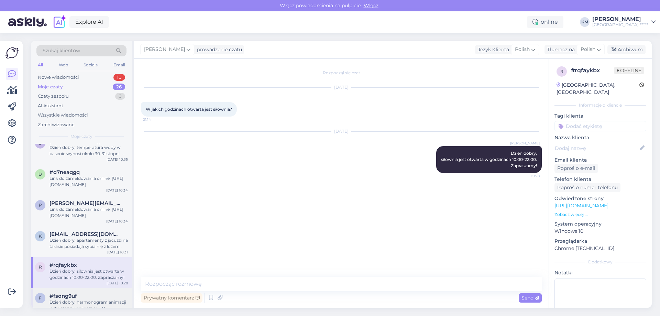
scroll to position [172, 0]
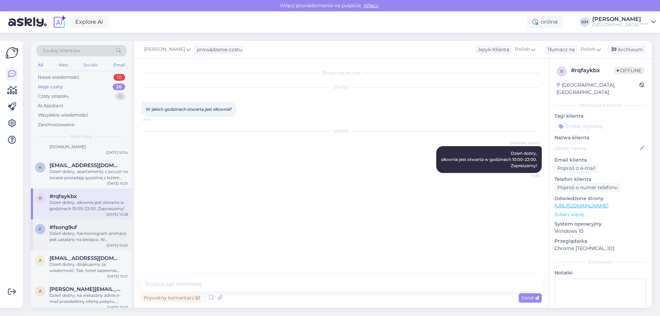
click at [75, 231] on div "Dzień dobry, harmonogram animacji jest ustalany na bieżąco. W październiku anim…" at bounding box center [88, 236] width 78 height 12
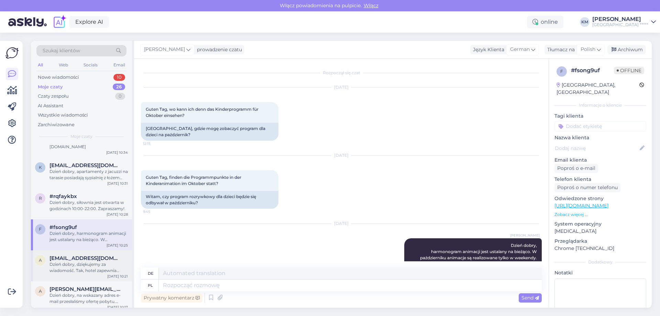
scroll to position [48, 0]
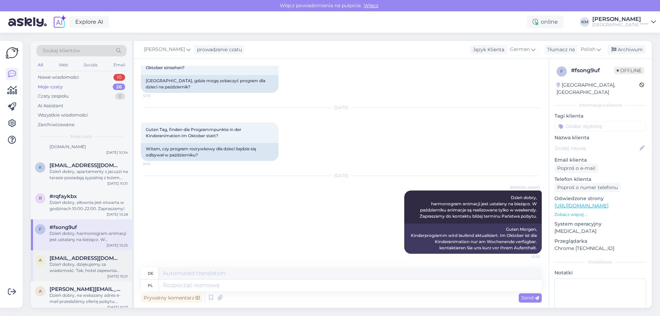
click at [78, 257] on span "[EMAIL_ADDRESS][DOMAIN_NAME]" at bounding box center [84, 258] width 71 height 6
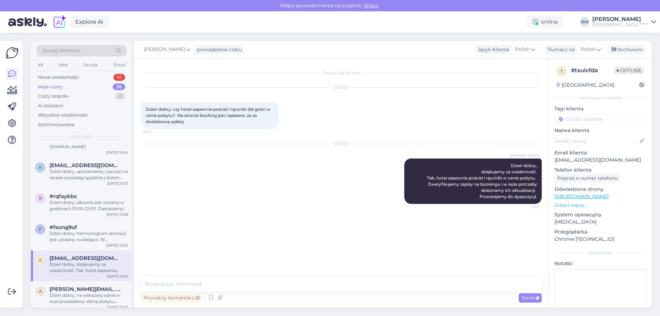
scroll to position [206, 0]
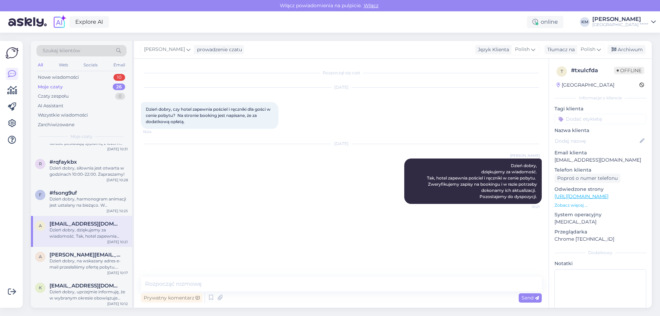
click at [75, 237] on div "Dzień dobry, dziękujemy za wiadomość. Tak, hotel zapewnia pościel i ręczniki w …" at bounding box center [88, 233] width 78 height 12
click at [79, 260] on div "Dzień dobry, na wskazany adres e-mail przesłaliśmy ofertę pobytu. Serdecznie za…" at bounding box center [88, 264] width 78 height 12
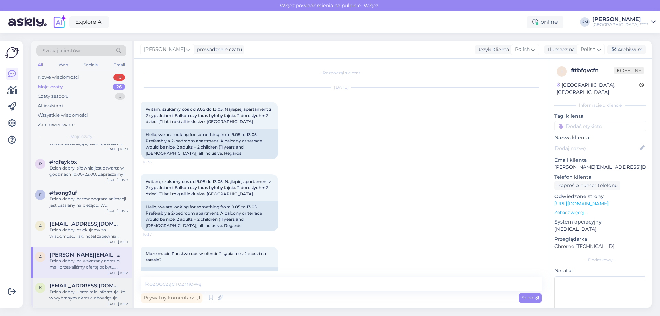
scroll to position [226, 0]
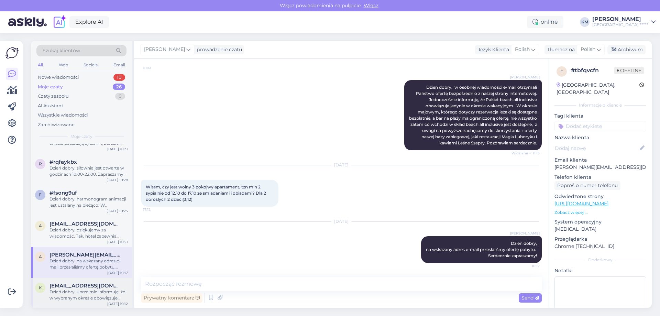
click at [78, 283] on span "[EMAIL_ADDRESS][DOMAIN_NAME]" at bounding box center [84, 286] width 71 height 6
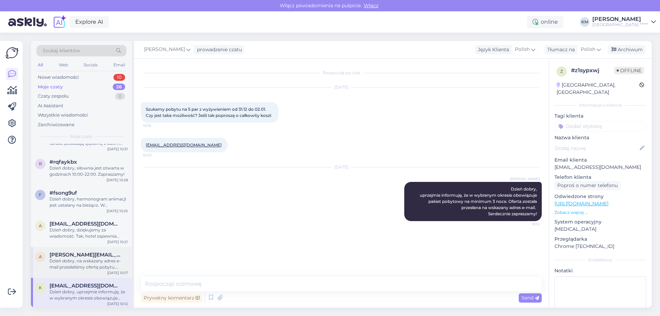
scroll to position [275, 0]
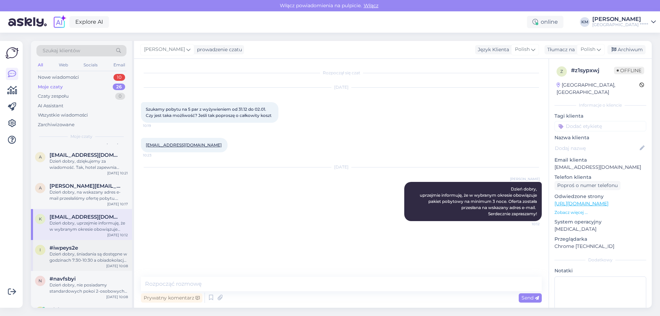
click at [81, 251] on div "Dzień dobry, śniadania są dostępne w godzinach 7:30-10:30 a obiadokolacje w god…" at bounding box center [88, 257] width 78 height 12
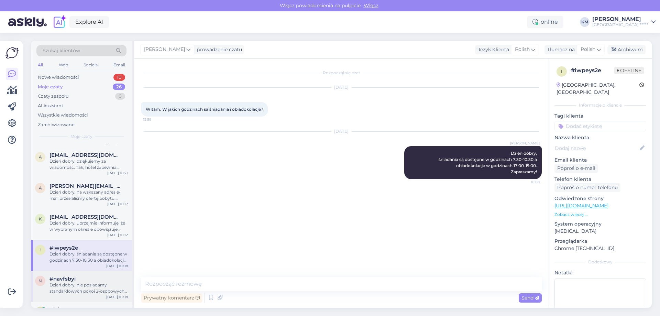
click at [79, 280] on div "#navfsbyi" at bounding box center [88, 279] width 78 height 6
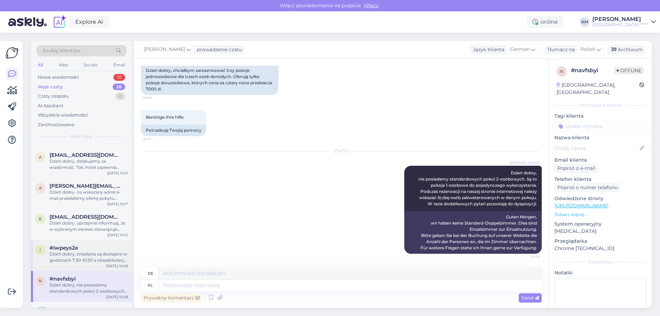
scroll to position [309, 0]
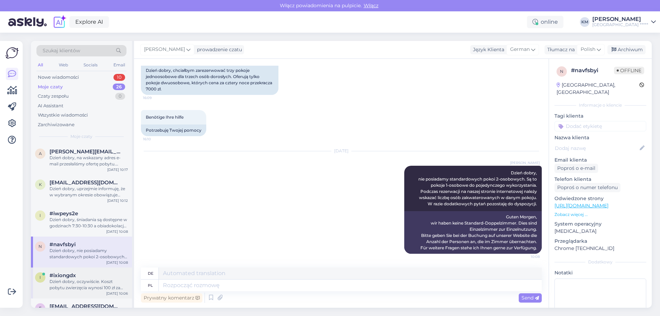
click at [73, 277] on span "#ixiongdx" at bounding box center [62, 275] width 26 height 6
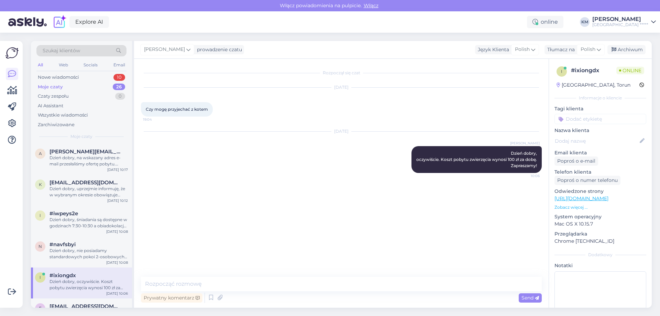
scroll to position [344, 0]
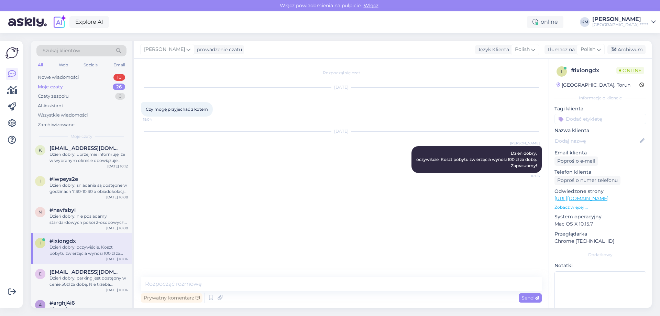
click at [73, 280] on div "Dzień dobry, parking jest dostępny w cenie 50zł za dobę. Nie trzeba rezerwować …" at bounding box center [88, 281] width 78 height 12
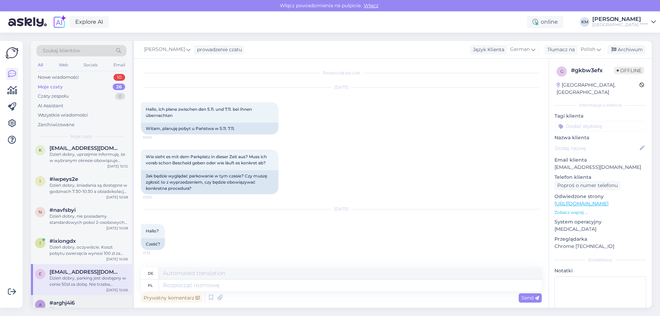
scroll to position [89, 0]
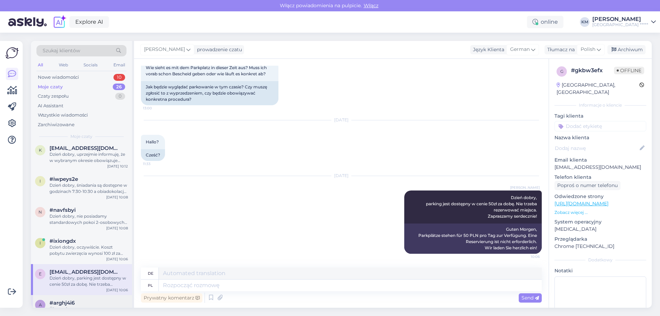
click at [76, 301] on div "#arghj4i6" at bounding box center [88, 303] width 78 height 6
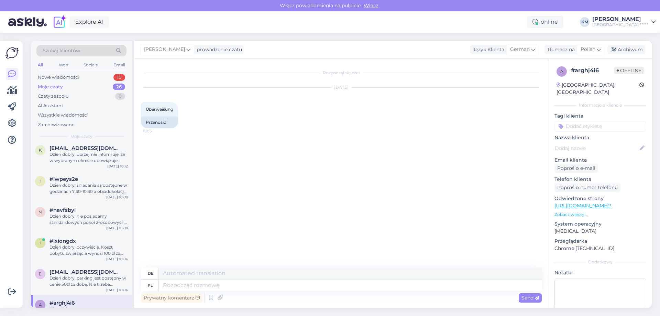
scroll to position [412, 0]
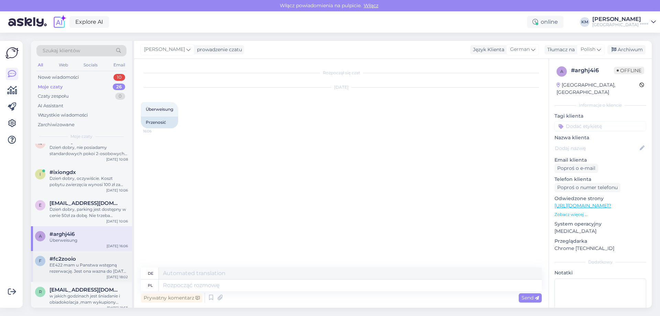
click at [74, 262] on div "EE422 mam u Panstwa wstępną rezerwację. Jest ona wazna do [DATE] czy jest możli…" at bounding box center [88, 268] width 78 height 12
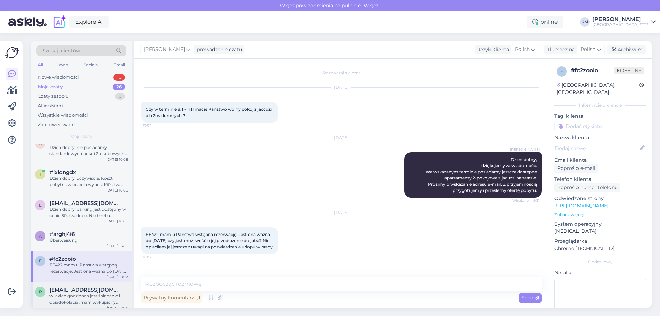
click at [68, 297] on div "w jakich godzinach jest śniadanie i obiadokolacja ,mam wykupiony pobyt ale nie …" at bounding box center [88, 299] width 78 height 12
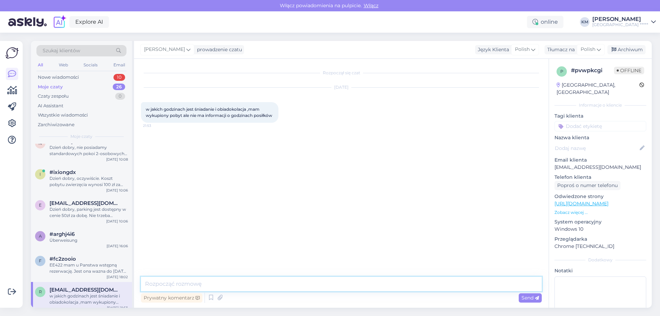
click at [251, 286] on textarea at bounding box center [341, 284] width 401 height 14
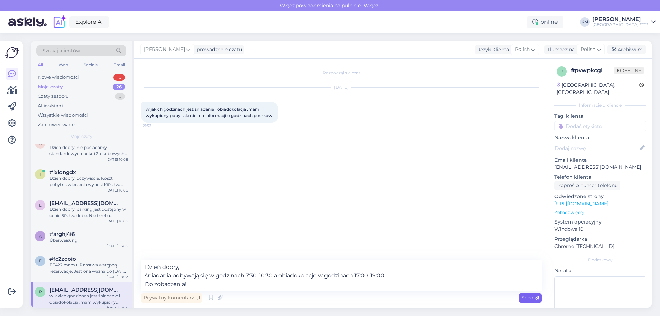
click at [528, 301] on div "Send" at bounding box center [530, 297] width 23 height 9
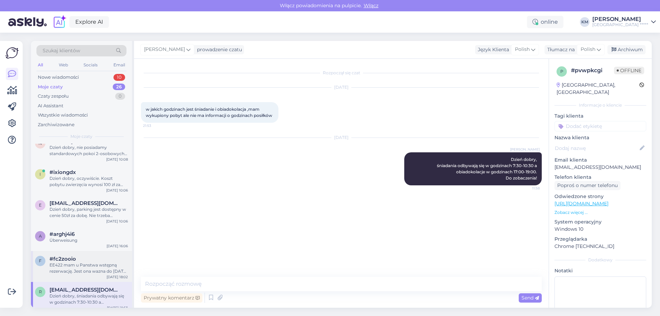
scroll to position [447, 0]
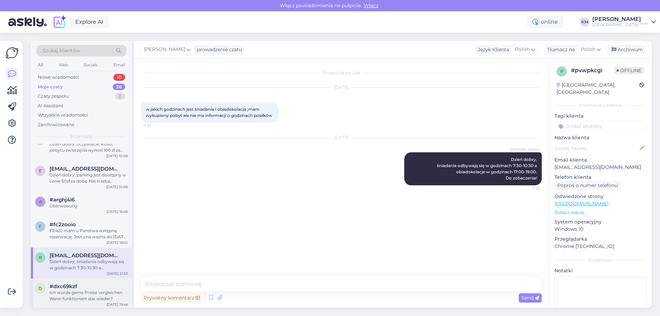
click at [95, 293] on div "Ich würde gerne Preise vergleichen. Wann funktioniert das wieder?" at bounding box center [88, 295] width 78 height 12
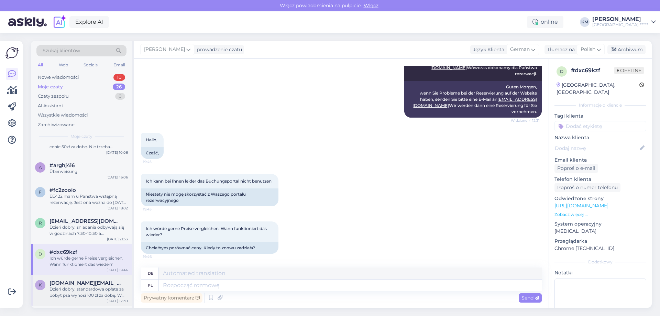
scroll to position [516, 0]
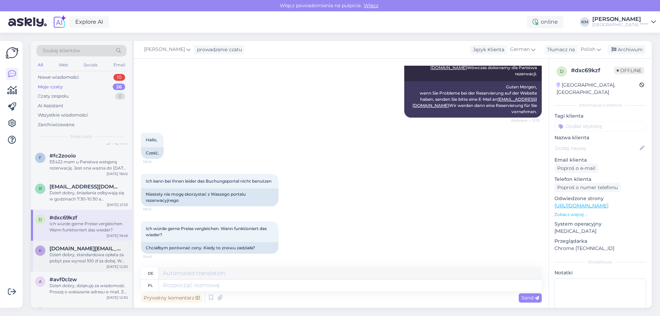
click at [77, 262] on div "Dzień dobry, standardowa opłata za pobyt psa wynosi 100 zł za dobę. W przypadku…" at bounding box center [88, 258] width 78 height 12
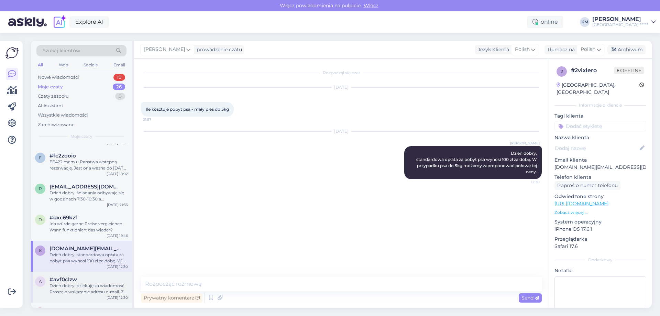
click at [76, 284] on div "Dzień dobry, dziękuję za wiadomość. Proszę o wskazanie adresu e-mail. Z przyjem…" at bounding box center [88, 289] width 78 height 12
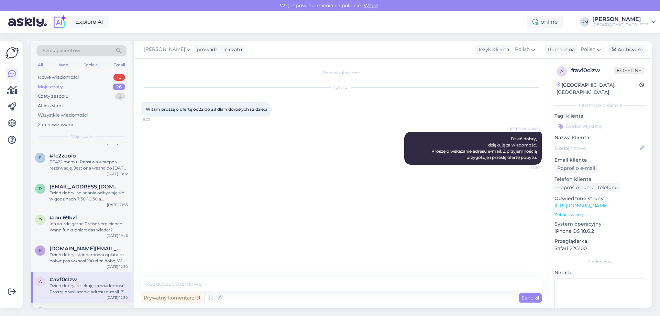
scroll to position [550, 0]
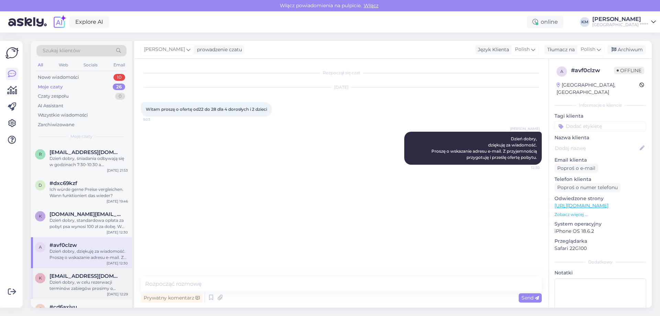
click at [91, 283] on div "Dzień dobry, w celu rezerwacji terminów zabiegów prosimy o bezpośredni kontakt …" at bounding box center [88, 285] width 78 height 12
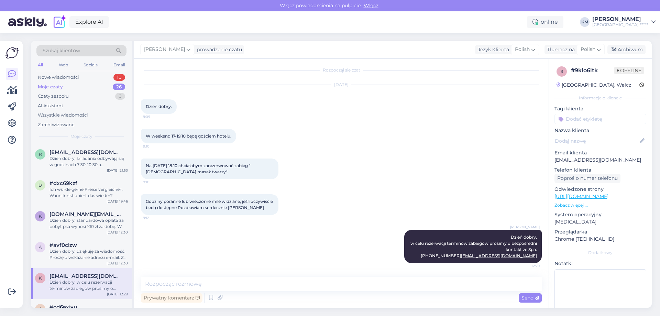
scroll to position [584, 0]
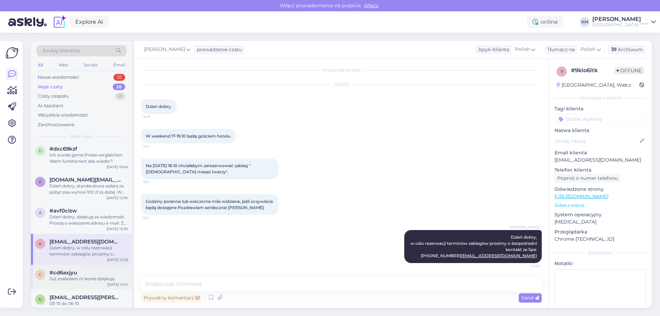
click at [87, 277] on div "Już znalazłam nr konta dziękuję" at bounding box center [88, 279] width 78 height 6
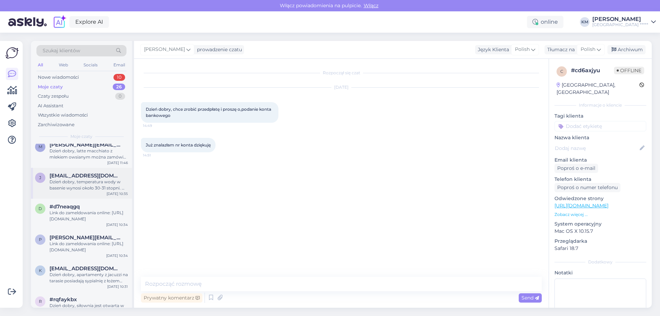
scroll to position [0, 0]
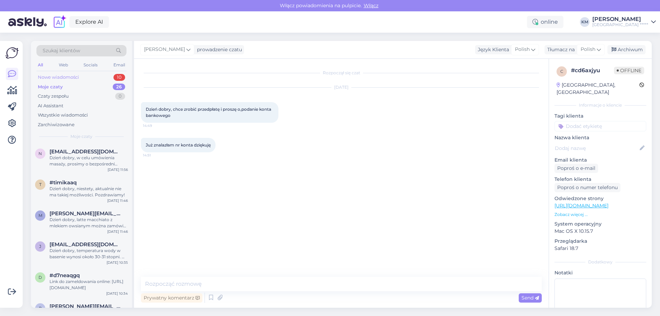
click at [62, 75] on div "Nowe wiadomości" at bounding box center [58, 77] width 41 height 7
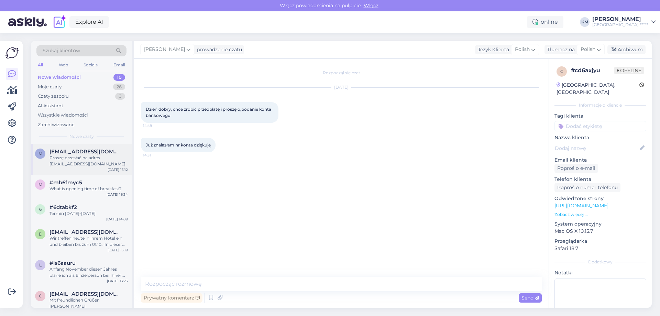
click at [82, 157] on div "Proszę przesłać na adres [EMAIL_ADDRESS][DOMAIN_NAME]" at bounding box center [88, 161] width 78 height 12
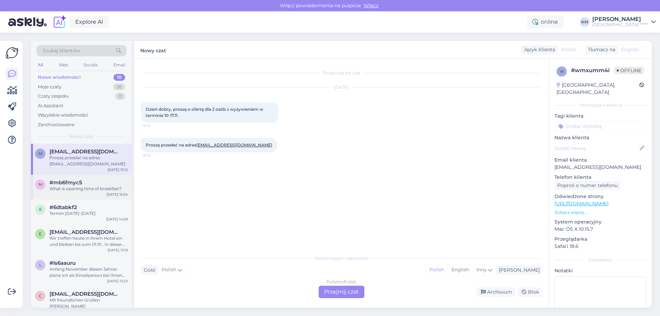
click at [82, 182] on div "#mb6fmyc5" at bounding box center [88, 182] width 78 height 6
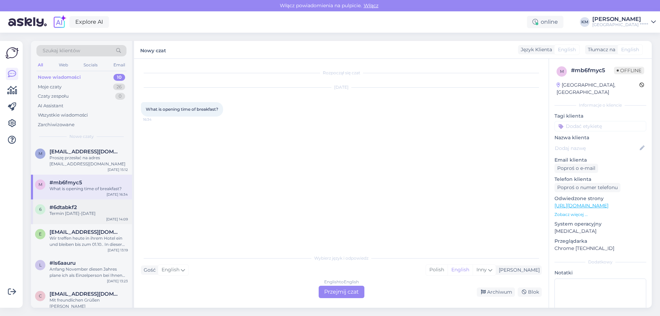
click at [82, 204] on div "#6dtabkf2" at bounding box center [88, 207] width 78 height 6
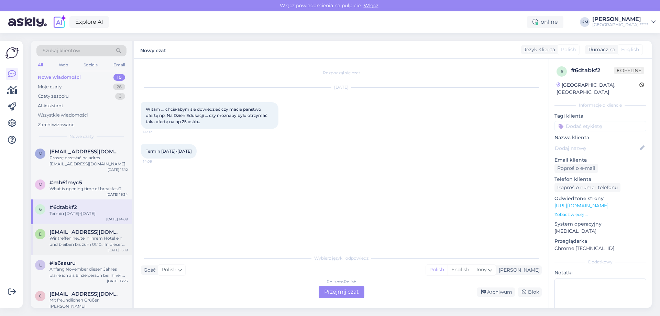
click at [92, 237] on div "Wir treffen heute in ihrem Hotel ein und bleiben bis zum 01.10.. In dieser Zeit…" at bounding box center [88, 241] width 78 height 12
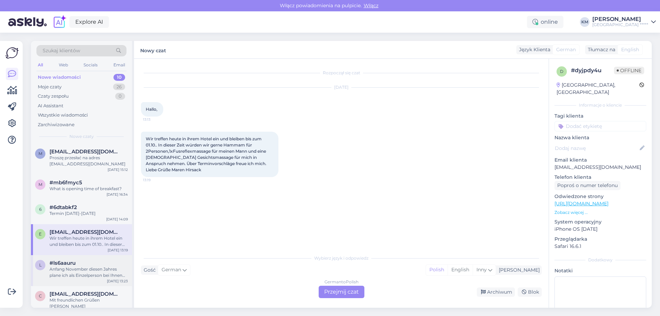
click at [79, 274] on div "Anfang November diesen Jahres plane ich als Einzelperson bei Ihnen Urlaub zu ma…" at bounding box center [88, 272] width 78 height 12
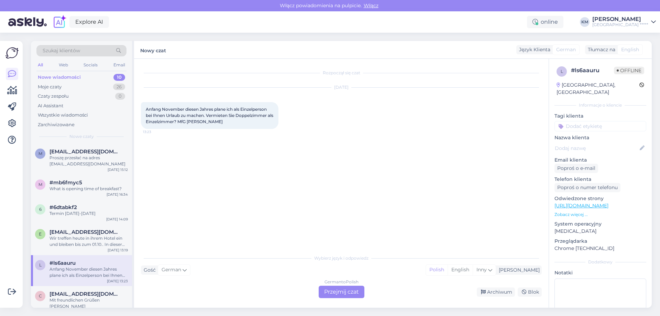
scroll to position [34, 0]
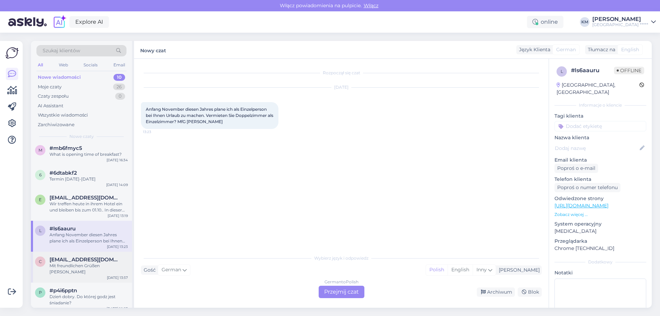
click at [79, 269] on div "Mit freundlichen Grüßen [PERSON_NAME]" at bounding box center [88, 269] width 78 height 12
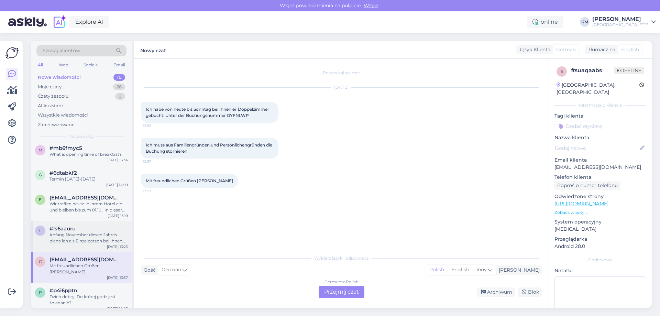
click at [78, 235] on div "Anfang November diesen Jahres plane ich als Einzelperson bei Ihnen Urlaub zu ma…" at bounding box center [88, 238] width 78 height 12
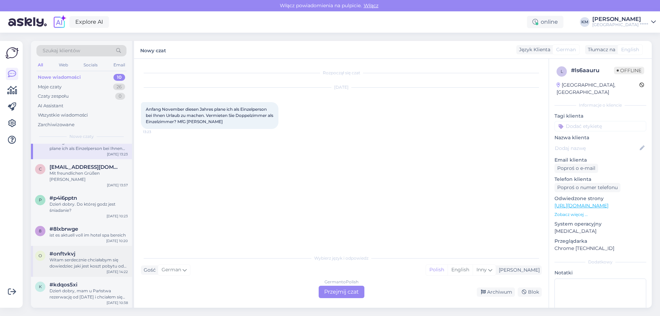
scroll to position [0, 0]
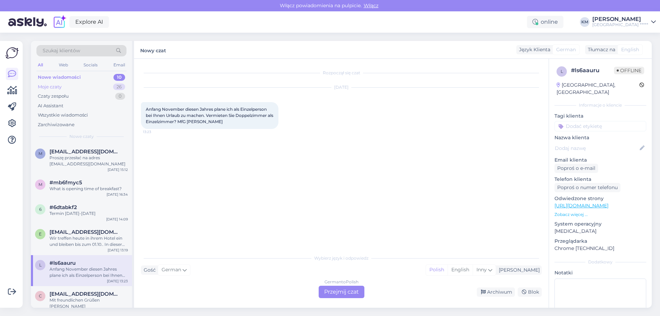
click at [70, 89] on div "Moje czaty 26" at bounding box center [81, 87] width 90 height 10
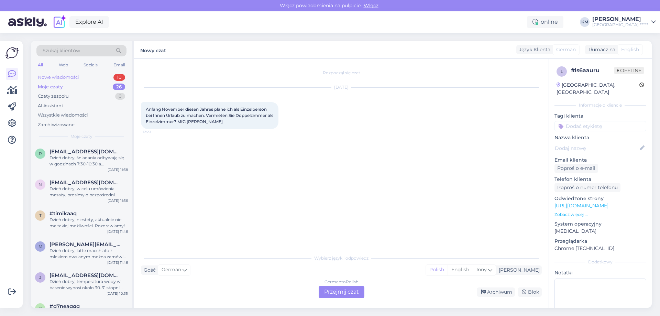
click at [72, 79] on div "Nowe wiadomości" at bounding box center [58, 77] width 41 height 7
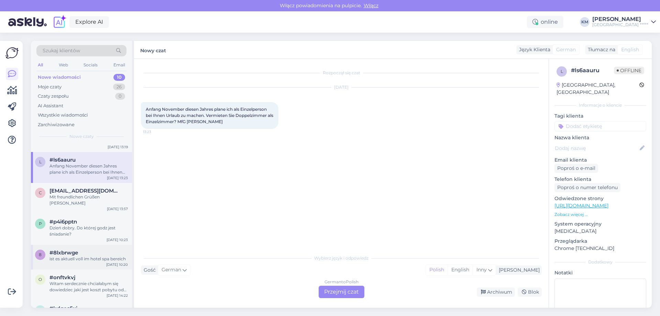
scroll to position [127, 0]
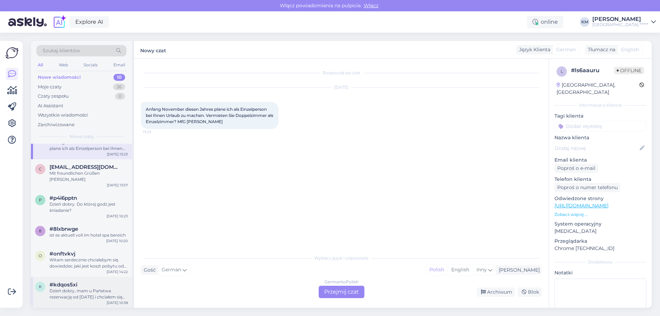
click at [93, 291] on div "Dzień dobry, mam u Państwa rezerwację od [DATE] i chciałem się dowiedzieć w jak…" at bounding box center [88, 294] width 78 height 12
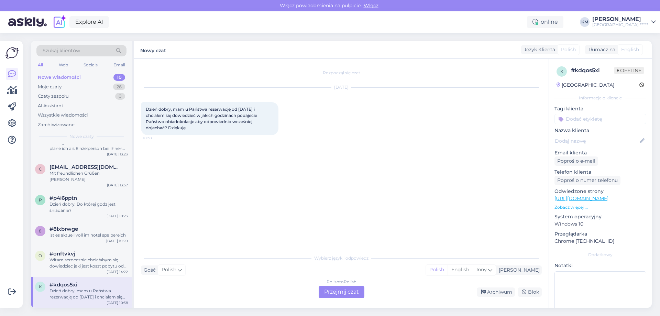
click at [329, 293] on div "Polish to Polish Przejmij czat" at bounding box center [342, 292] width 46 height 12
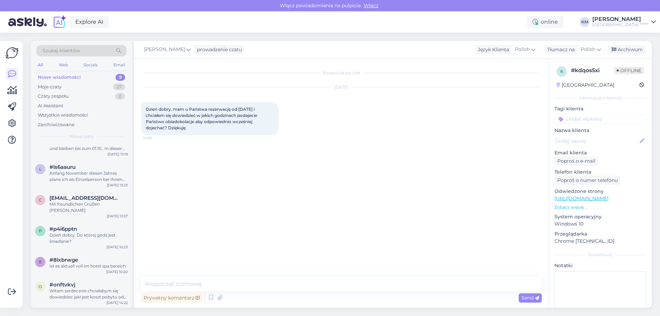
scroll to position [0, 0]
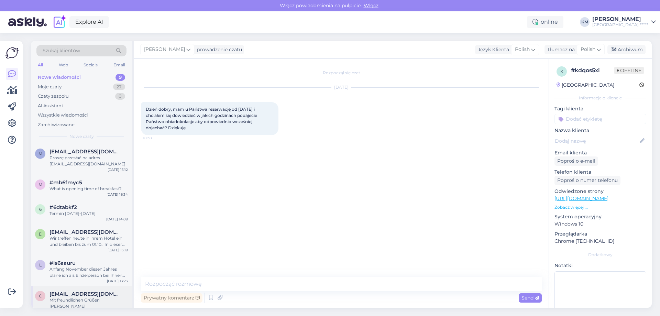
click at [90, 300] on div "Mit freundlichen Grüßen [PERSON_NAME]" at bounding box center [88, 303] width 78 height 12
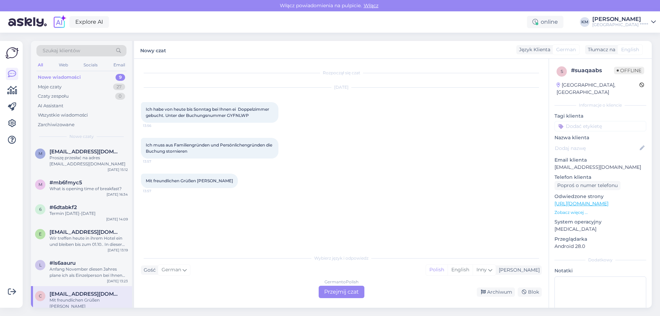
scroll to position [96, 0]
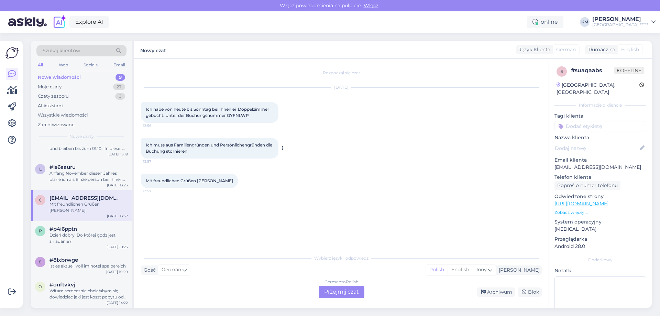
click at [232, 143] on span "Ich muss aus Familiengründen und Persönlichengründen die Buchung stornieren" at bounding box center [210, 147] width 128 height 11
click at [235, 115] on span "Ich habe von heute bis Sonntag bei Ihnen ei Doppelzimmer gebucht. Unter der Buc…" at bounding box center [208, 112] width 124 height 11
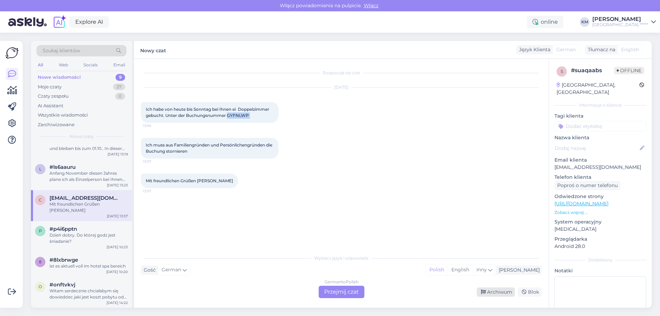
click at [482, 288] on div "Archiwum" at bounding box center [496, 291] width 38 height 9
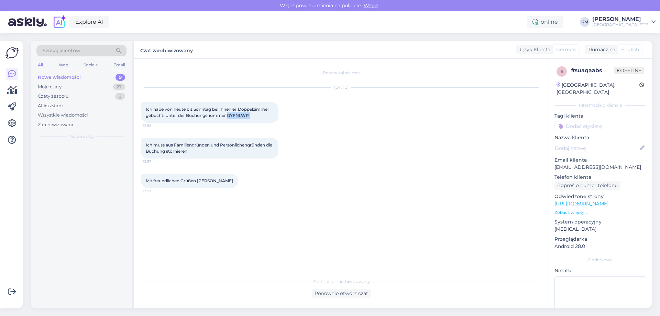
scroll to position [0, 0]
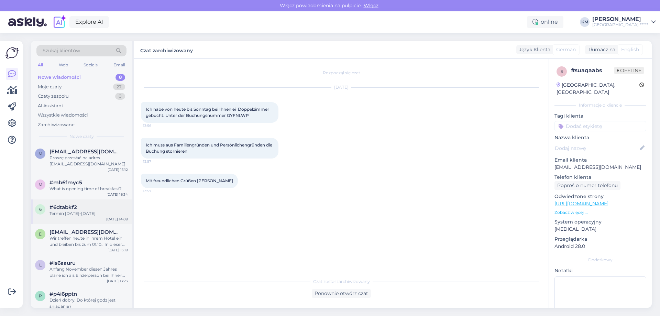
click at [102, 215] on div "Termin [DATE]-[DATE]" at bounding box center [88, 213] width 78 height 6
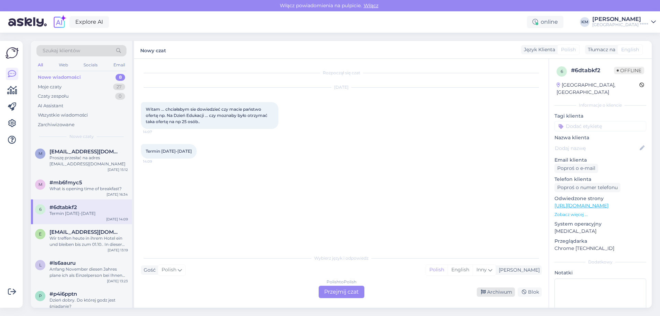
click at [497, 292] on div "Archiwum" at bounding box center [496, 291] width 38 height 9
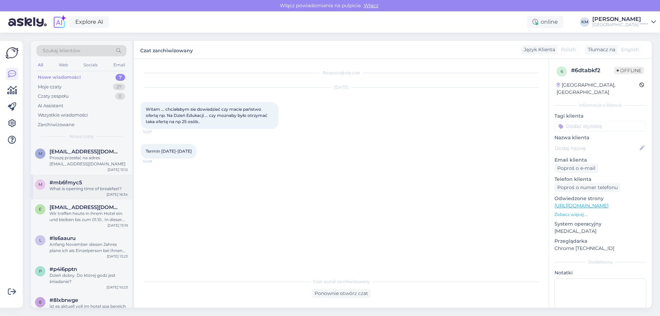
click at [99, 190] on div "What is opening time of breakfast?" at bounding box center [88, 189] width 78 height 6
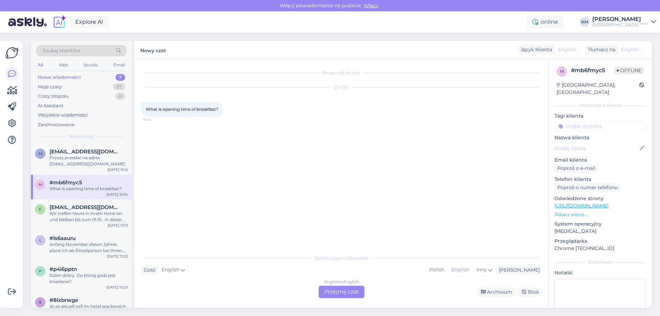
click at [343, 294] on div "English to English Przejmij czat" at bounding box center [342, 292] width 46 height 12
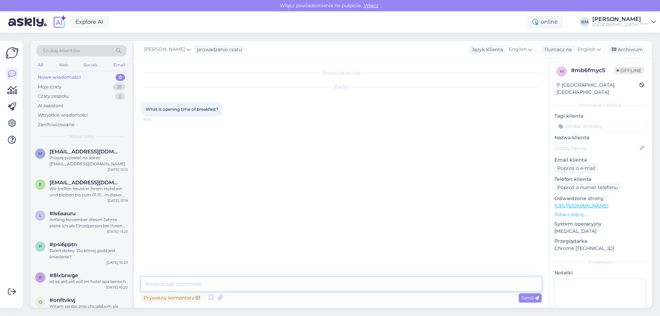
click at [269, 280] on textarea at bounding box center [341, 284] width 401 height 14
click at [625, 51] on div "Archiwum" at bounding box center [626, 49] width 38 height 9
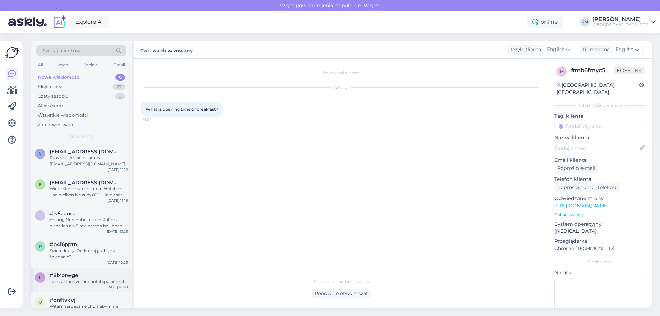
scroll to position [15, 0]
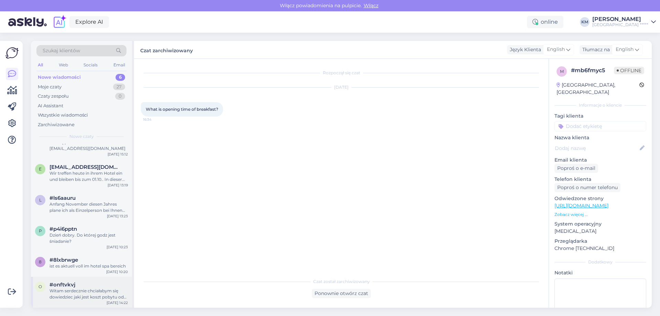
click at [93, 292] on div "Witam serdecznie chciałabym się dowiedziec jaki jest koszt pobytu od [DATE] do …" at bounding box center [88, 294] width 78 height 12
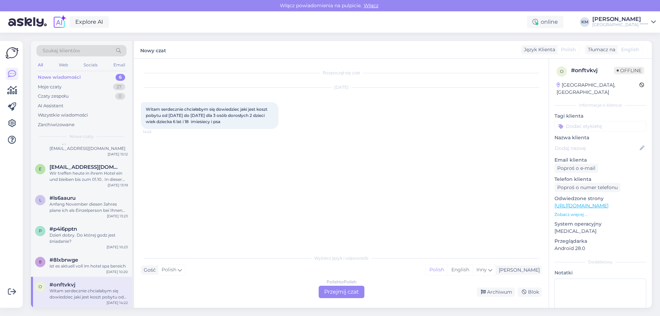
click at [348, 297] on div "Polish to Polish Przejmij czat" at bounding box center [342, 292] width 46 height 12
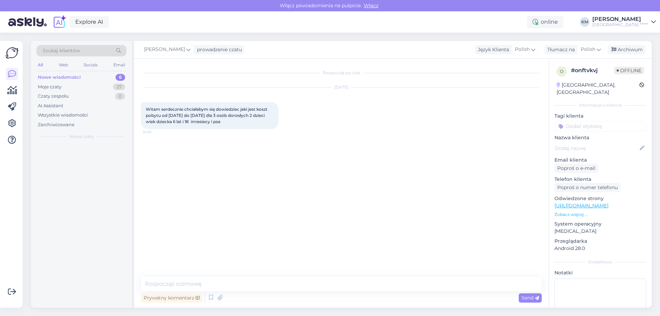
scroll to position [0, 0]
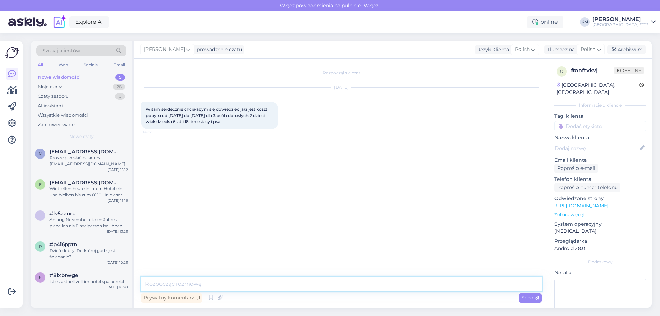
click at [194, 286] on textarea at bounding box center [341, 284] width 401 height 14
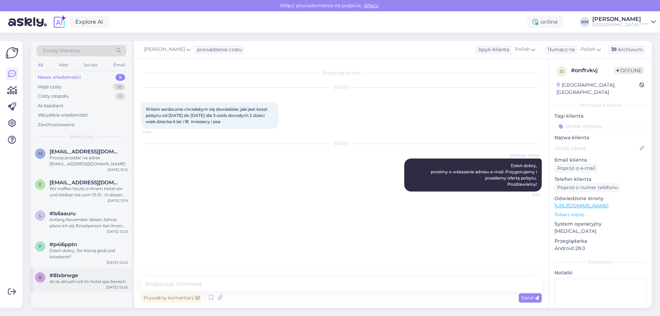
click at [97, 291] on div "8 #8lxbrwge ist es aktuell voll im hotel spa bereich [DATE] 10:20" at bounding box center [81, 279] width 101 height 25
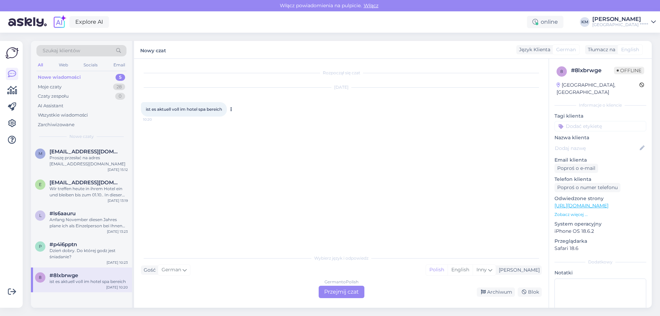
click at [191, 105] on div "ist es aktuell voll im hotel spa bereich 10:20" at bounding box center [184, 109] width 86 height 14
click at [213, 179] on div "Rozpoczął się czat [DATE] ist es aktuell voll im hotel spa bereich 10:20" at bounding box center [344, 155] width 407 height 179
click at [500, 295] on div "Archiwum" at bounding box center [496, 291] width 38 height 9
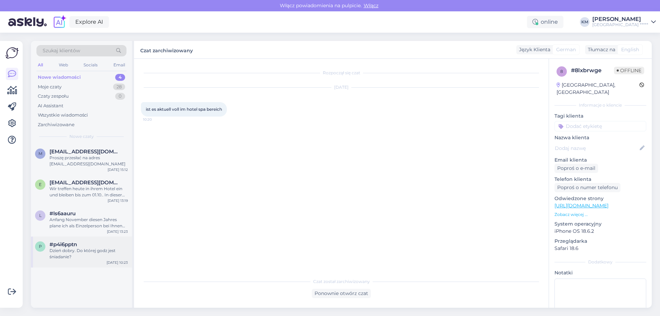
click at [111, 249] on div "Dzień dobry. Do której godz jest śniadanie?" at bounding box center [88, 253] width 78 height 12
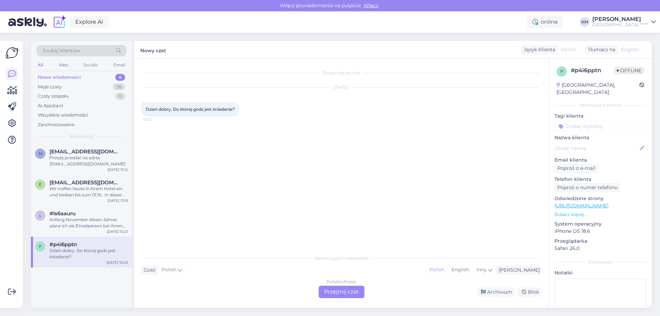
click at [348, 294] on div "Polish to Polish Przejmij czat" at bounding box center [342, 292] width 46 height 12
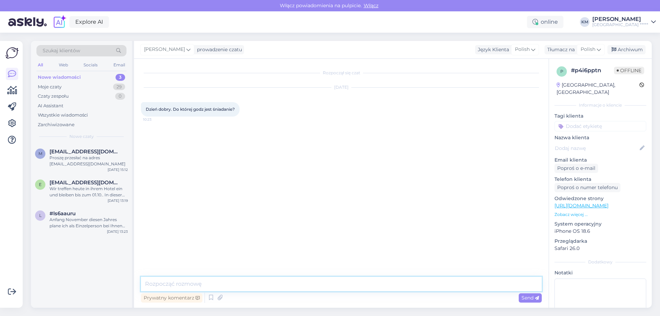
click at [309, 279] on textarea at bounding box center [341, 284] width 401 height 14
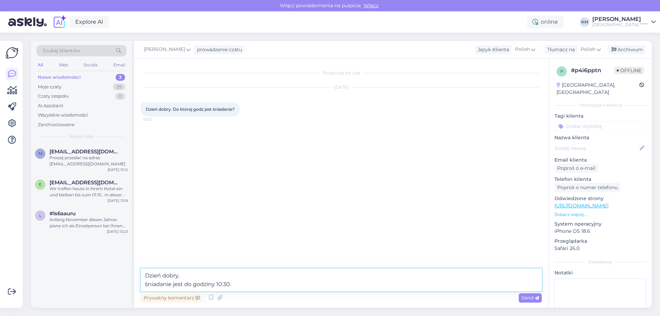
click at [184, 287] on textarea "Dzień dobry, śniadanie jest do godziny 10:30." at bounding box center [341, 279] width 401 height 23
click at [302, 279] on textarea "Dzień dobry, śniadanie jest dostępne do godziny 10:30." at bounding box center [341, 279] width 401 height 23
click at [285, 286] on textarea "Dzień dobry, śniadanie jest dostępne do godziny 10:30." at bounding box center [341, 279] width 401 height 23
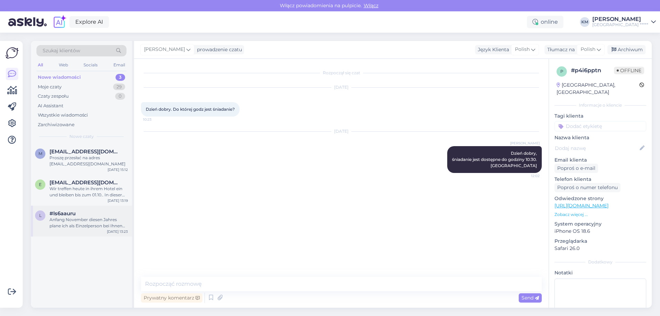
click at [76, 219] on div "Anfang November diesen Jahres plane ich als Einzelperson bei Ihnen Urlaub zu ma…" at bounding box center [88, 223] width 78 height 12
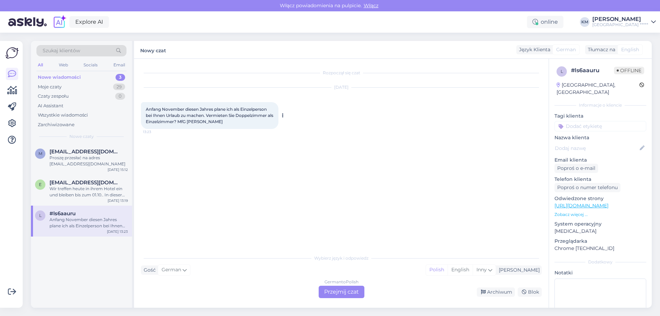
click at [219, 110] on span "Anfang November diesen Jahres plane ich als Einzelperson bei Ihnen Urlaub zu ma…" at bounding box center [210, 116] width 129 height 18
click at [347, 287] on div "German to Polish Przejmij czat" at bounding box center [342, 292] width 46 height 12
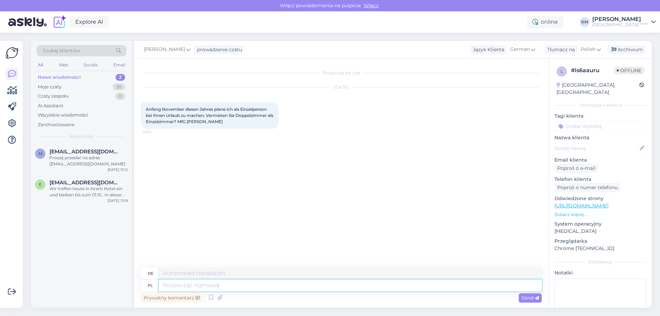
click at [190, 286] on textarea at bounding box center [350, 285] width 383 height 12
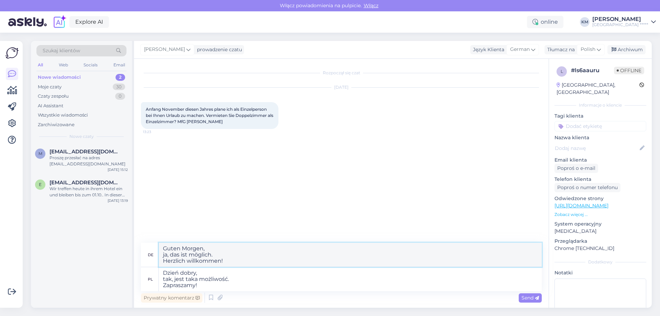
drag, startPoint x: 73, startPoint y: 240, endPoint x: 51, endPoint y: 237, distance: 22.3
click at [51, 237] on div "Szukaj klientów All Web Socials Email Nowe wiadomości 2 Moje czaty 30 Czaty zes…" at bounding box center [341, 174] width 621 height 267
click at [539, 299] on icon at bounding box center [537, 298] width 4 height 4
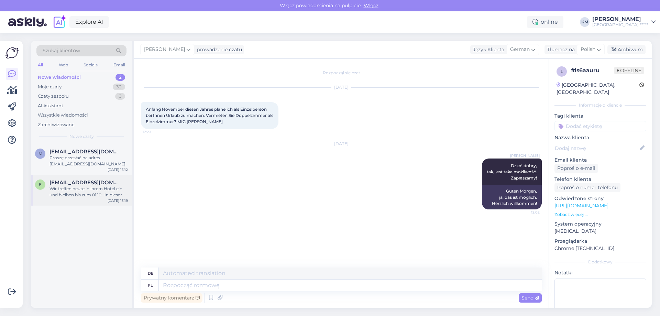
click at [93, 190] on div "Wir treffen heute in ihrem Hotel ein und bleiben bis zum 01.10.. In dieser Zeit…" at bounding box center [88, 192] width 78 height 12
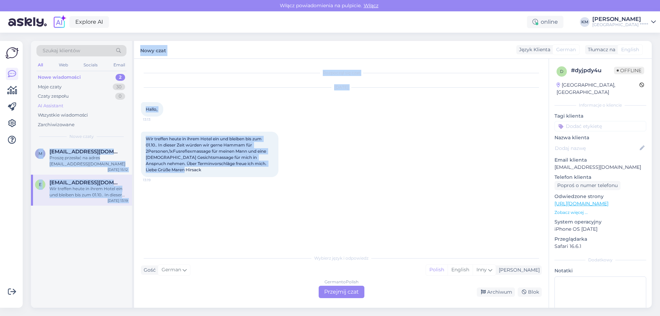
drag, startPoint x: 183, startPoint y: 169, endPoint x: 126, endPoint y: 110, distance: 82.2
click at [126, 110] on div "Szukaj klientów All Web Socials Email Nowe wiadomości 2 Moje czaty 30 Czaty zes…" at bounding box center [341, 174] width 621 height 267
click at [165, 164] on span "Wir treffen heute in ihrem Hotel ein und bleiben bis zum 01.10.. In dieser Zeit…" at bounding box center [207, 154] width 122 height 36
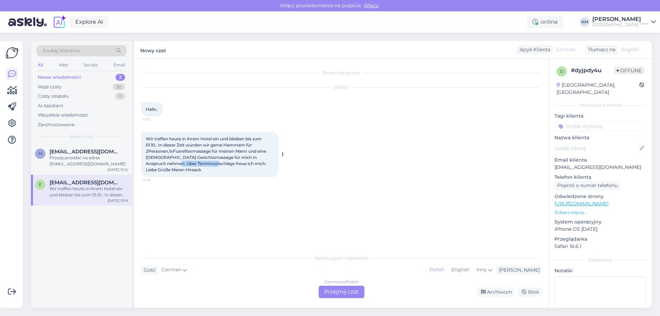
click at [165, 164] on span "Wir treffen heute in ihrem Hotel ein und bleiben bis zum 01.10.. In dieser Zeit…" at bounding box center [207, 154] width 122 height 36
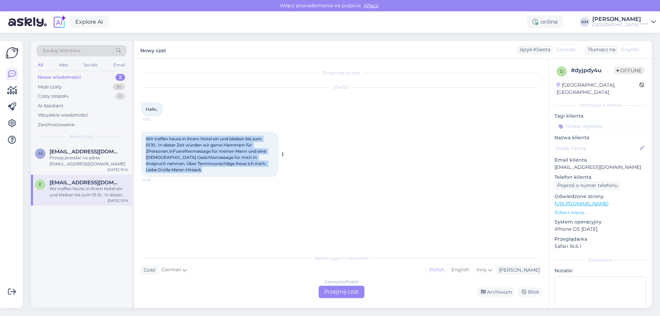
click at [165, 164] on span "Wir treffen heute in ihrem Hotel ein und bleiben bis zum 01.10.. In dieser Zeit…" at bounding box center [207, 154] width 122 height 36
click at [497, 291] on div "Archiwum" at bounding box center [496, 291] width 38 height 9
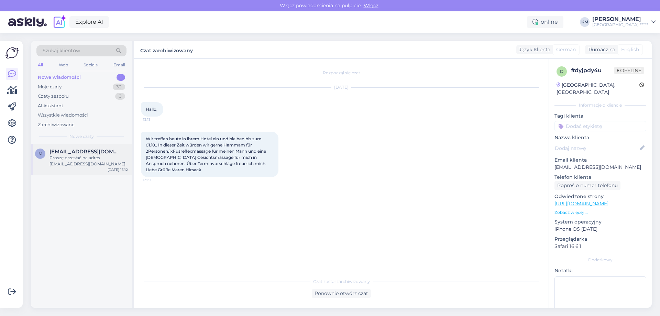
click at [76, 164] on div "Proszę przesłać na adres [EMAIL_ADDRESS][DOMAIN_NAME]" at bounding box center [88, 161] width 78 height 12
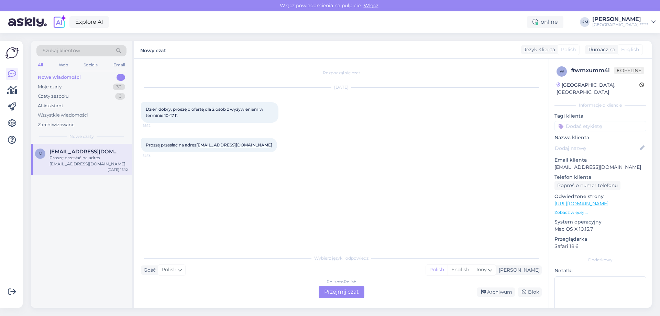
click at [344, 289] on div "Polish to Polish Przejmij czat" at bounding box center [342, 292] width 46 height 12
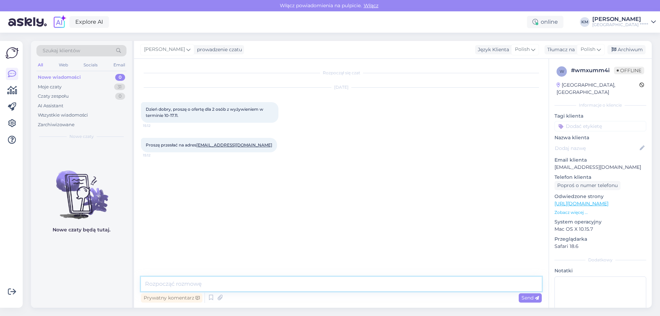
click at [203, 287] on textarea at bounding box center [341, 284] width 401 height 14
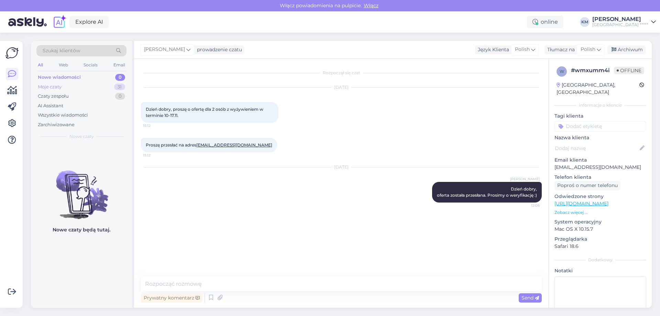
click at [60, 87] on div "Moje czaty" at bounding box center [50, 87] width 24 height 7
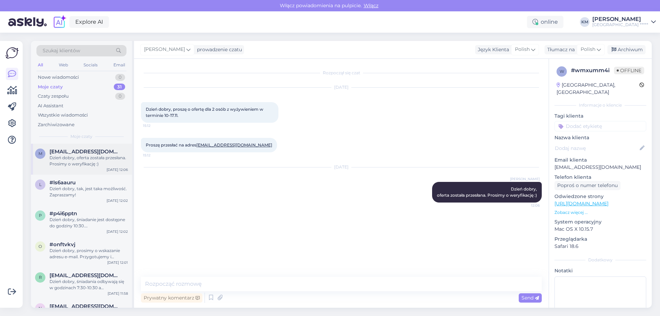
click at [80, 159] on div "Dzień dobry, oferta została przesłana. Prosimy o weryfikację :)" at bounding box center [88, 161] width 78 height 12
click at [80, 178] on div "l #ls6aauru Dzień dobry, tak, jest taka możliwość. Zapraszamy! [DATE] 12:02" at bounding box center [81, 190] width 101 height 31
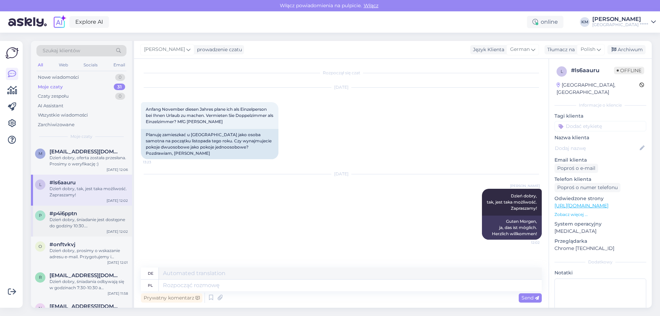
click at [76, 210] on div "p #p4i6pptn Dzień dobry, śniadanie jest dostępne do godziny 10:30. Pozdrawiamy …" at bounding box center [81, 221] width 101 height 31
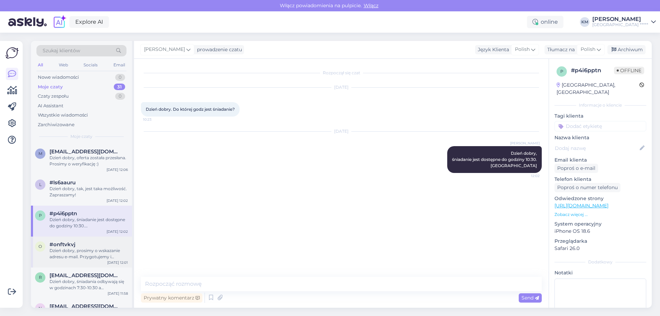
click at [78, 253] on div "Dzień dobry, prosimy o wskazanie adresu e-mail. Przygotujemy i prześlemy ofertę…" at bounding box center [88, 253] width 78 height 12
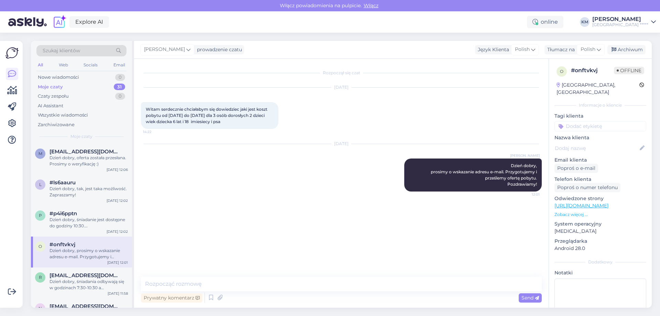
scroll to position [34, 0]
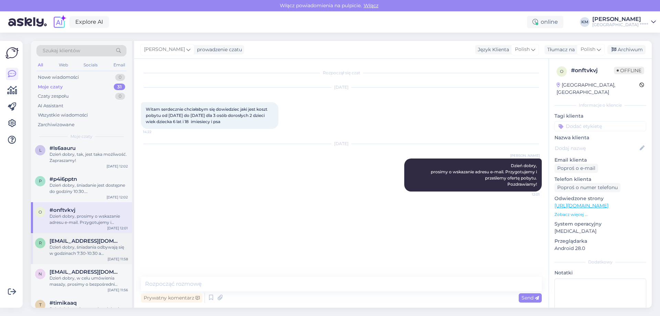
click at [81, 237] on div "r [EMAIL_ADDRESS][DOMAIN_NAME] Dzień dobry, śniadania odbywają się w godzinach …" at bounding box center [81, 248] width 101 height 31
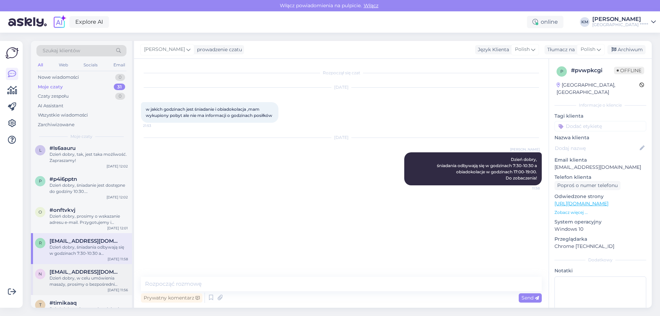
click at [77, 275] on div "Dzień dobry, w celu umówienia masaży, prosimy o bezpośredni kontakt ze Spa: T: …" at bounding box center [88, 281] width 78 height 12
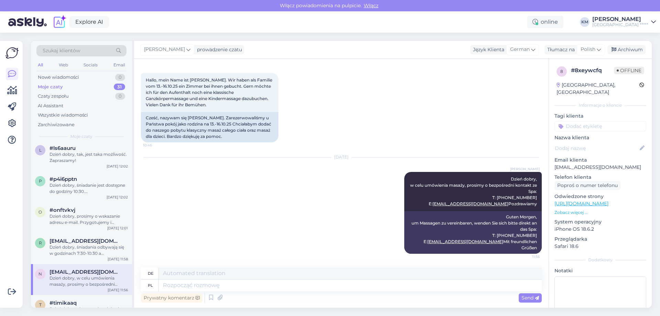
scroll to position [69, 0]
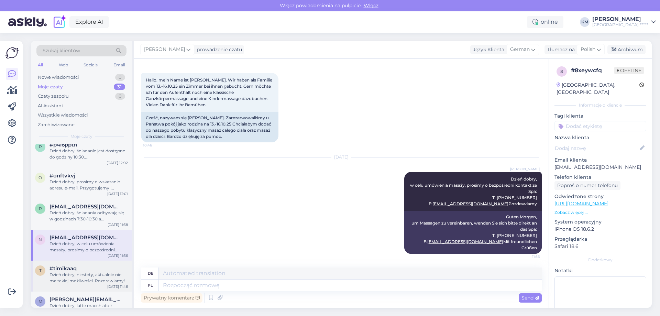
click at [91, 277] on div "Dzień dobry, niestety, aktualnie nie ma takiej możliwości. Pozdrawiamy!" at bounding box center [88, 278] width 78 height 12
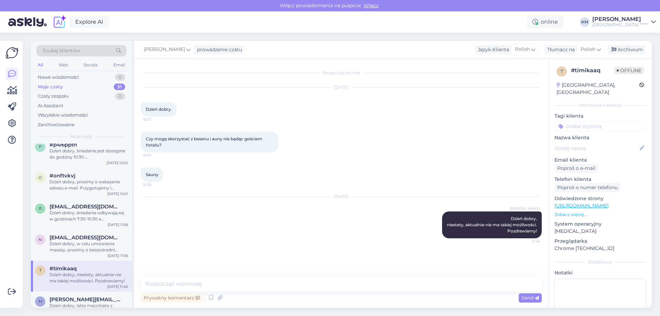
scroll to position [0, 0]
click at [90, 298] on span "[PERSON_NAME][EMAIL_ADDRESS][DOMAIN_NAME]" at bounding box center [84, 299] width 71 height 6
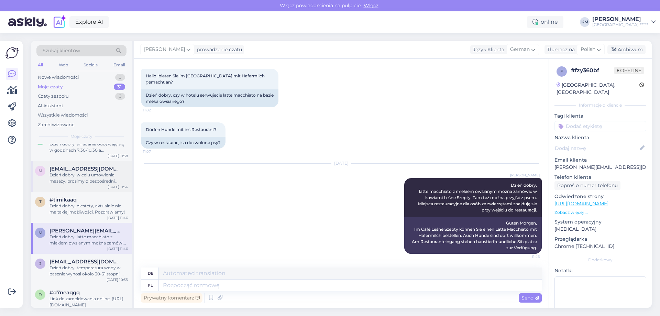
scroll to position [172, 0]
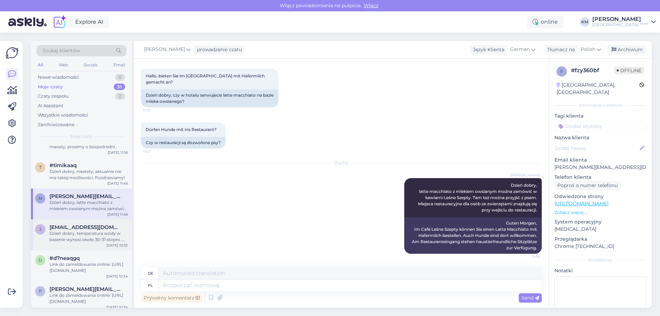
click at [91, 239] on div "Dzień dobry, temperatura wody w basenie wynosi około 30-31 stopni. W każdym pok…" at bounding box center [88, 236] width 78 height 12
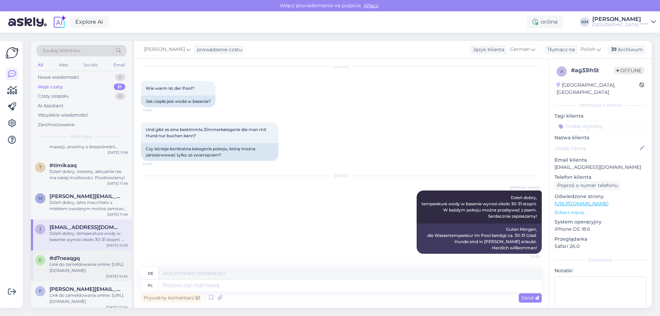
scroll to position [21, 0]
click at [84, 261] on div "#d7neaqgq" at bounding box center [88, 258] width 78 height 6
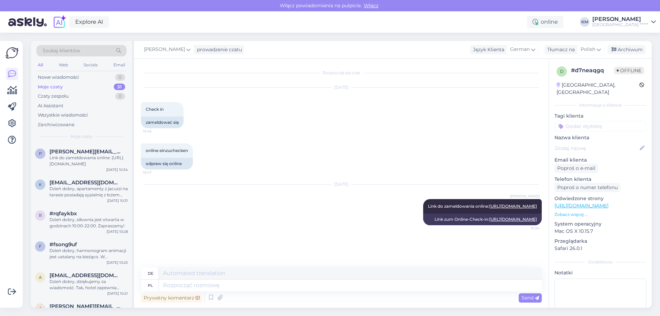
scroll to position [275, 0]
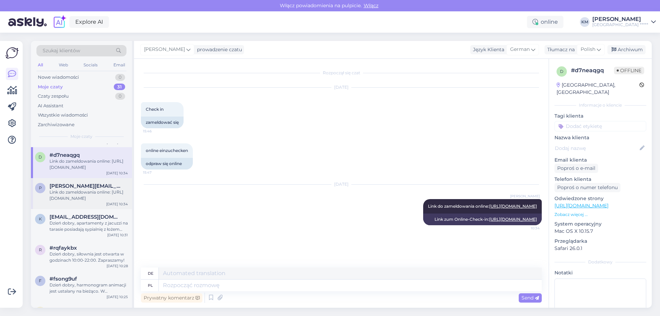
click at [84, 191] on div "Link do zameldowania online: [URL][DOMAIN_NAME]" at bounding box center [88, 195] width 78 height 12
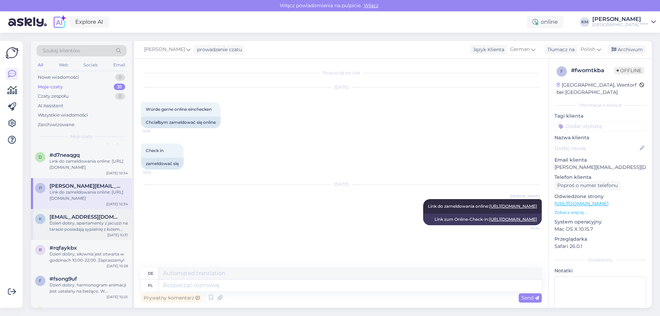
click at [82, 218] on span "[EMAIL_ADDRESS][DOMAIN_NAME]" at bounding box center [84, 217] width 71 height 6
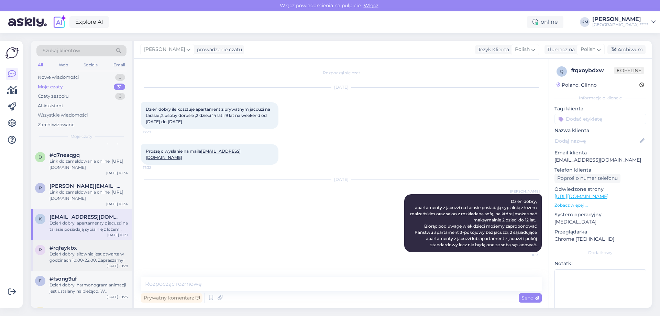
click at [86, 248] on div "#rqfaykbx" at bounding box center [88, 248] width 78 height 6
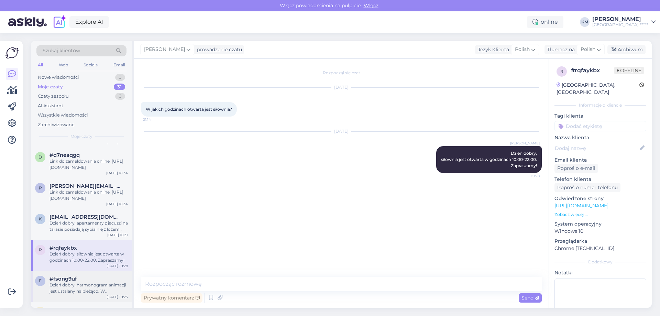
click at [90, 286] on div "Dzień dobry, harmonogram animacji jest ustalany na bieżąco. W październiku anim…" at bounding box center [88, 288] width 78 height 12
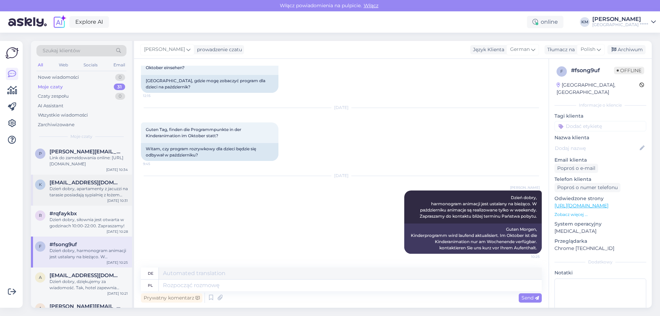
scroll to position [378, 0]
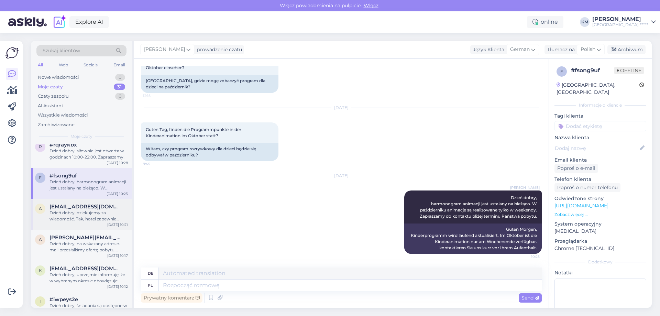
click at [94, 218] on div "Dzień dobry, dziękujemy za wiadomość. Tak, hotel zapewnia pościel i ręczniki w …" at bounding box center [88, 216] width 78 height 12
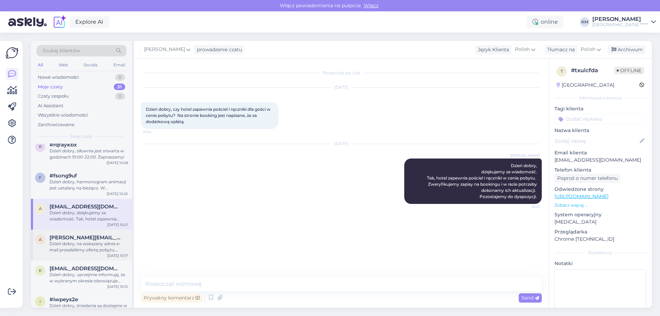
click at [99, 243] on div "Dzień dobry, na wskazany adres e-mail przesłaliśmy ofertę pobytu. Serdecznie za…" at bounding box center [88, 247] width 78 height 12
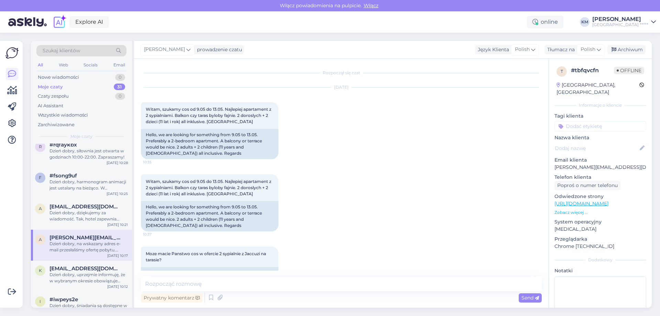
scroll to position [226, 0]
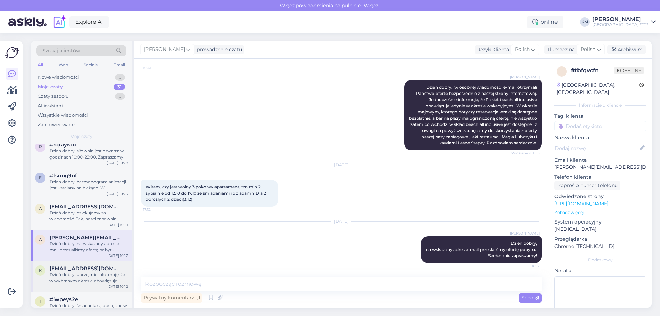
click at [92, 270] on span "[EMAIL_ADDRESS][DOMAIN_NAME]" at bounding box center [84, 268] width 71 height 6
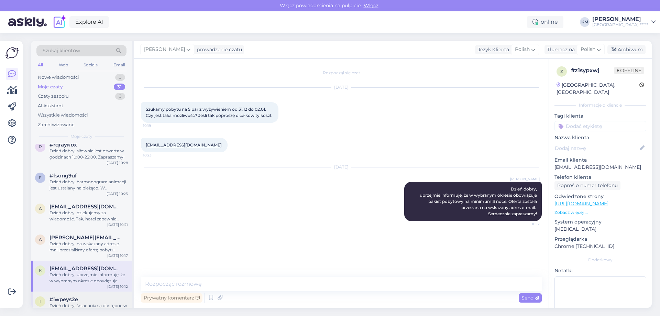
scroll to position [447, 0]
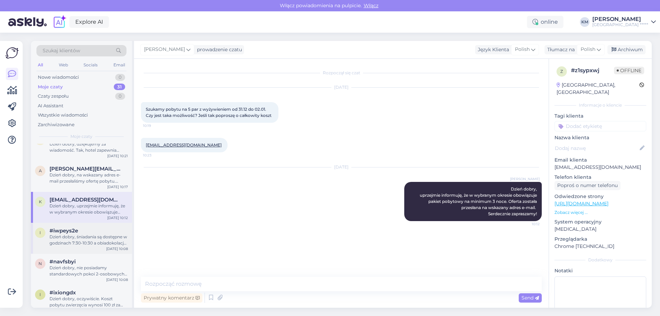
click at [92, 242] on div "Dzień dobry, śniadania są dostępne w godzinach 7:30-10:30 a obiadokolacje w god…" at bounding box center [88, 240] width 78 height 12
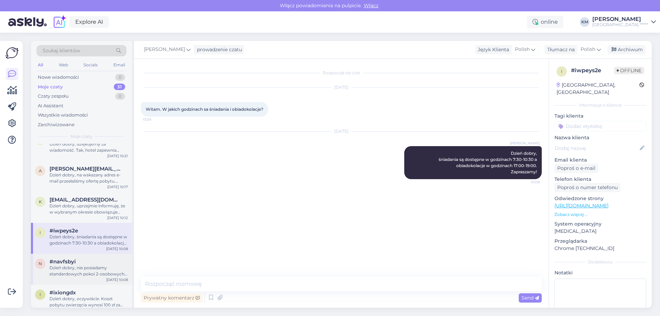
click at [94, 268] on div "Dzień dobry, nie posiadamy standardowych pokoi 2-osobowych. Są to pokoje 1-osob…" at bounding box center [88, 271] width 78 height 12
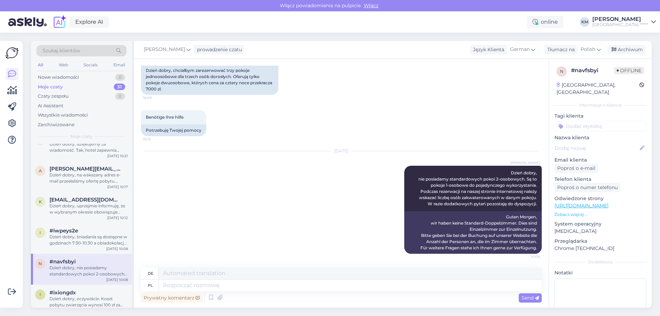
scroll to position [481, 0]
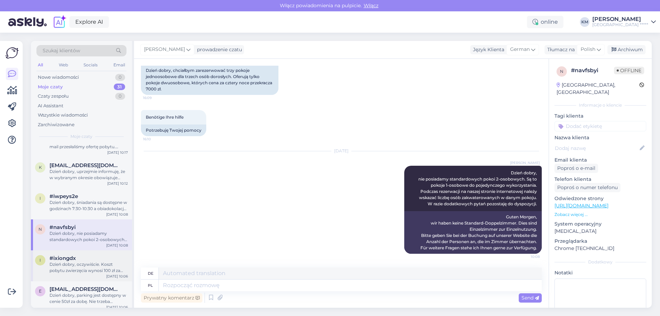
click at [90, 264] on div "Dzień dobry, oczywiście. Koszt pobytu zwierzęcia wynosi 100 zł za dobę. Zaprasz…" at bounding box center [88, 267] width 78 height 12
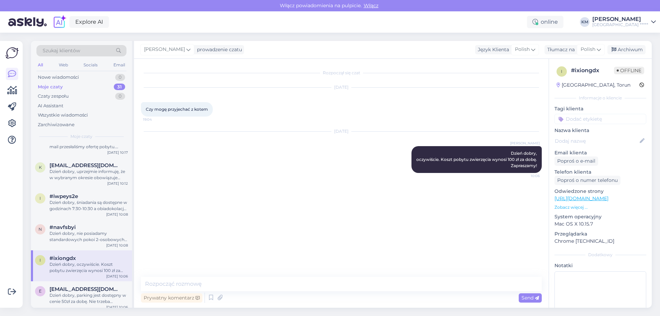
scroll to position [516, 0]
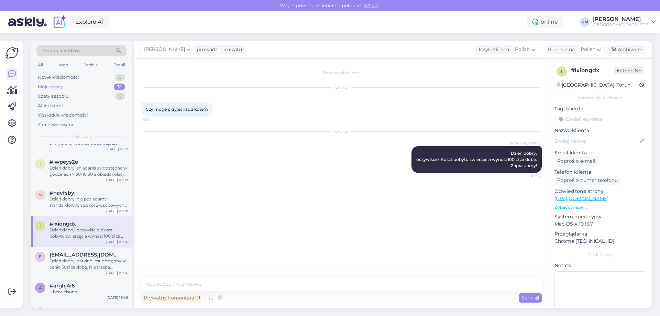
click at [90, 264] on div "Dzień dobry, parking jest dostępny w cenie 50zł za dobę. Nie trzeba rezerwować …" at bounding box center [88, 264] width 78 height 12
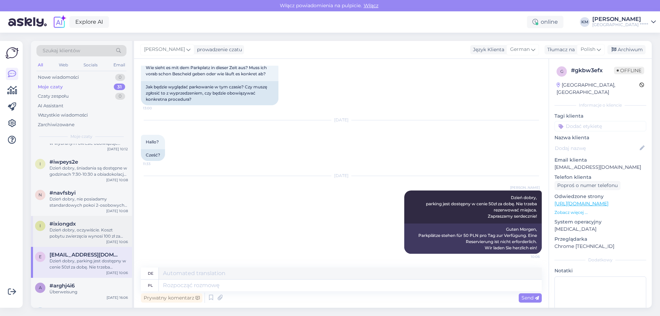
scroll to position [550, 0]
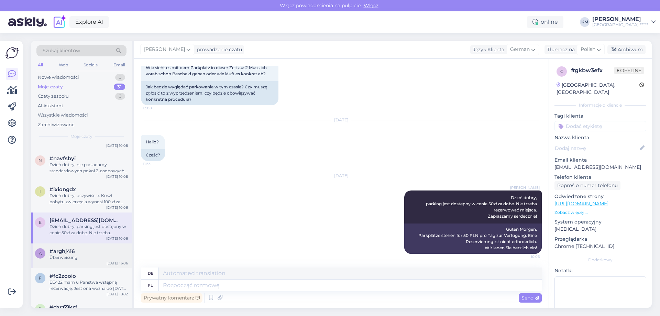
click at [81, 258] on div "Überweisung" at bounding box center [88, 257] width 78 height 6
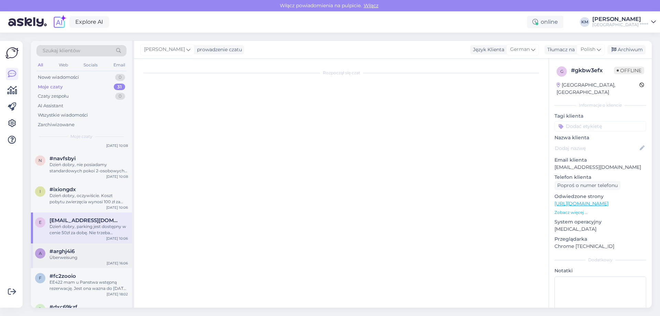
scroll to position [0, 0]
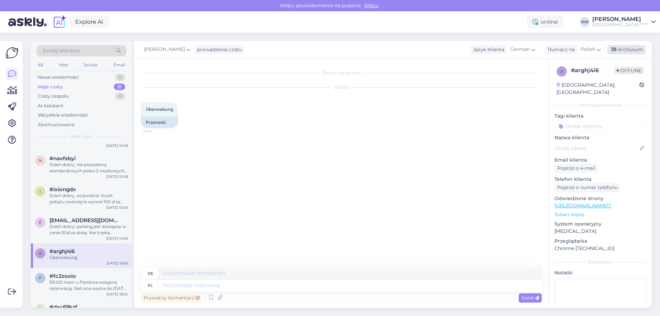
click at [634, 49] on div "Archiwum" at bounding box center [626, 49] width 38 height 9
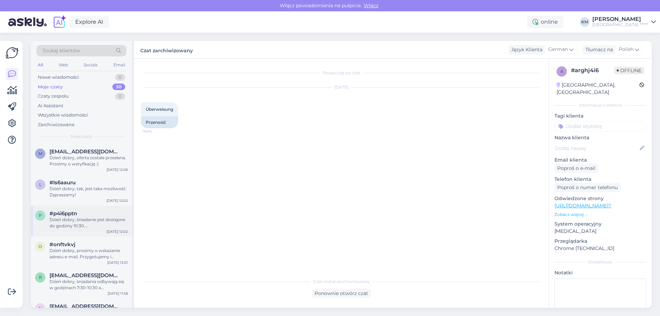
click at [82, 224] on div "Dzień dobry, śniadanie jest dostępne do godziny 10:30. [GEOGRAPHIC_DATA]" at bounding box center [88, 223] width 78 height 12
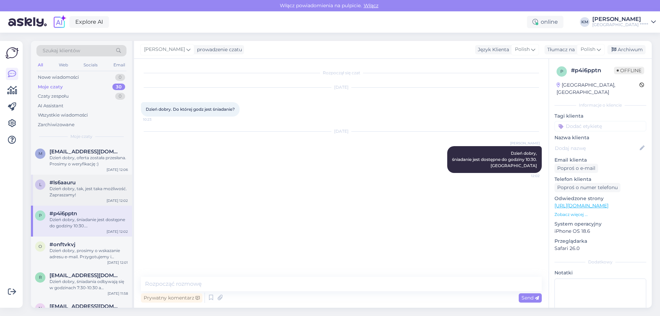
click at [87, 184] on div "#ls6aauru" at bounding box center [88, 182] width 78 height 6
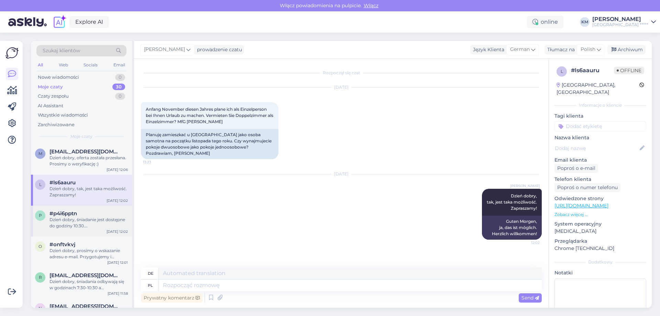
click at [83, 213] on div "#p4i6pptn" at bounding box center [88, 213] width 78 height 6
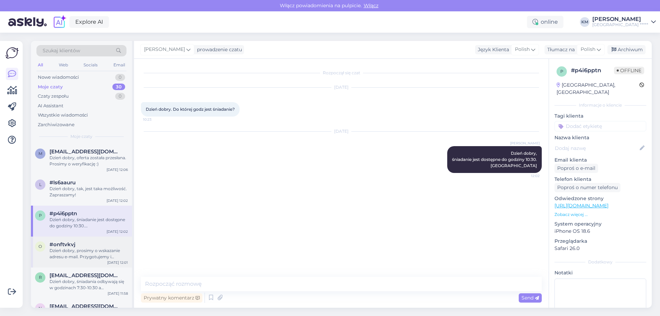
click at [84, 241] on div "o #onftvkvj Dzień dobry, prosimy o wskazanie adresu e-mail. Przygotujemy i prze…" at bounding box center [81, 251] width 101 height 31
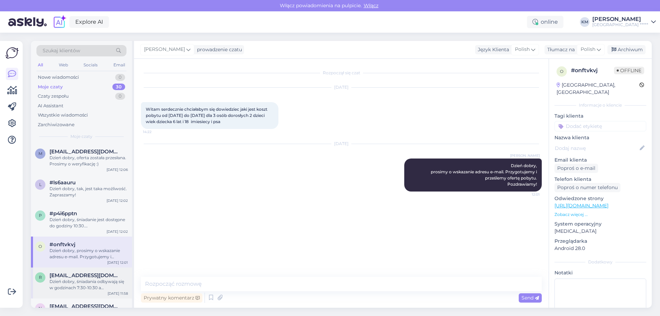
click at [85, 283] on div "Dzień dobry, śniadania odbywają się w godzinach 7:30-10:30 a obiadokolacje w go…" at bounding box center [88, 284] width 78 height 12
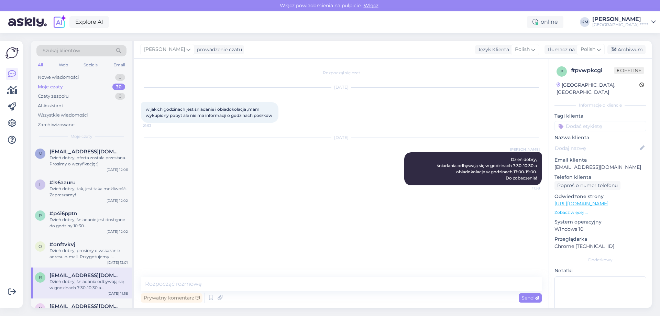
scroll to position [137, 0]
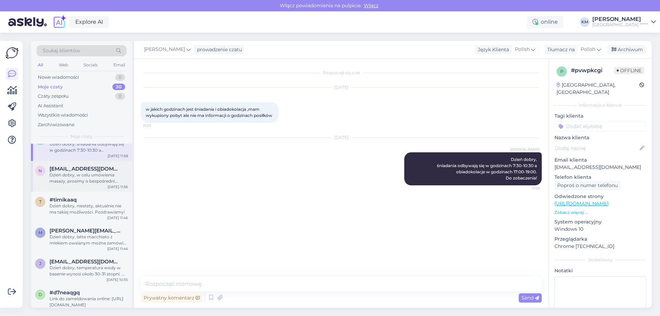
click at [84, 168] on span "[EMAIL_ADDRESS][DOMAIN_NAME]" at bounding box center [84, 169] width 71 height 6
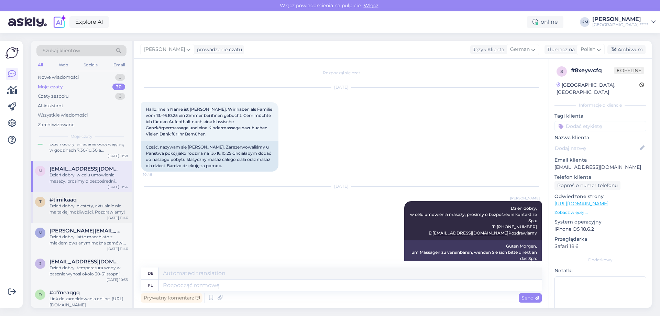
scroll to position [35, 0]
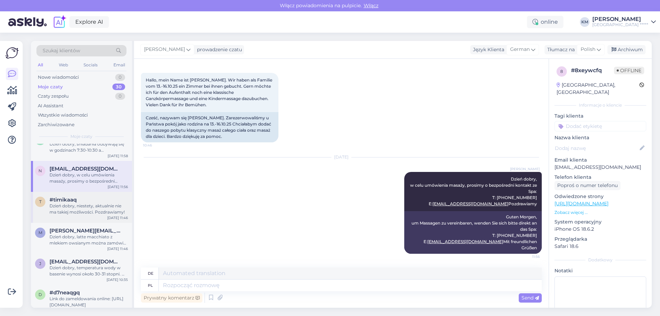
click at [82, 204] on div "Dzień dobry, niestety, aktualnie nie ma takiej możliwości. Pozdrawiamy!" at bounding box center [88, 209] width 78 height 12
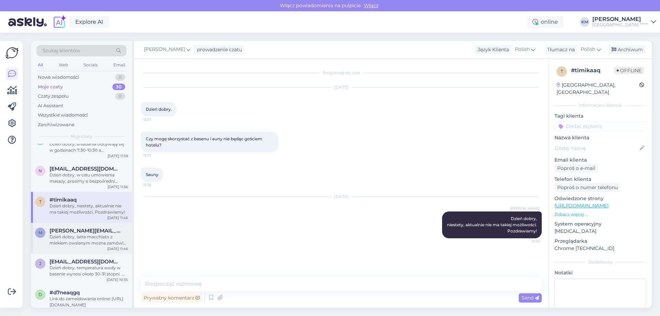
click at [73, 231] on span "[PERSON_NAME][EMAIL_ADDRESS][DOMAIN_NAME]" at bounding box center [84, 231] width 71 height 6
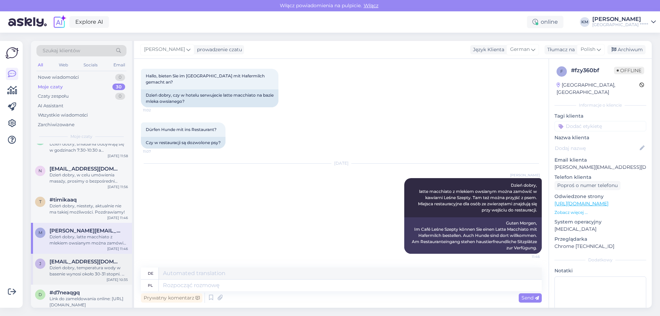
click at [74, 261] on span "[EMAIL_ADDRESS][DOMAIN_NAME]" at bounding box center [84, 261] width 71 height 6
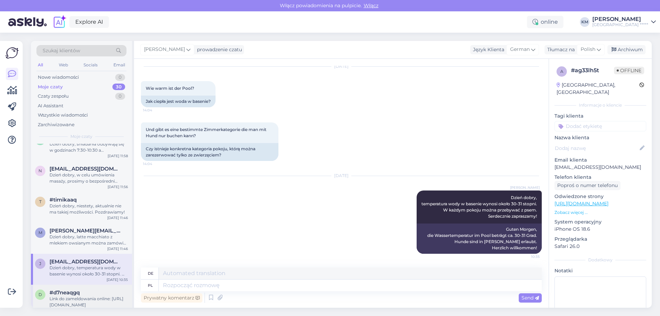
click at [78, 292] on span "#d7neaqgq" at bounding box center [64, 292] width 30 height 6
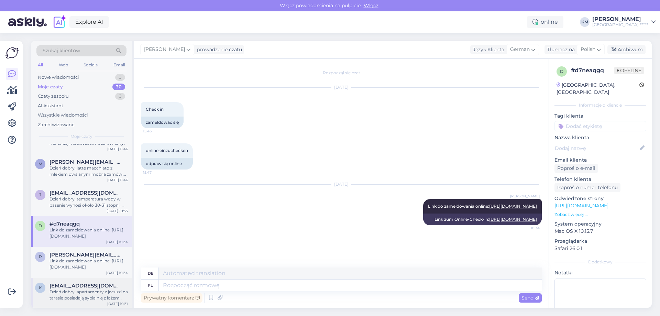
scroll to position [241, 0]
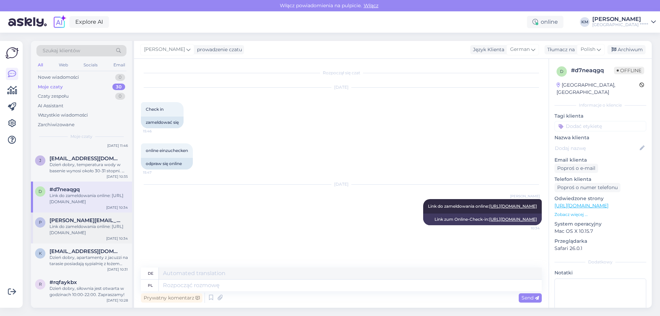
click at [78, 230] on div "Link do zameldowania online: [URL][DOMAIN_NAME]" at bounding box center [88, 229] width 78 height 12
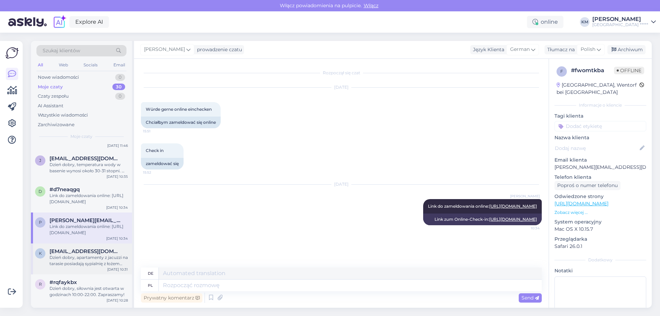
click at [79, 260] on div "Dzień dobry, apartamenty z jacuzzi na tarasie posiadają sypialnię z łożem małże…" at bounding box center [88, 260] width 78 height 12
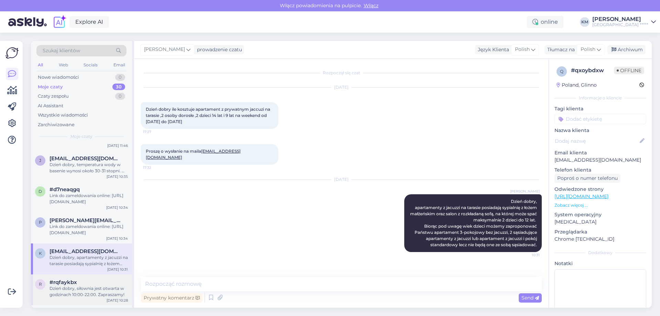
click at [75, 288] on div "Dzień dobry, siłownia jest otwarta w godzinach 10:00-22:00. Zapraszamy!" at bounding box center [88, 291] width 78 height 12
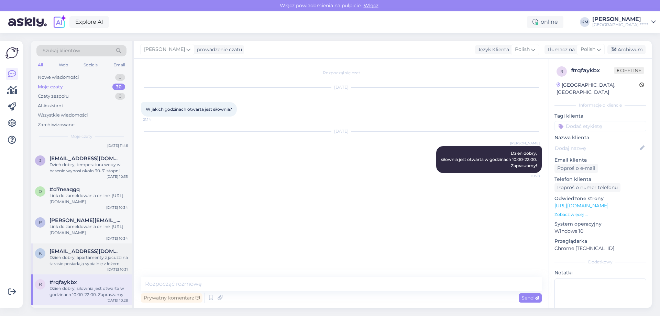
scroll to position [275, 0]
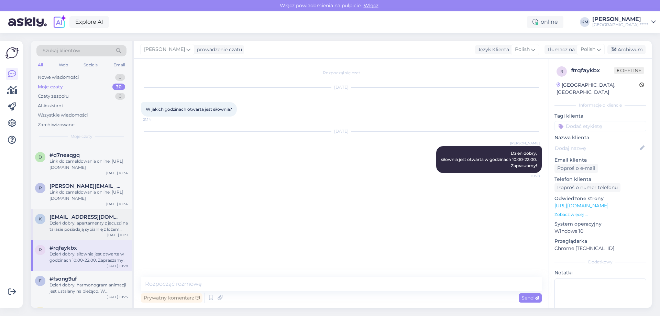
click at [78, 273] on div "f #fsong9uf Dzień dobry, harmonogram animacji jest ustalany na bieżąco. W paźdz…" at bounding box center [81, 286] width 101 height 31
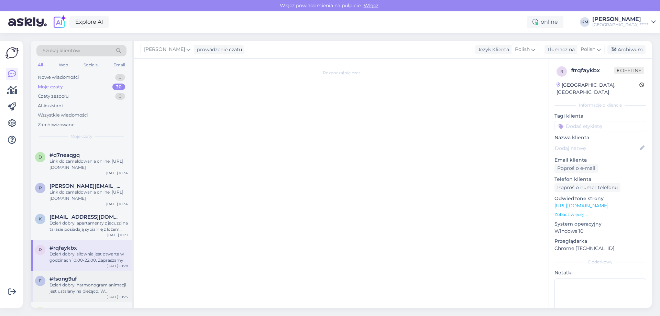
scroll to position [0, 0]
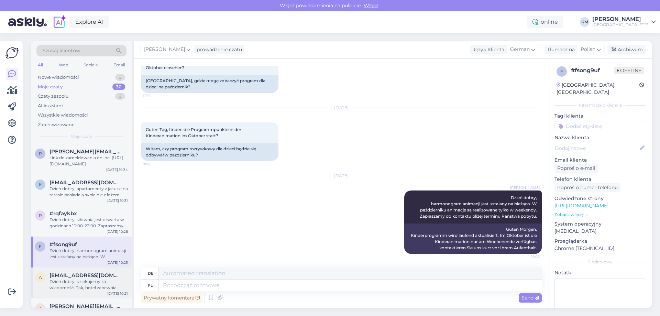
click at [81, 278] on span "[EMAIL_ADDRESS][DOMAIN_NAME]" at bounding box center [84, 275] width 71 height 6
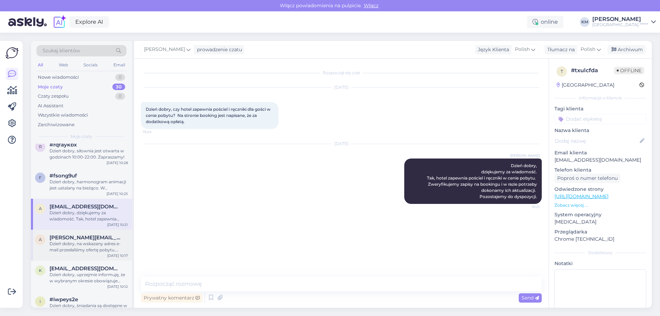
click at [74, 242] on div "Dzień dobry, na wskazany adres e-mail przesłaliśmy ofertę pobytu. Serdecznie za…" at bounding box center [88, 247] width 78 height 12
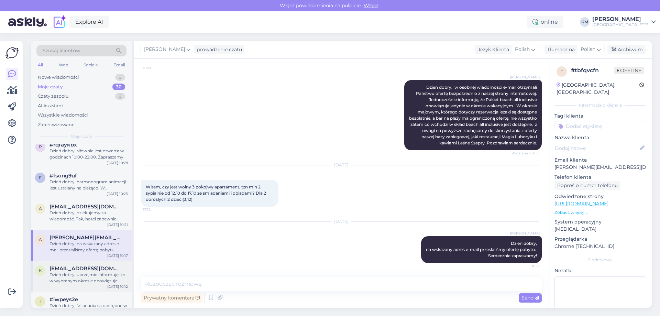
click at [77, 268] on span "[EMAIL_ADDRESS][DOMAIN_NAME]" at bounding box center [84, 268] width 71 height 6
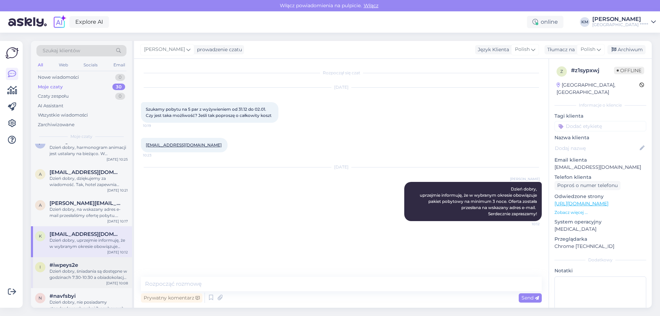
click at [77, 268] on div "Dzień dobry, śniadania są dostępne w godzinach 7:30-10:30 a obiadokolacje w god…" at bounding box center [88, 274] width 78 height 12
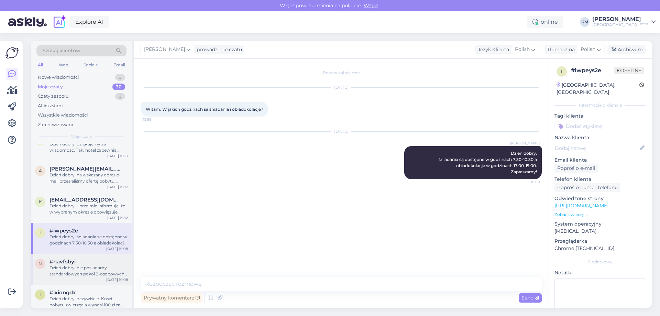
click at [77, 269] on div "Dzień dobry, nie posiadamy standardowych pokoi 2-osobowych. Są to pokoje 1-osob…" at bounding box center [88, 271] width 78 height 12
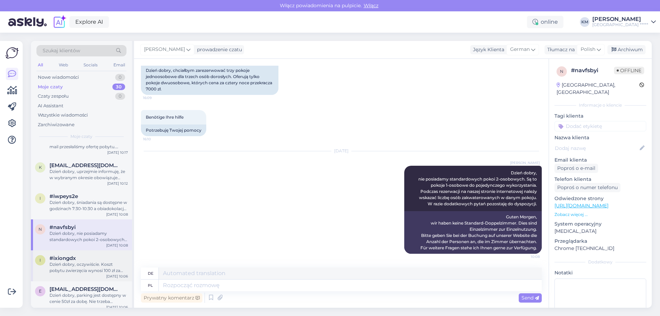
click at [77, 269] on div "Dzień dobry, oczywiście. Koszt pobytu zwierzęcia wynosi 100 zł za dobę. Zaprasz…" at bounding box center [88, 267] width 78 height 12
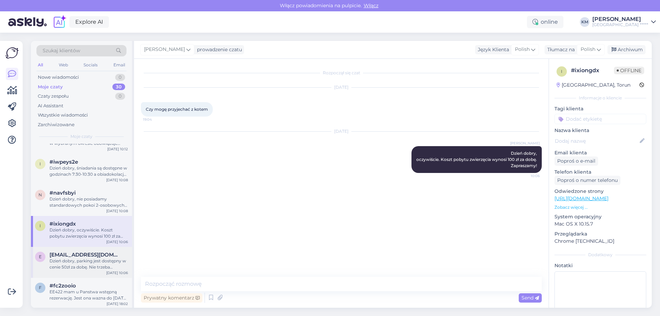
click at [75, 267] on div "Dzień dobry, parking jest dostępny w cenie 50zł za dobę. Nie trzeba rezerwować …" at bounding box center [88, 264] width 78 height 12
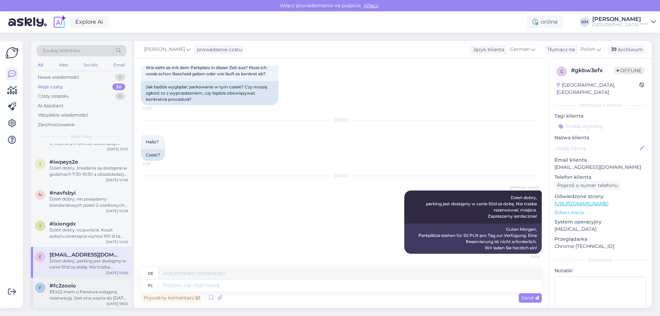
click at [76, 286] on div "#fc2zooio" at bounding box center [88, 286] width 78 height 6
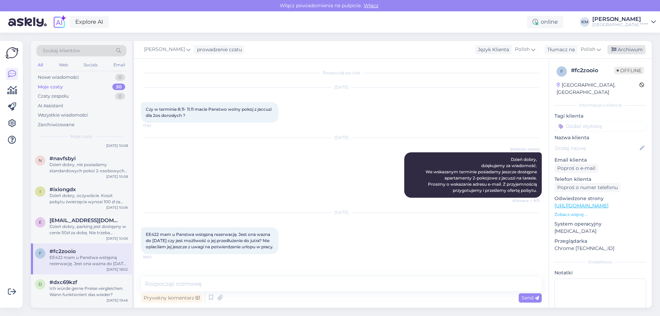
drag, startPoint x: 621, startPoint y: 47, endPoint x: 611, endPoint y: 49, distance: 9.9
click at [621, 47] on div "Archiwum" at bounding box center [626, 49] width 38 height 9
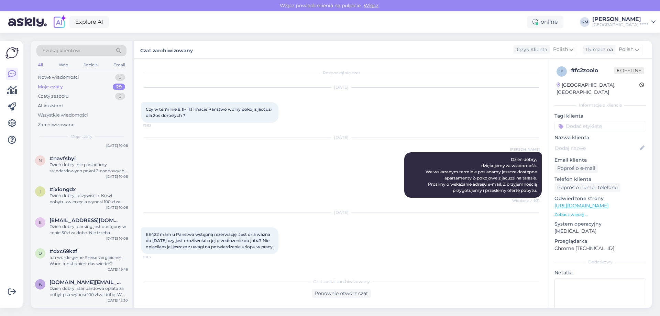
click at [79, 236] on div "e [EMAIL_ADDRESS][DOMAIN_NAME] Dzień dobry, parking jest dostępny w cenie 50zł …" at bounding box center [81, 227] width 101 height 31
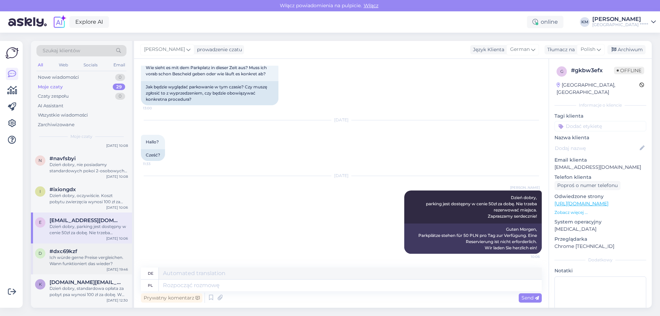
click at [79, 255] on div "Ich würde gerne Preise vergleichen. Wann funktioniert das wieder?" at bounding box center [88, 260] width 78 height 12
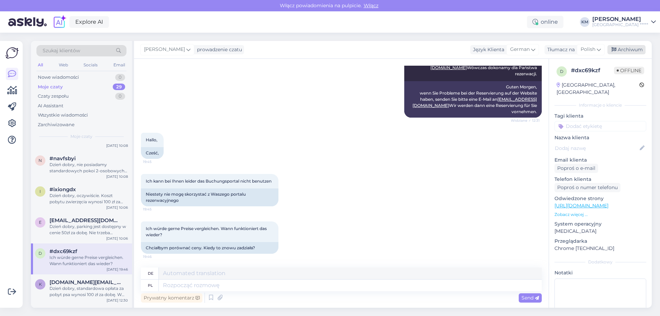
click at [629, 51] on div "Archiwum" at bounding box center [626, 49] width 38 height 9
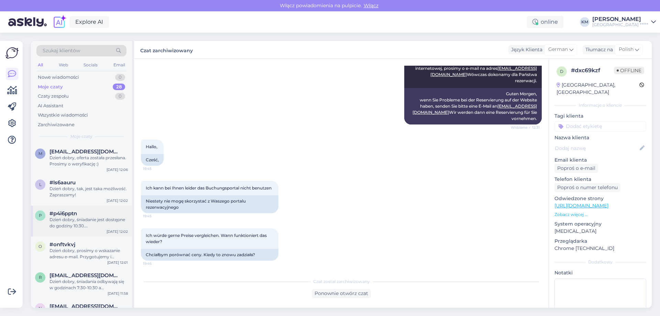
click at [62, 226] on div "Dzień dobry, śniadanie jest dostępne do godziny 10:30. [GEOGRAPHIC_DATA]" at bounding box center [88, 223] width 78 height 12
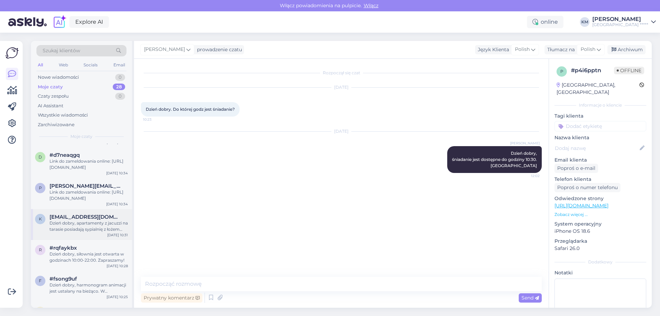
click at [65, 228] on div "Dzień dobry, apartamenty z jacuzzi na tarasie posiadają sypialnię z łożem małże…" at bounding box center [88, 226] width 78 height 12
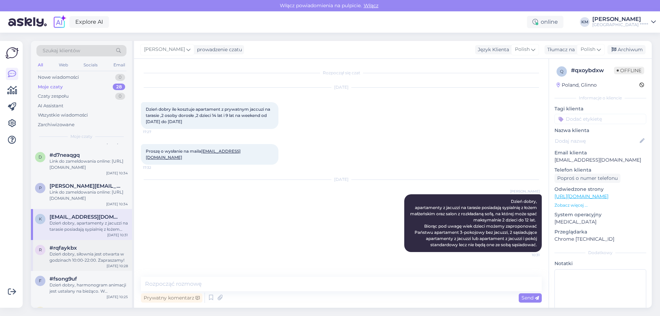
click at [65, 253] on div "Dzień dobry, siłownia jest otwarta w godzinach 10:00-22:00. Zapraszamy!" at bounding box center [88, 257] width 78 height 12
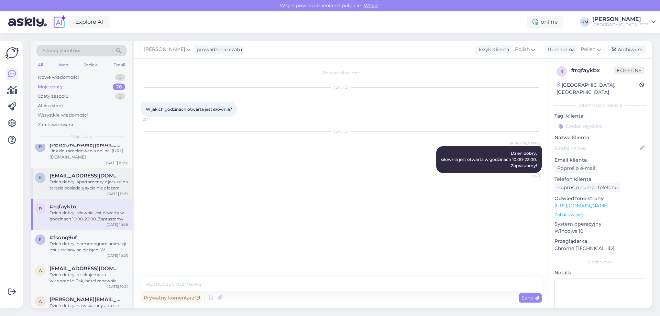
click at [71, 179] on div "Dzień dobry, apartamenty z jacuzzi na tarasie posiadają sypialnię z łożem małże…" at bounding box center [88, 185] width 78 height 12
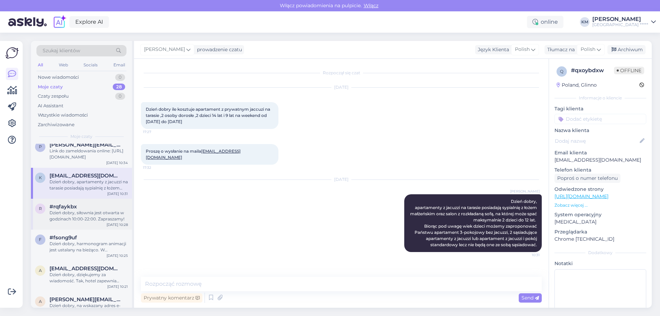
click at [67, 202] on div "r #rqfaykbx Dzień dobry, siłownia jest otwarta w godzinach 10:00-22:00. Zaprasz…" at bounding box center [81, 214] width 101 height 31
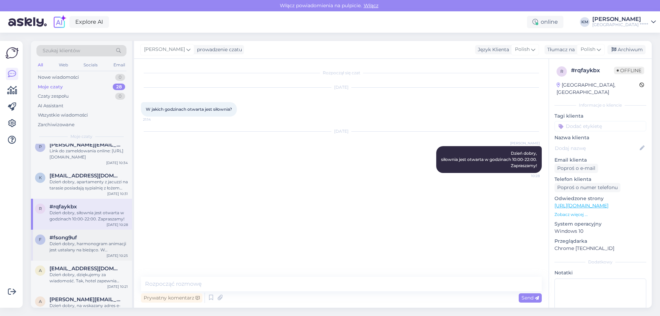
click at [72, 237] on span "#fsong9uf" at bounding box center [62, 237] width 27 height 6
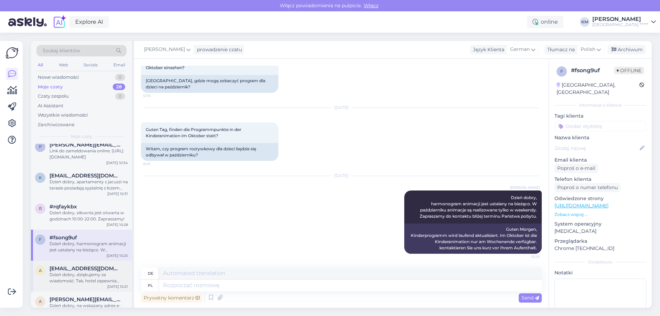
click at [88, 276] on div "Dzień dobry, dziękujemy za wiadomość. Tak, hotel zapewnia pościel i ręczniki w …" at bounding box center [88, 278] width 78 height 12
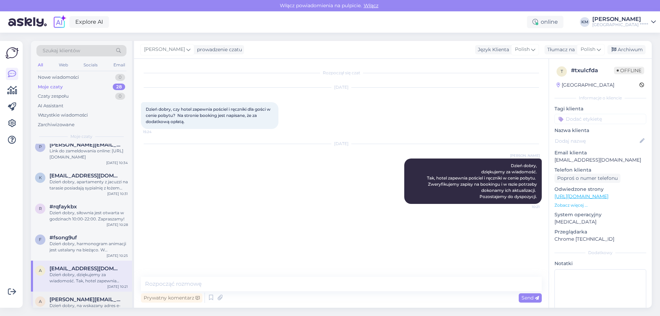
click at [83, 296] on div "a [PERSON_NAME][EMAIL_ADDRESS][DOMAIN_NAME] Dzień dobry, na wskazany adres e-ma…" at bounding box center [81, 306] width 101 height 31
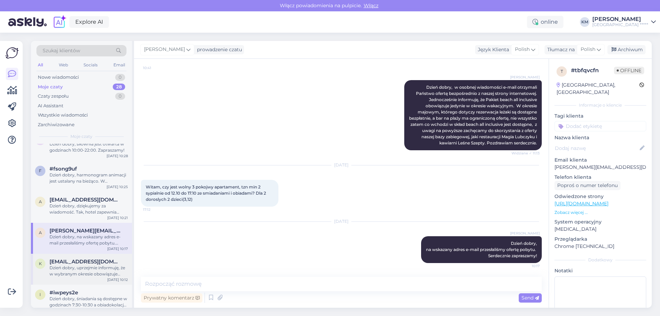
click at [76, 270] on div "Dzień dobry, uprzejmie informuję, że w wybranym okresie obowiązuje pakiet pobyt…" at bounding box center [88, 271] width 78 height 12
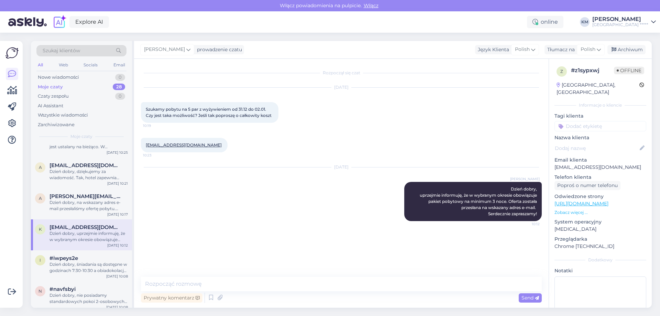
click at [76, 270] on div "Dzień dobry, śniadania są dostępne w godzinach 7:30-10:30 a obiadokolacje w god…" at bounding box center [88, 267] width 78 height 12
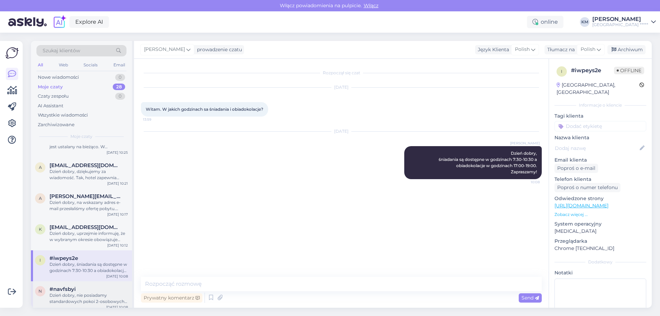
click at [78, 291] on div "#navfsbyi" at bounding box center [88, 289] width 78 height 6
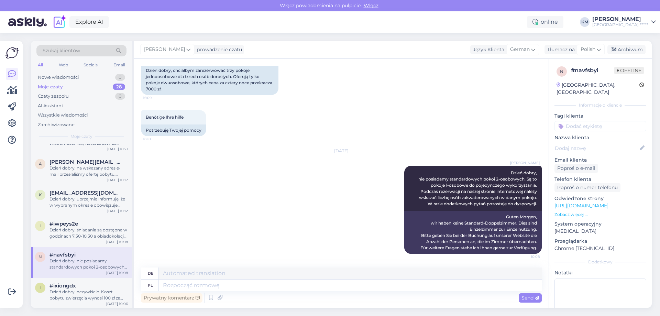
click at [83, 262] on div "Dzień dobry, nie posiadamy standardowych pokoi 2-osobowych. Są to pokoje 1-osob…" at bounding box center [88, 264] width 78 height 12
click at [86, 286] on div "#ixiongdx" at bounding box center [88, 286] width 78 height 6
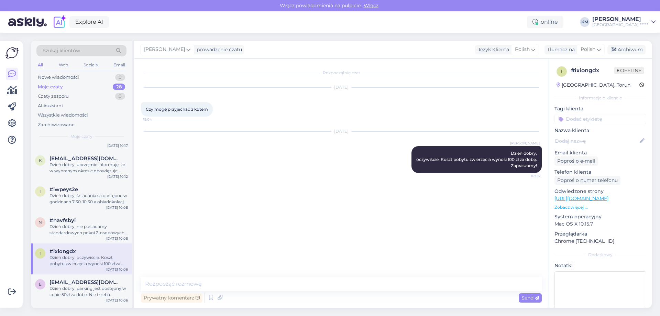
click at [87, 273] on div "i #ixiongdx Dzień dobry, oczywiście. Koszt pobytu zwierzęcia wynosi 100 zł za d…" at bounding box center [81, 258] width 101 height 31
click at [84, 290] on div "Dzień dobry, parking jest dostępny w cenie 50zł za dobę. Nie trzeba rezerwować …" at bounding box center [88, 291] width 78 height 12
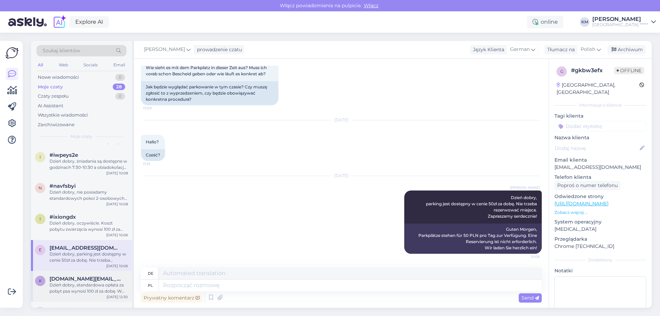
click at [77, 276] on span "[DOMAIN_NAME][EMAIL_ADDRESS][DOMAIN_NAME]" at bounding box center [84, 279] width 71 height 6
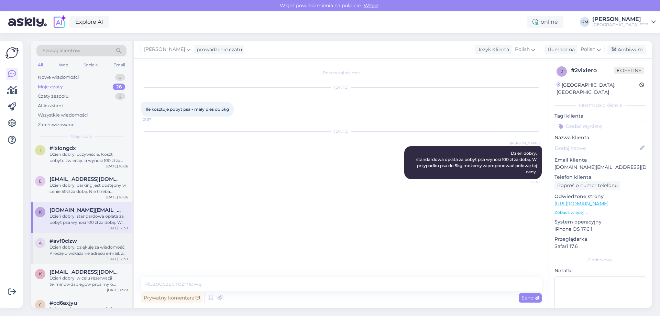
click at [80, 240] on div "#avf0clzw" at bounding box center [88, 241] width 78 height 6
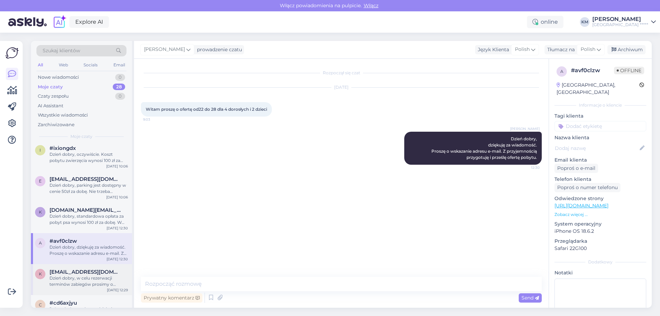
click at [77, 278] on div "Dzień dobry, w celu rezerwacji terminów zabiegów prosimy o bezpośredni kontakt …" at bounding box center [88, 281] width 78 height 12
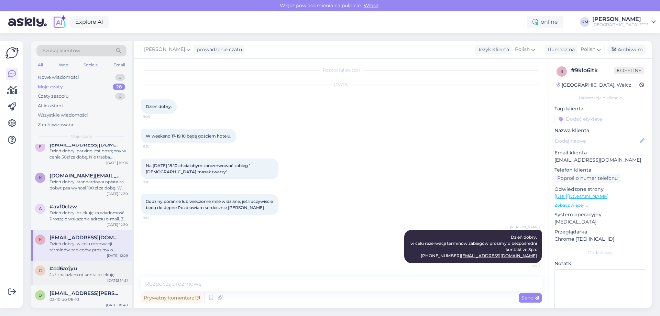
click at [91, 272] on div "Już znalazłam nr konta dziękuję" at bounding box center [88, 275] width 78 height 6
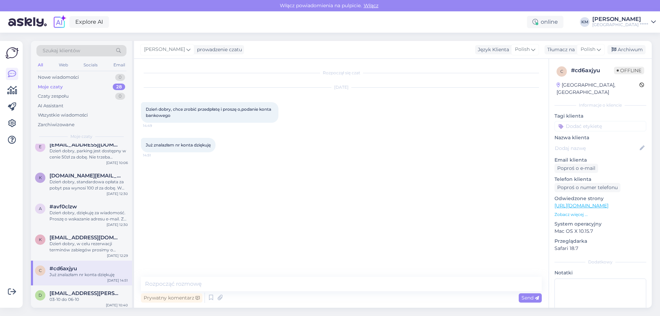
drag, startPoint x: 623, startPoint y: 53, endPoint x: 609, endPoint y: 58, distance: 15.1
click at [624, 52] on div "Archiwum" at bounding box center [626, 49] width 38 height 9
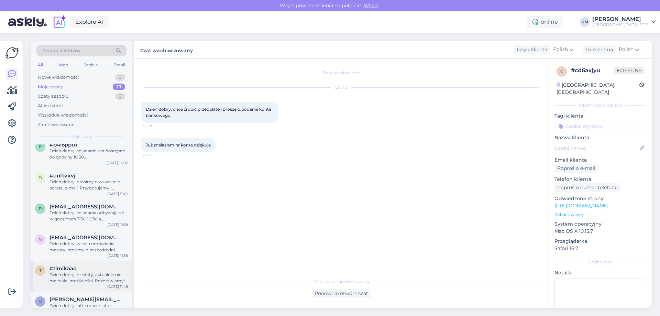
click at [104, 261] on div "t #timikaaq Dzień dobry, niestety, aktualnie nie ma takiej możliwości. Pozdrawi…" at bounding box center [81, 276] width 101 height 31
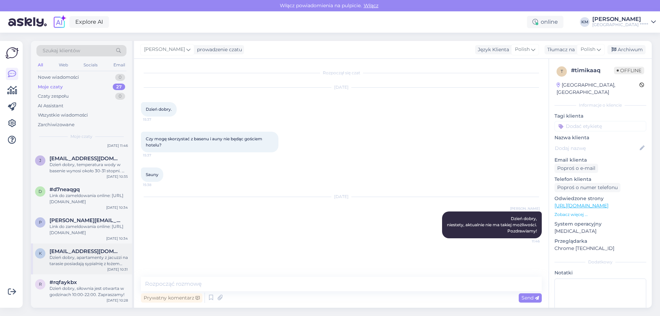
click at [105, 263] on div "Dzień dobry, apartamenty z jacuzzi na tarasie posiadają sypialnię z łożem małże…" at bounding box center [88, 260] width 78 height 12
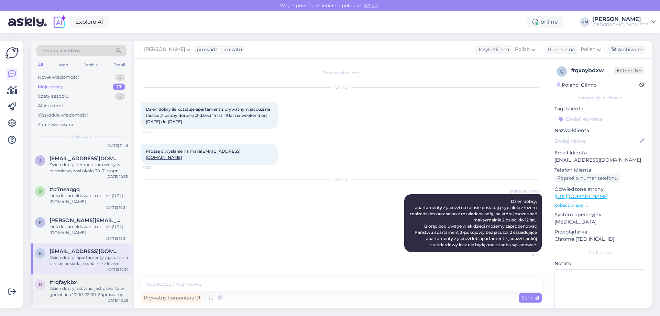
click at [96, 288] on div "Dzień dobry, siłownia jest otwarta w godzinach 10:00-22:00. Zapraszamy!" at bounding box center [88, 291] width 78 height 12
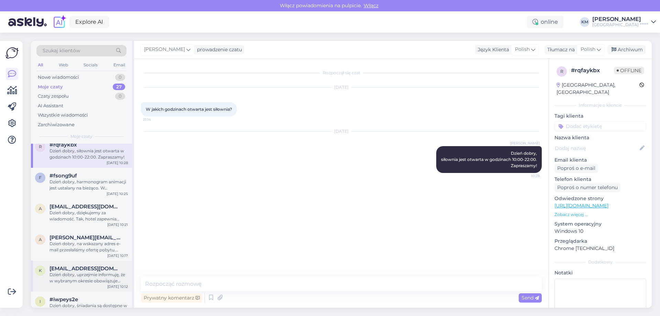
click at [99, 285] on div "k [EMAIL_ADDRESS][DOMAIN_NAME] Dzień dobry, uprzejmie informuję, że w wybranym …" at bounding box center [81, 276] width 101 height 31
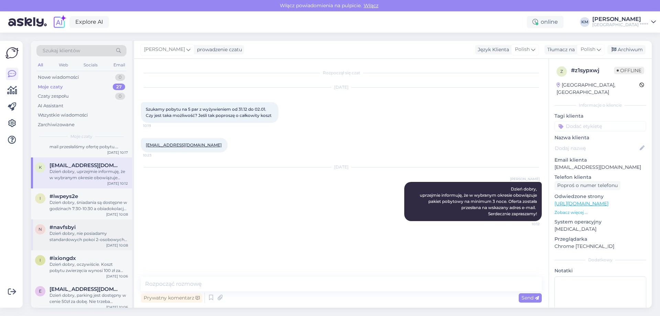
click at [97, 230] on div "#navfsbyi" at bounding box center [88, 227] width 78 height 6
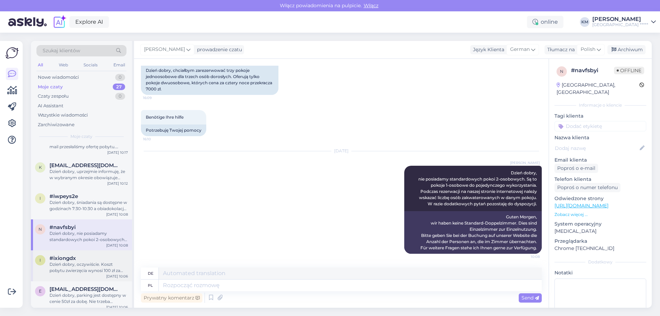
click at [91, 260] on div "#ixiongdx" at bounding box center [88, 258] width 78 height 6
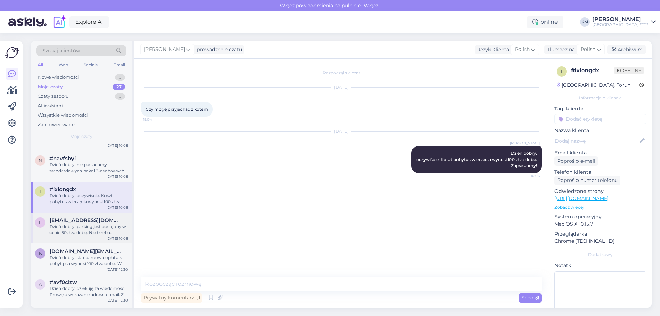
click at [78, 233] on div "Dzień dobry, parking jest dostępny w cenie 50zł za dobę. Nie trzeba rezerwować …" at bounding box center [88, 229] width 78 height 12
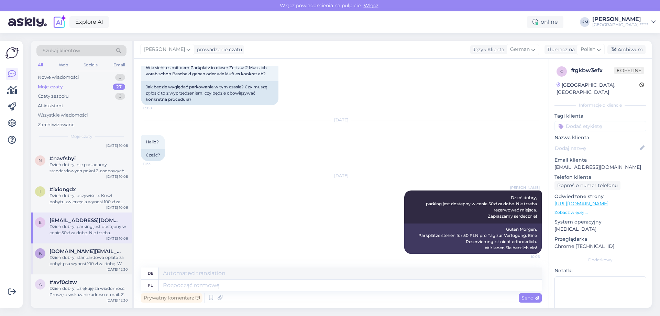
click at [71, 255] on div "Dzień dobry, standardowa opłata za pobyt psa wynosi 100 zł za dobę. W przypadku…" at bounding box center [88, 260] width 78 height 12
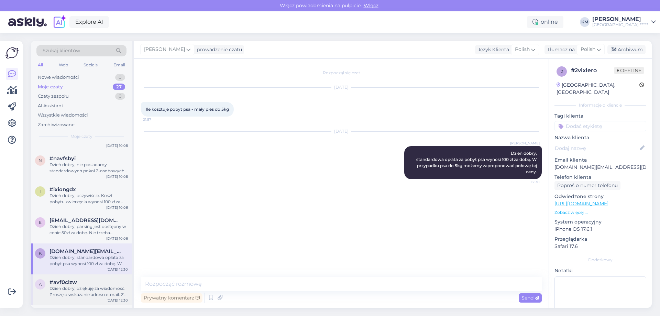
click at [70, 285] on span "#avf0clzw" at bounding box center [62, 282] width 27 height 6
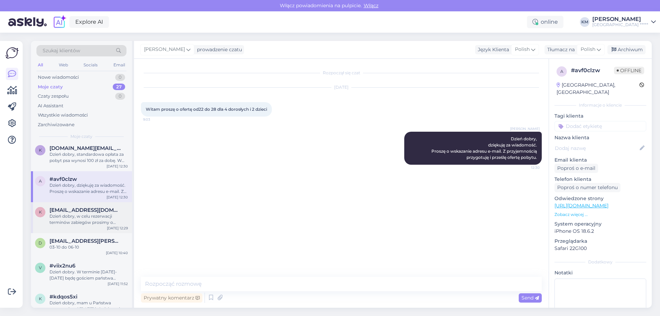
click at [88, 213] on div "Dzień dobry, w celu rezerwacji terminów zabiegów prosimy o bezpośredni kontakt …" at bounding box center [88, 219] width 78 height 12
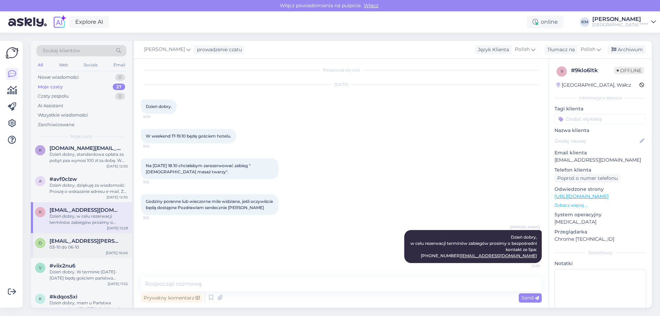
click at [82, 244] on span "[EMAIL_ADDRESS][PERSON_NAME][DOMAIN_NAME]" at bounding box center [84, 241] width 71 height 6
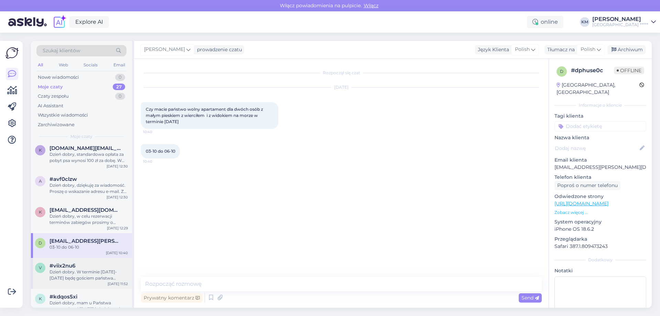
click at [76, 274] on div "Dzień dobry. W terminie [DATE]-[DATE] będę gościem państwa hotelu. Chciałbym sk…" at bounding box center [88, 275] width 78 height 12
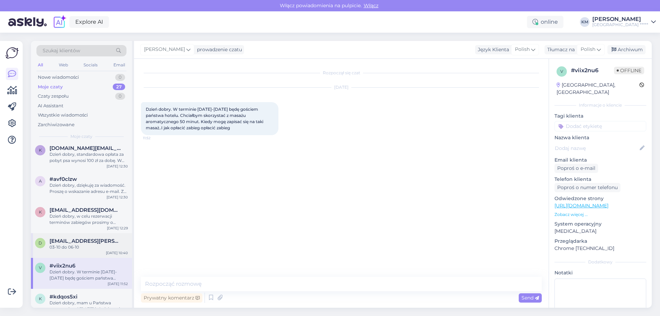
click at [81, 243] on span "[EMAIL_ADDRESS][PERSON_NAME][DOMAIN_NAME]" at bounding box center [84, 241] width 71 height 6
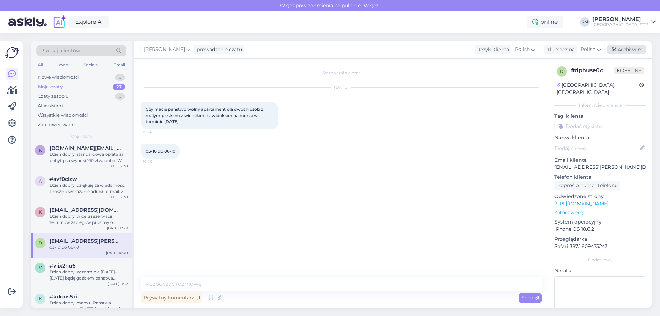
click at [633, 47] on div "Archiwum" at bounding box center [626, 49] width 38 height 9
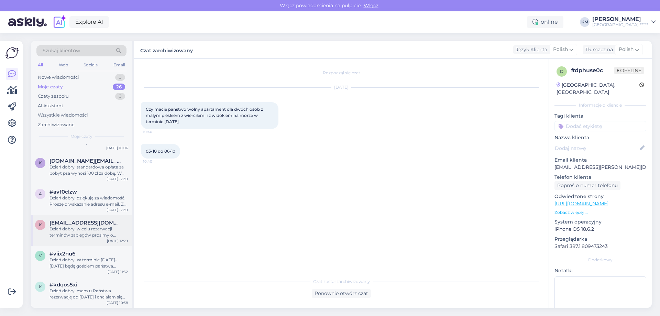
click at [81, 243] on div "k [EMAIL_ADDRESS][DOMAIN_NAME] Dzień dobry, w celu rezerwacji terminów zabiegów…" at bounding box center [81, 230] width 101 height 31
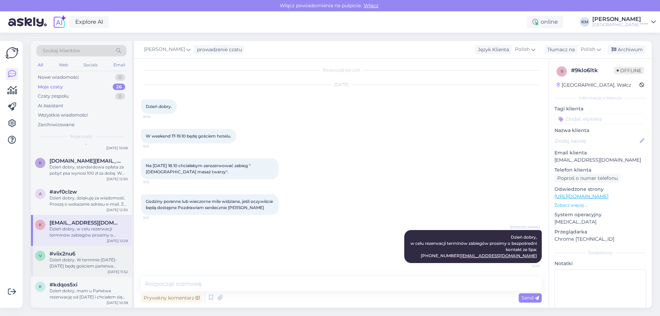
click at [82, 266] on div "Dzień dobry. W terminie [DATE]-[DATE] będę gościem państwa hotelu. Chciałbym sk…" at bounding box center [88, 263] width 78 height 12
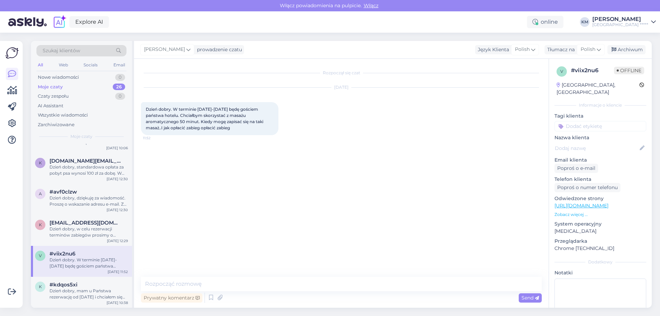
click at [89, 269] on div "v #viix2nu6 Dzień dobry. W terminie [DATE]-[DATE] będę gościem państwa hotelu. …" at bounding box center [81, 261] width 101 height 31
click at [225, 287] on textarea at bounding box center [341, 284] width 401 height 14
click at [167, 284] on textarea "Dzień dobry, w celu umówienia terminu masażu," at bounding box center [341, 279] width 401 height 23
click at [277, 286] on textarea "Dzień dobry, w celu zarezerwowania terminu masażu," at bounding box center [341, 279] width 401 height 23
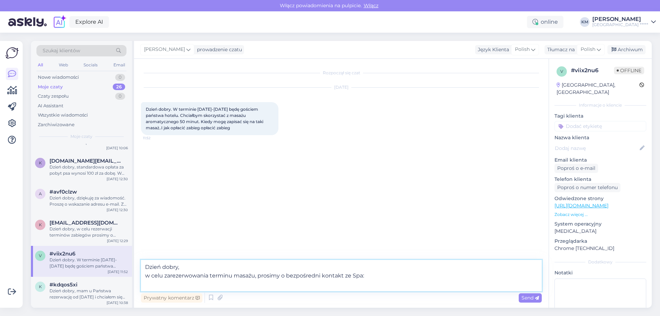
paste textarea "T: [PHONE_NUMBER] E: [EMAIL_ADDRESS][DOMAIN_NAME]"
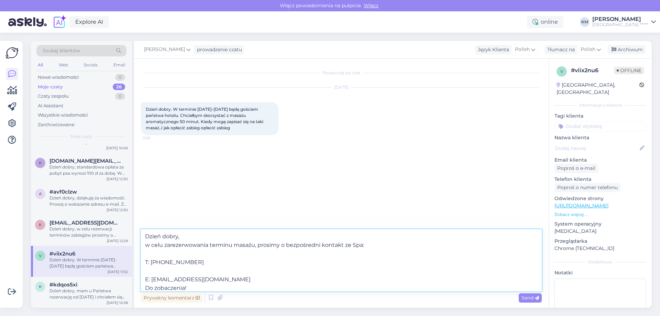
click at [170, 273] on textarea "Dzień dobry, w celu zarezerwowania terminu masażu, prosimy o bezpośredni kontak…" at bounding box center [341, 260] width 401 height 62
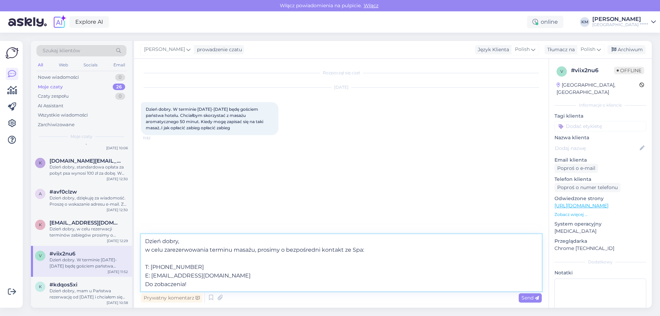
click at [156, 258] on textarea "Dzień dobry, w celu zarezerwowania terminu masażu, prosimy o bezpośredni kontak…" at bounding box center [341, 262] width 401 height 57
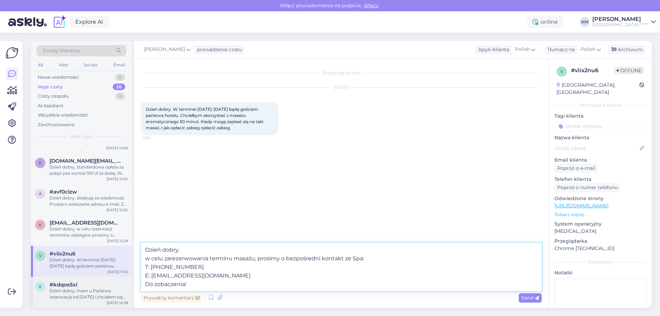
drag, startPoint x: 190, startPoint y: 284, endPoint x: 118, endPoint y: 280, distance: 72.9
click at [118, 280] on div "Szukaj klientów All Web Socials Email Nowe wiadomości 0 Moje czaty 26 Czaty zes…" at bounding box center [341, 174] width 621 height 267
click at [537, 297] on icon at bounding box center [537, 298] width 4 height 4
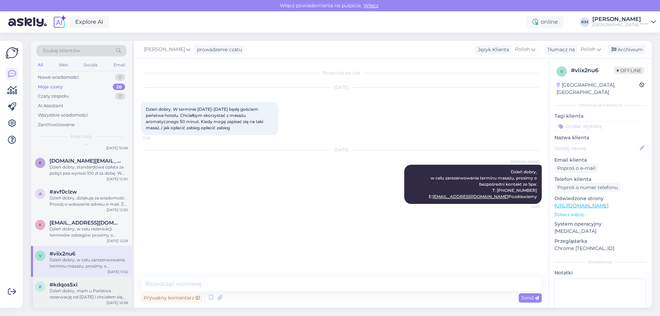
click at [69, 292] on div "Dzień dobry, mam u Państwa rezerwację od [DATE] i chciałem się dowiedzieć w jak…" at bounding box center [88, 294] width 78 height 12
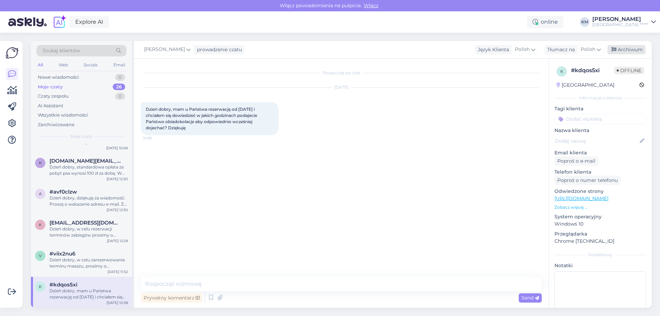
click at [632, 49] on div "Archiwum" at bounding box center [626, 49] width 38 height 9
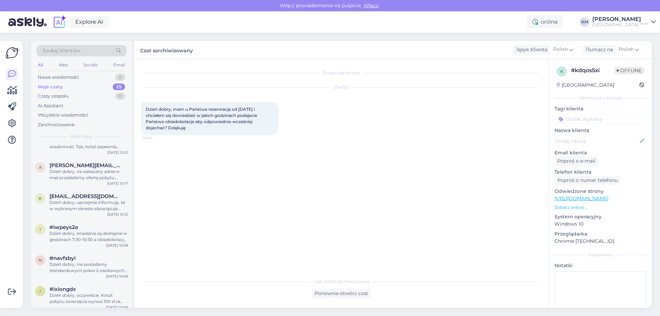
scroll to position [609, 0]
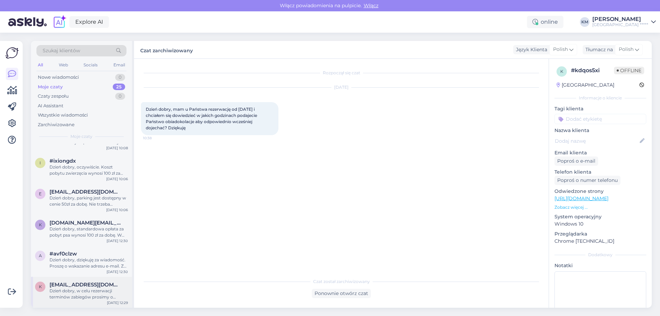
click at [72, 294] on div "Dzień dobry, w celu rezerwacji terminów zabiegów prosimy o bezpośredni kontakt …" at bounding box center [88, 294] width 78 height 12
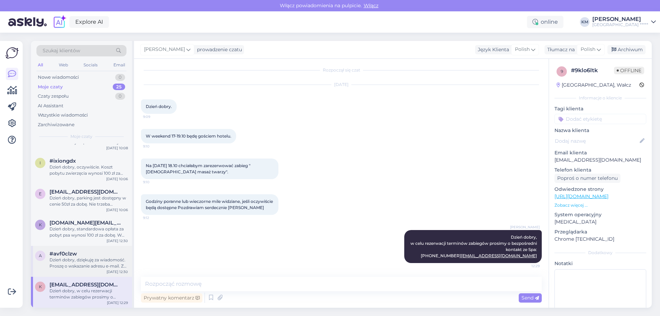
click at [79, 261] on div "Dzień dobry, dziękuję za wiadomość. Proszę o wskazanie adresu e-mail. Z przyjem…" at bounding box center [88, 263] width 78 height 12
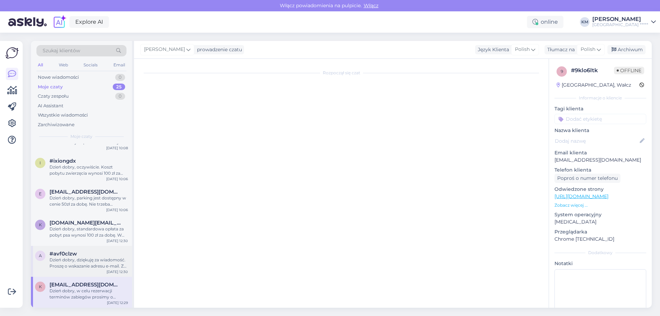
scroll to position [0, 0]
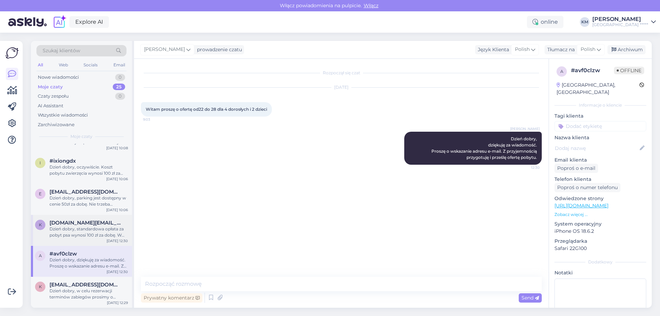
click at [74, 234] on div "Dzień dobry, standardowa opłata za pobyt psa wynosi 100 zł za dobę. W przypadku…" at bounding box center [88, 232] width 78 height 12
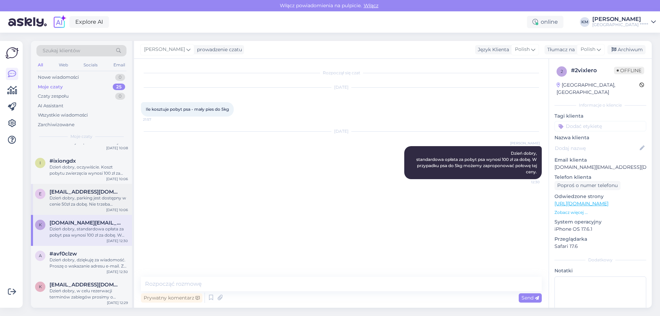
click at [80, 188] on div "e [EMAIL_ADDRESS][DOMAIN_NAME] Dzień dobry, parking jest dostępny w cenie 50zł …" at bounding box center [81, 199] width 101 height 31
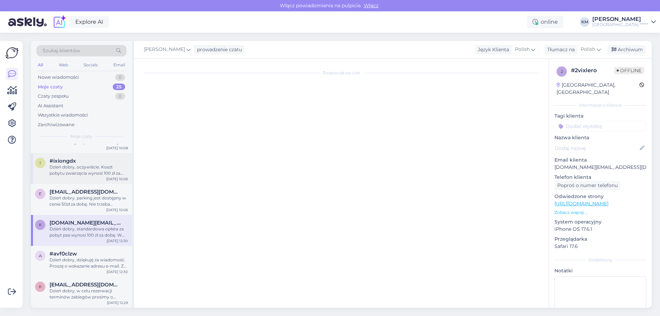
scroll to position [89, 0]
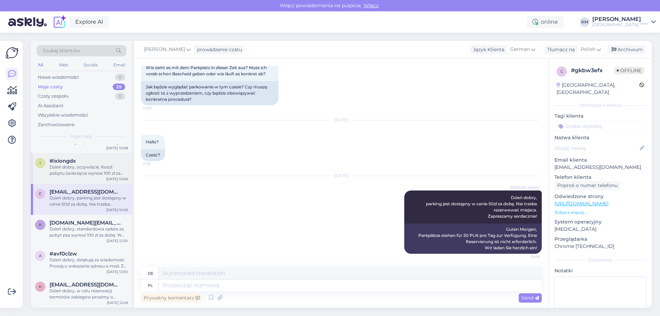
click at [85, 165] on div "Dzień dobry, oczywiście. Koszt pobytu zwierzęcia wynosi 100 zł za dobę. Zaprasz…" at bounding box center [88, 170] width 78 height 12
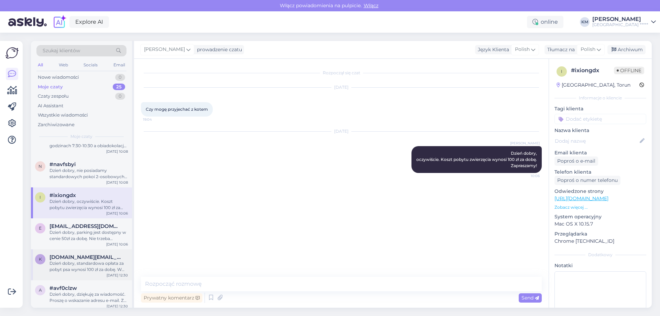
scroll to position [541, 0]
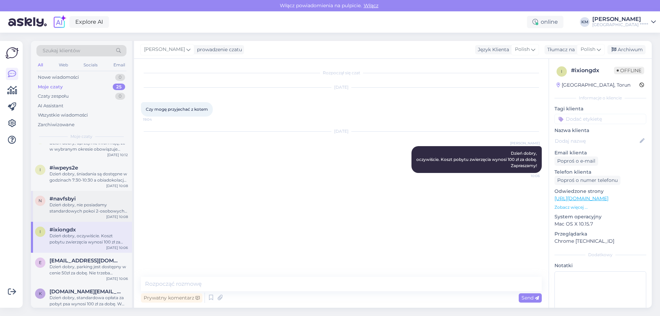
click at [81, 193] on div "n #navfsbyi Dzień dobry, nie posiadamy standardowych pokoi 2-osobowych. Są to p…" at bounding box center [81, 206] width 101 height 31
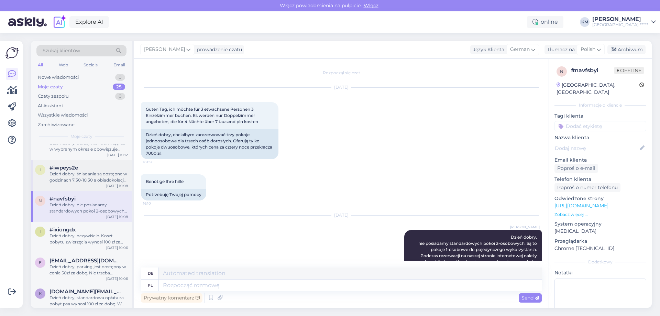
scroll to position [64, 0]
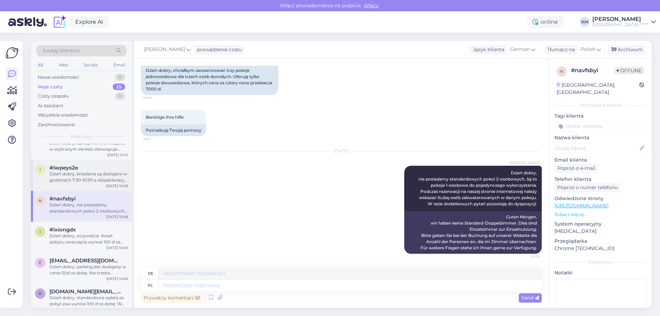
click at [85, 174] on div "Dzień dobry, śniadania są dostępne w godzinach 7:30-10:30 a obiadokolacje w god…" at bounding box center [88, 177] width 78 height 12
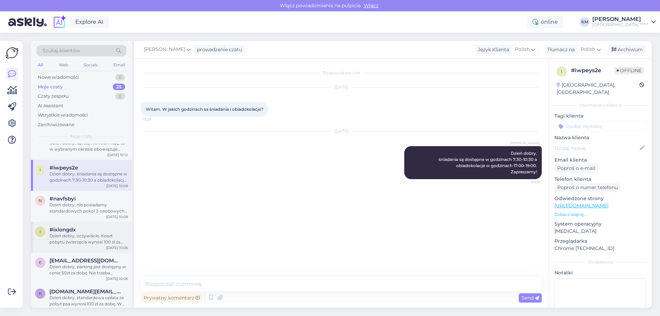
scroll to position [506, 0]
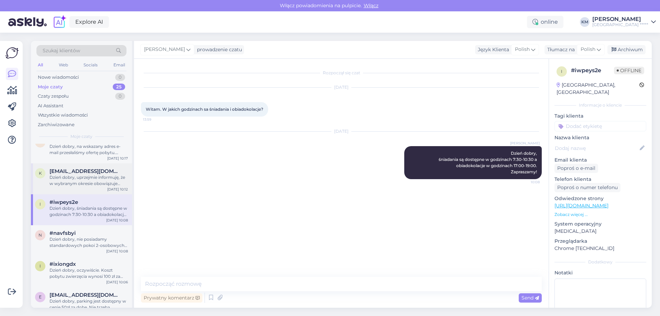
click at [80, 187] on div "k [EMAIL_ADDRESS][DOMAIN_NAME] Dzień dobry, uprzejmie informuję, że w wybranym …" at bounding box center [81, 178] width 101 height 31
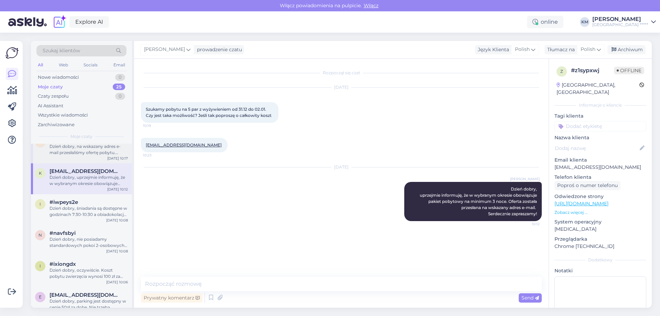
click at [86, 147] on div "Dzień dobry, na wskazany adres e-mail przesłaliśmy ofertę pobytu. Serdecznie za…" at bounding box center [88, 149] width 78 height 12
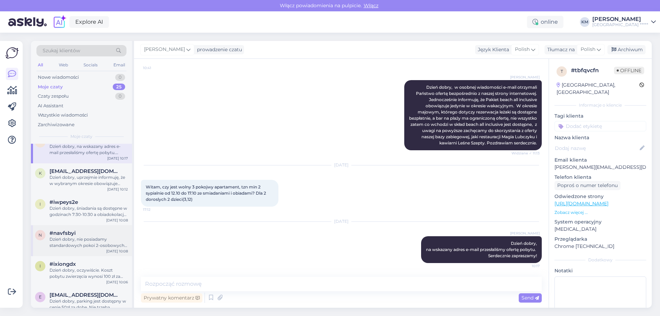
scroll to position [438, 0]
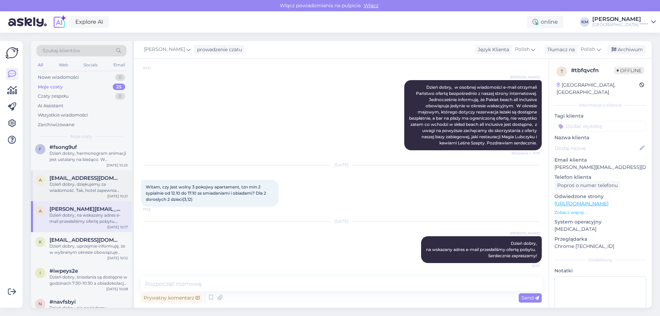
click at [82, 184] on div "Dzień dobry, dziękujemy za wiadomość. Tak, hotel zapewnia pościel i ręczniki w …" at bounding box center [88, 187] width 78 height 12
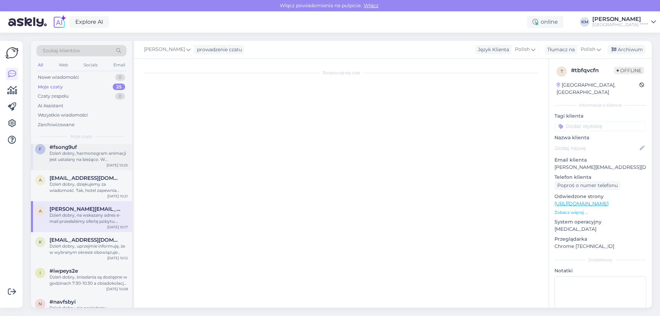
scroll to position [0, 0]
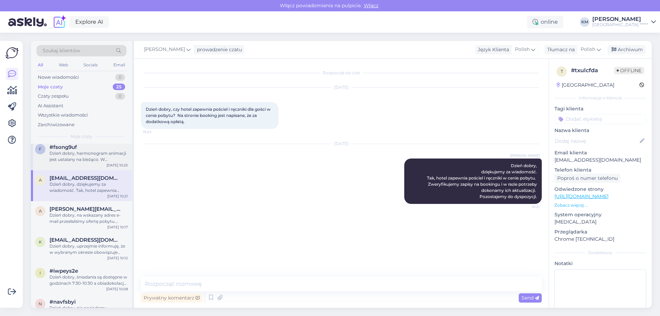
click at [80, 155] on div "Dzień dobry, harmonogram animacji jest ustalany na bieżąco. W październiku anim…" at bounding box center [88, 156] width 78 height 12
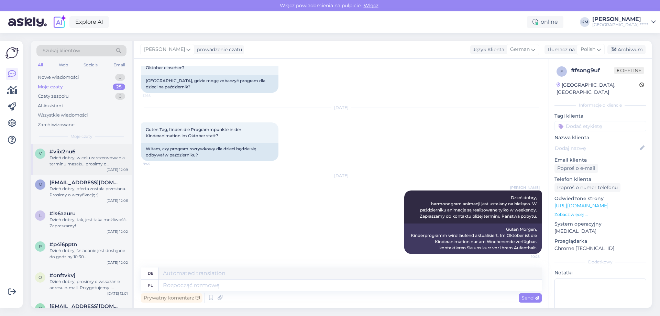
click at [65, 162] on div "Dzień dobry, w celu zarezerwowania terminu masażu, prosimy o bezpośredni kontak…" at bounding box center [88, 161] width 78 height 12
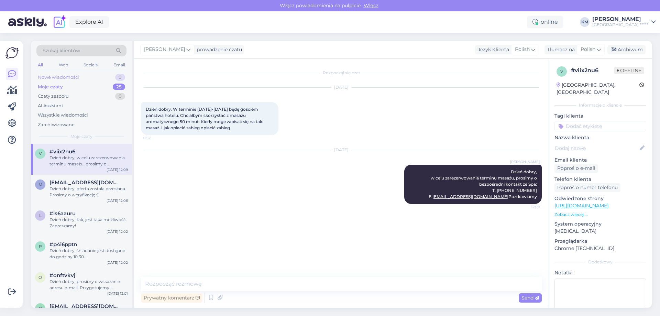
click at [69, 75] on div "Nowe wiadomości" at bounding box center [58, 77] width 41 height 7
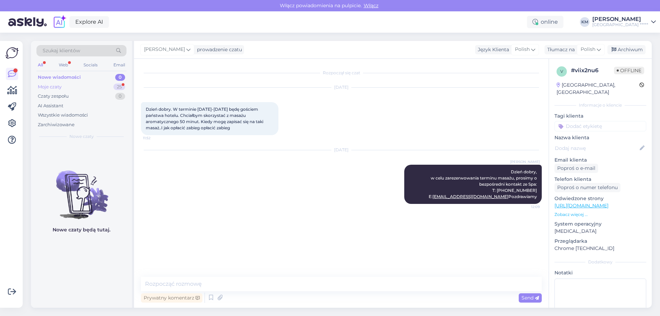
click at [80, 88] on div "Moje czaty 25" at bounding box center [81, 87] width 90 height 10
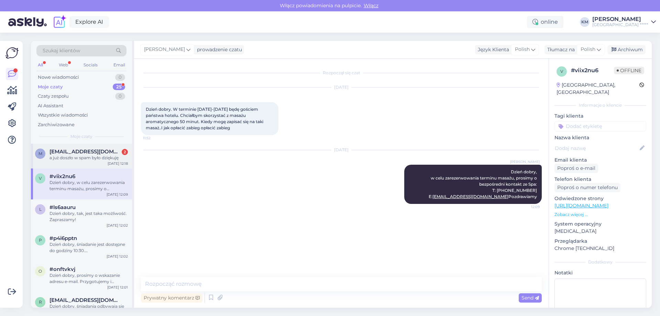
click at [100, 154] on span "[EMAIL_ADDRESS][DOMAIN_NAME]" at bounding box center [84, 151] width 71 height 6
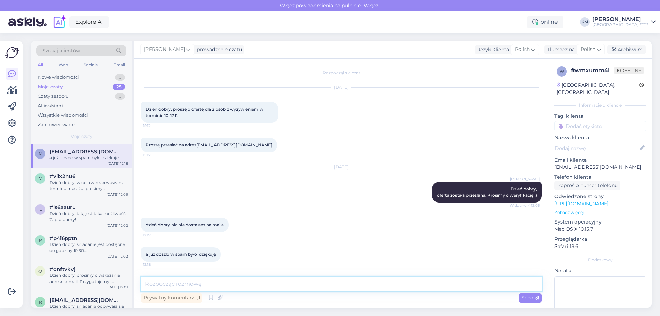
click at [249, 281] on textarea at bounding box center [341, 284] width 401 height 14
